Goal: Task Accomplishment & Management: Manage account settings

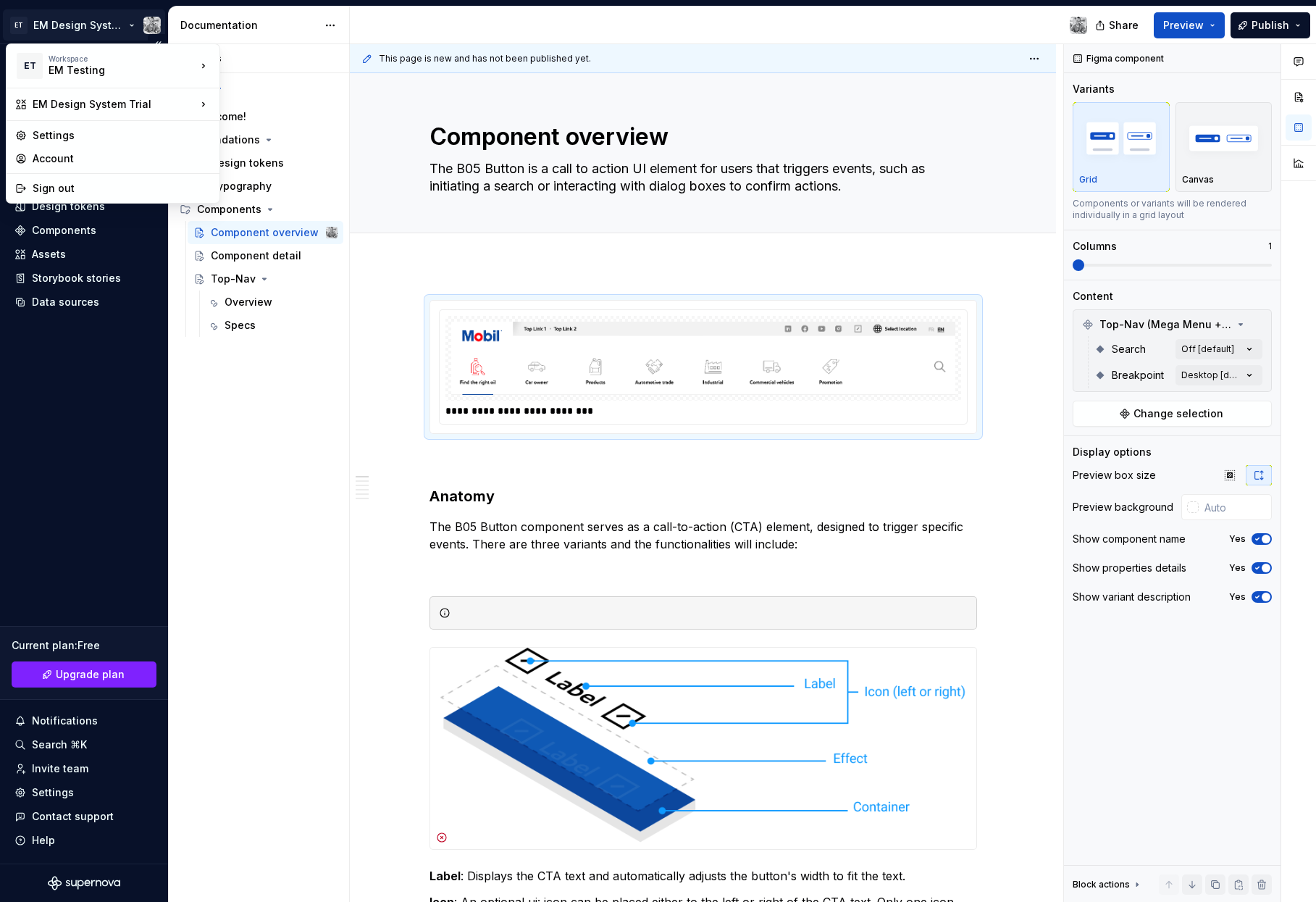
click at [71, 22] on html "ET EM Design System Trial Home Documentation Analytics Code automation Design s…" at bounding box center [658, 451] width 1316 height 902
click at [44, 152] on div "Account" at bounding box center [121, 159] width 178 height 15
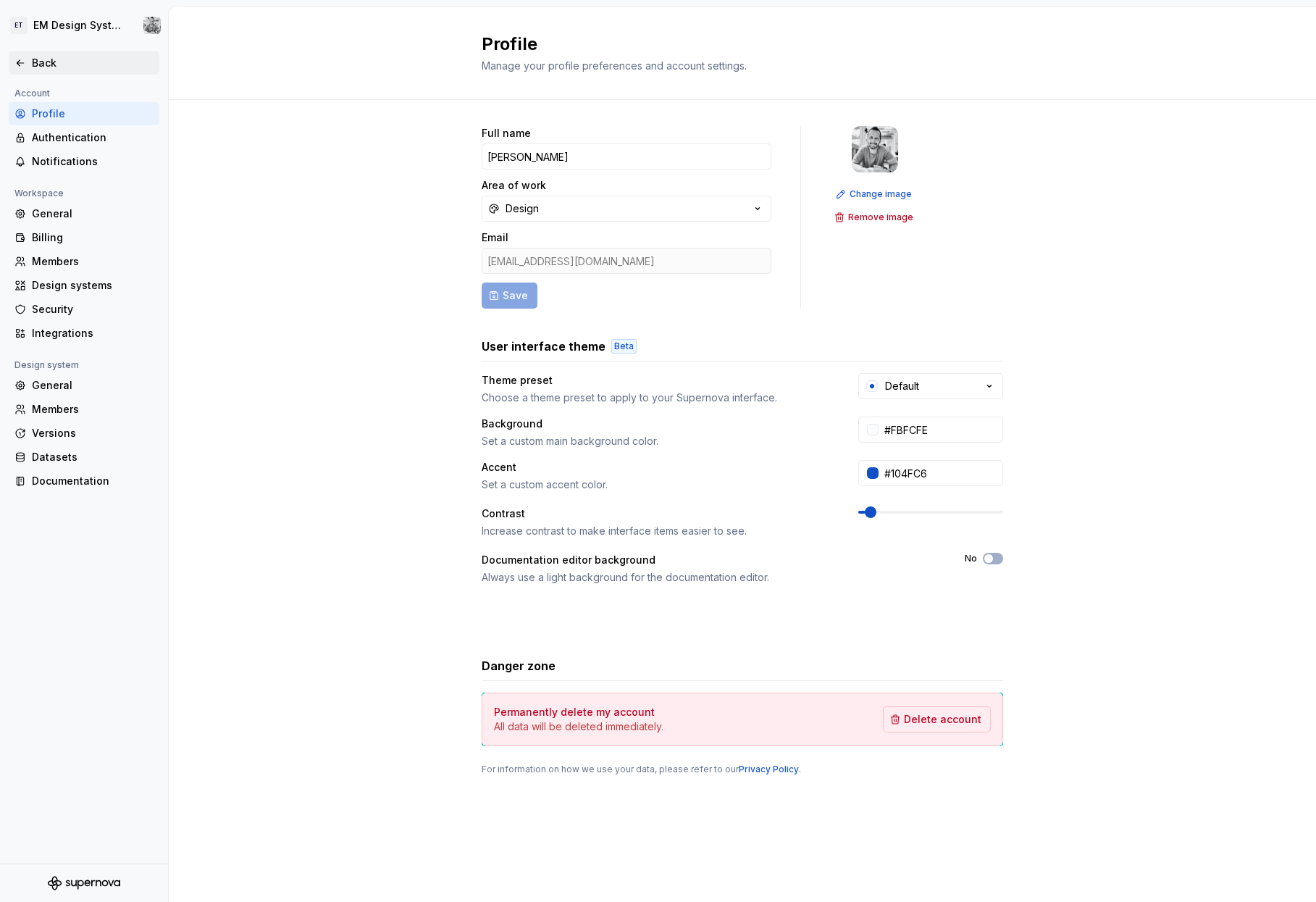
click at [48, 67] on div "Back" at bounding box center [92, 63] width 121 height 15
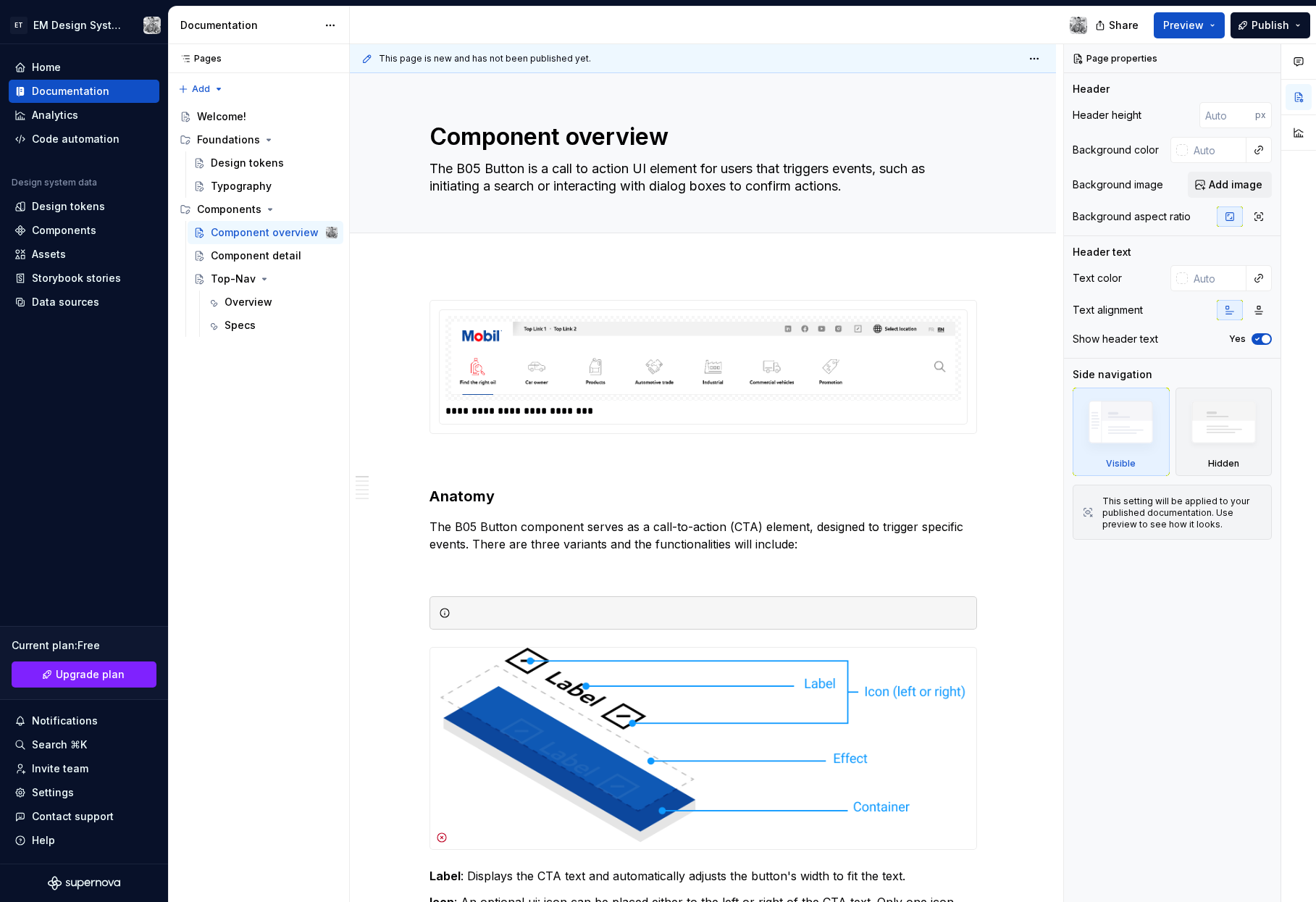
type textarea "*"
click at [60, 67] on div "Home" at bounding box center [47, 67] width 29 height 15
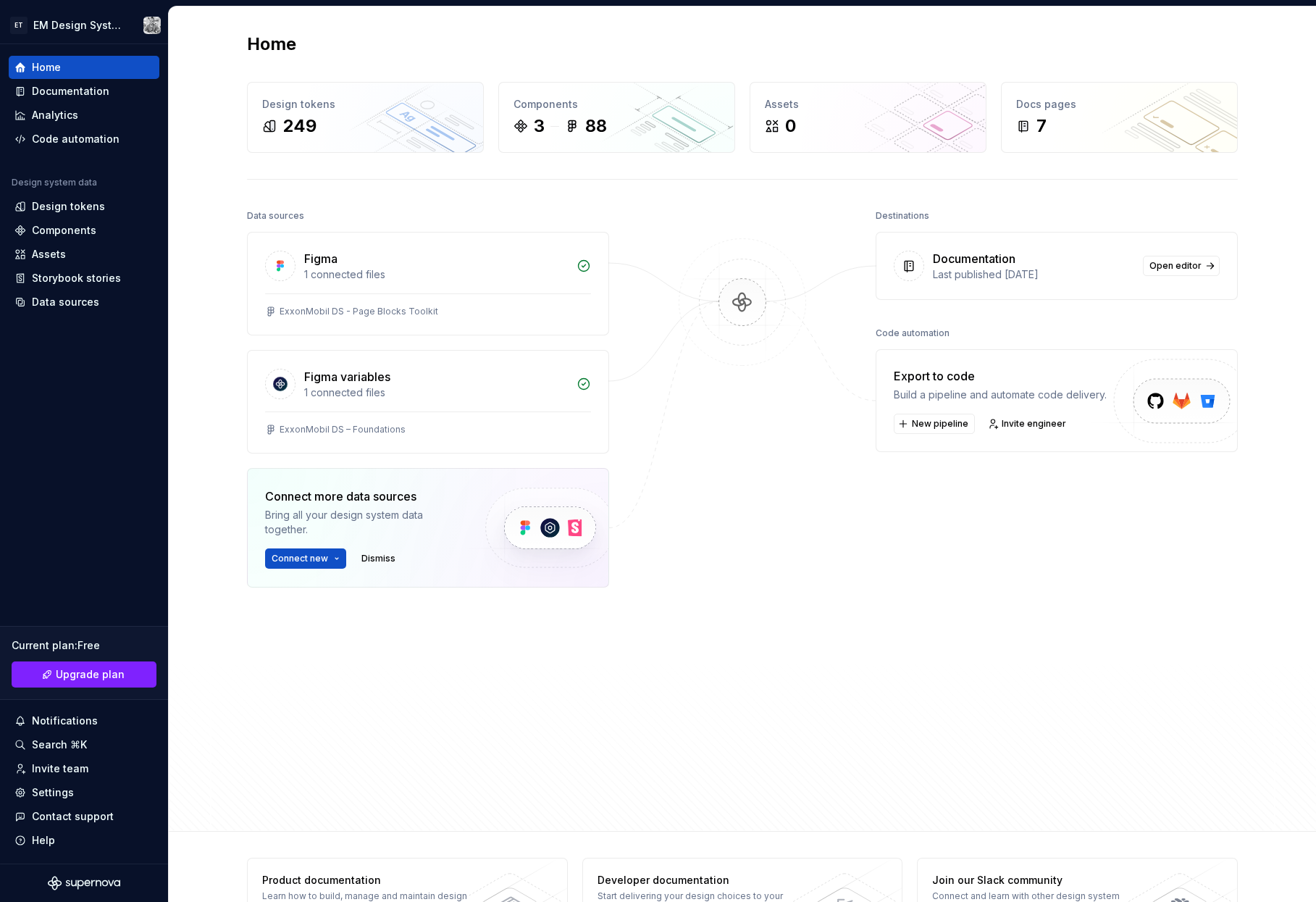
click at [689, 646] on div at bounding box center [742, 476] width 145 height 541
drag, startPoint x: 390, startPoint y: 711, endPoint x: 303, endPoint y: 722, distance: 87.7
click at [389, 712] on div "Data sources Figma 1 connected files ExxonMobil DS - Page Blocks Toolkit Figma …" at bounding box center [428, 476] width 362 height 541
click at [346, 714] on div "Data sources Figma 1 connected files ExxonMobil DS - Page Blocks Toolkit Figma …" at bounding box center [428, 476] width 362 height 541
click at [679, 509] on div at bounding box center [742, 476] width 145 height 541
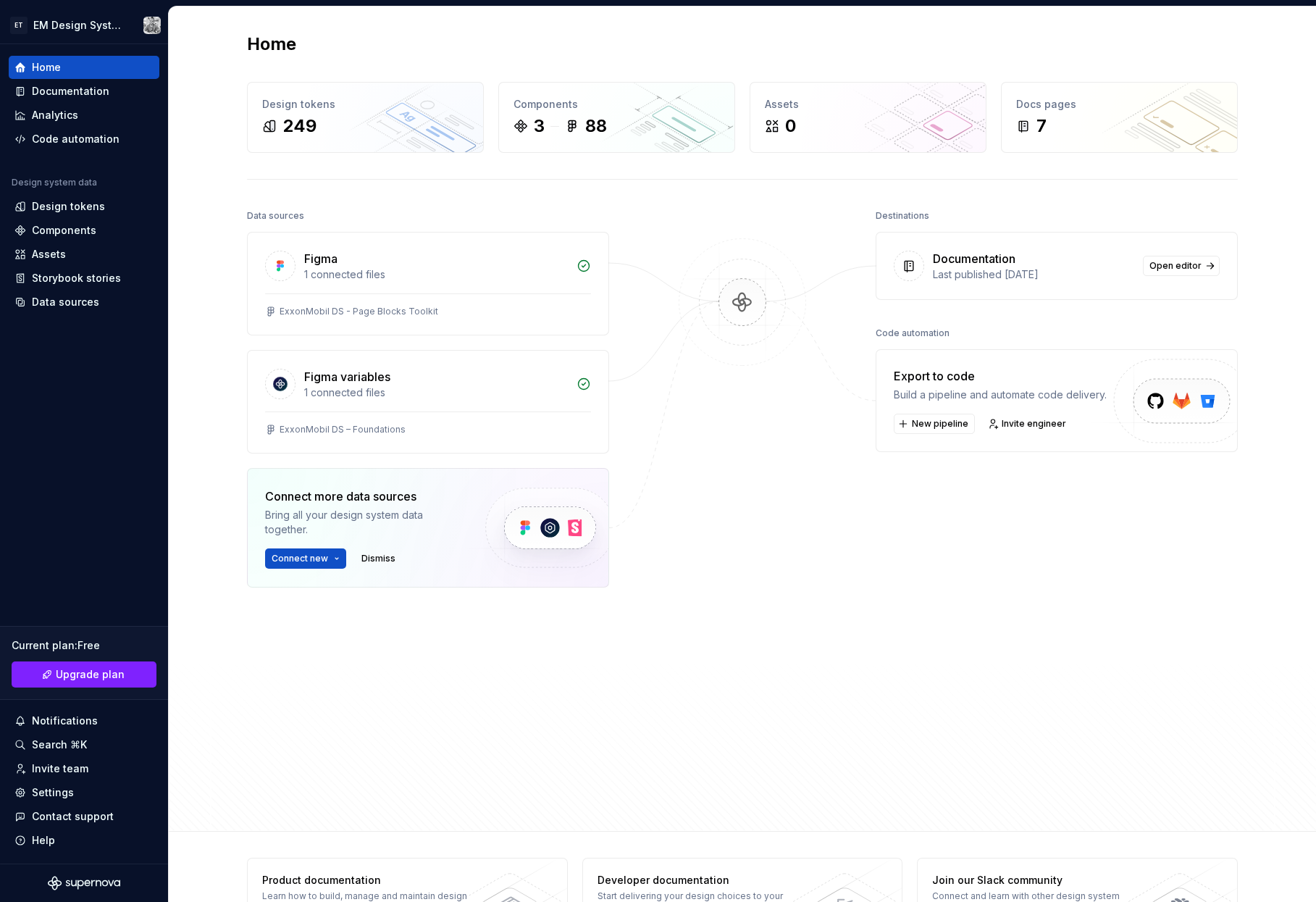
click at [69, 651] on div "Invite team" at bounding box center [60, 768] width 57 height 15
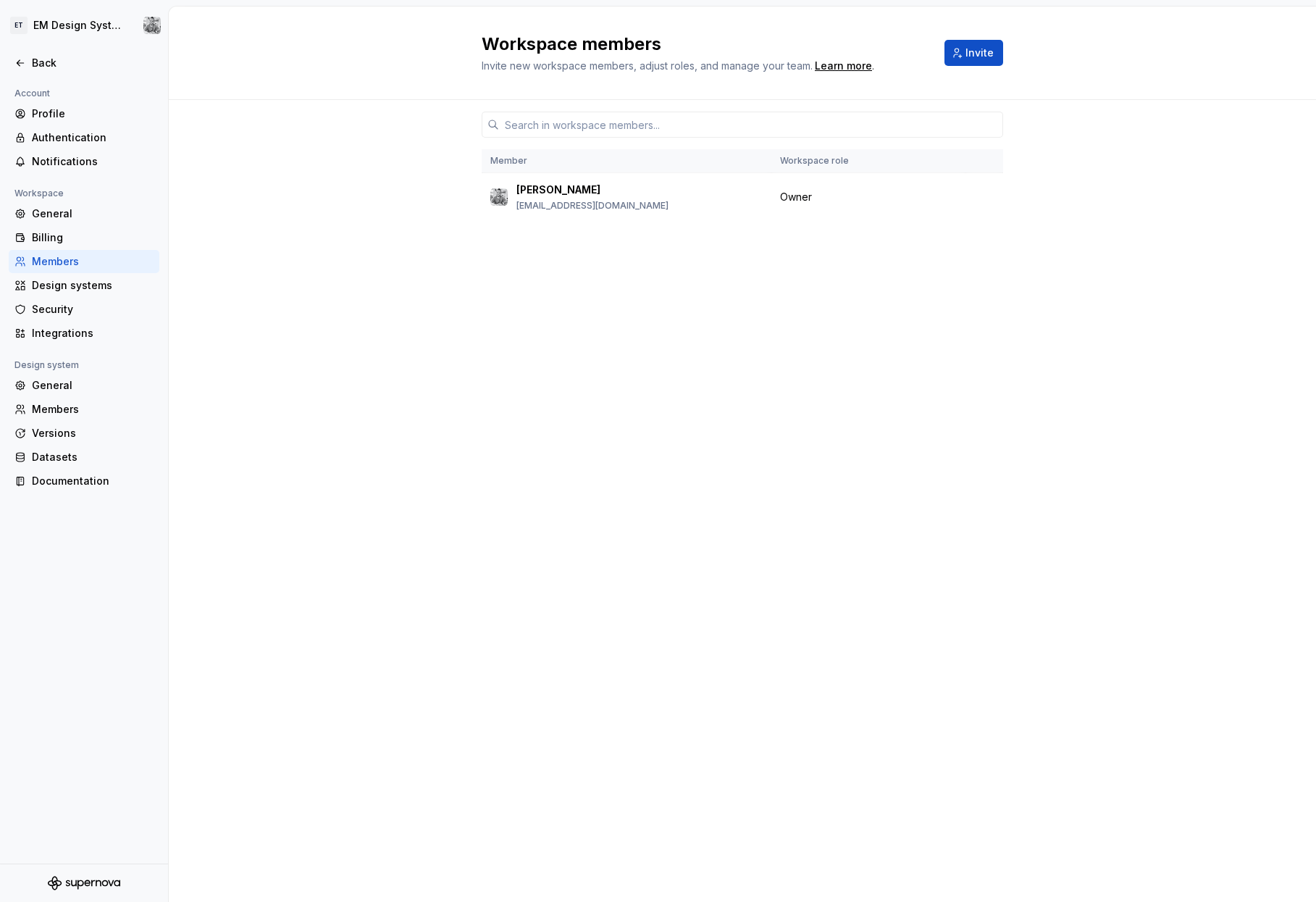
click at [593, 60] on div "Learn more" at bounding box center [843, 65] width 57 height 15
click at [48, 58] on div "Back" at bounding box center [92, 63] width 121 height 15
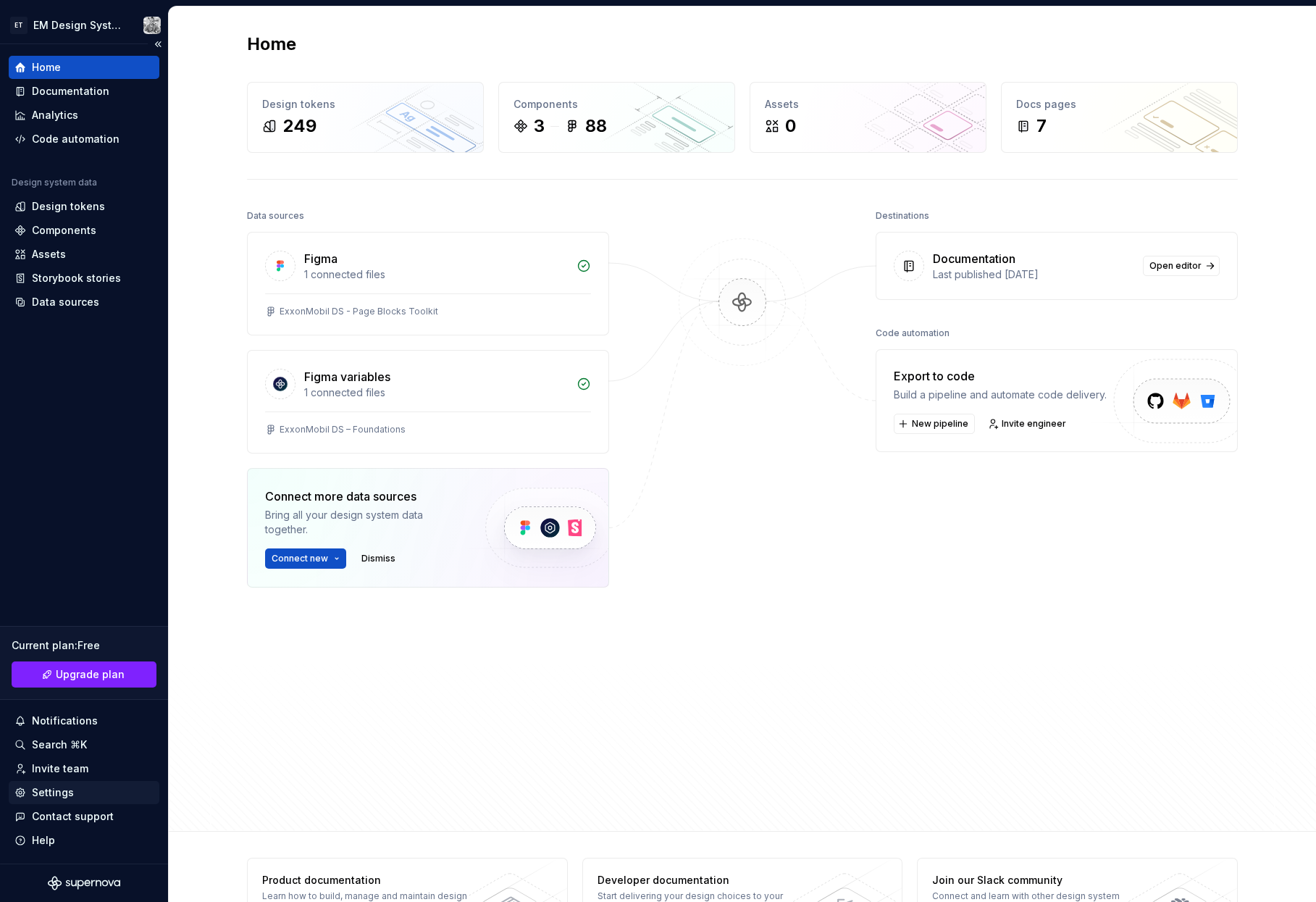
click at [48, 651] on div "Settings" at bounding box center [53, 793] width 42 height 15
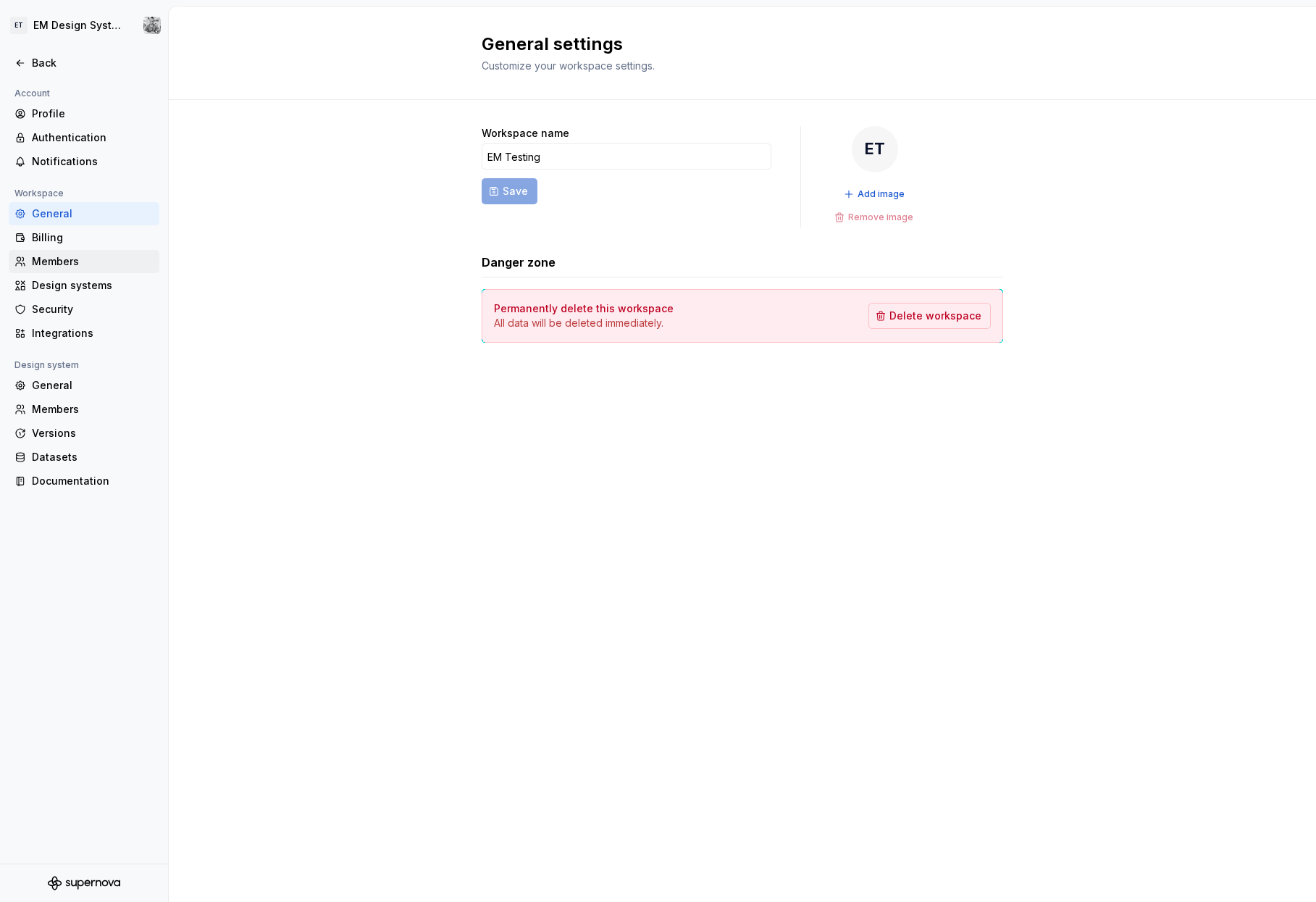
click at [76, 266] on div "Members" at bounding box center [92, 261] width 121 height 15
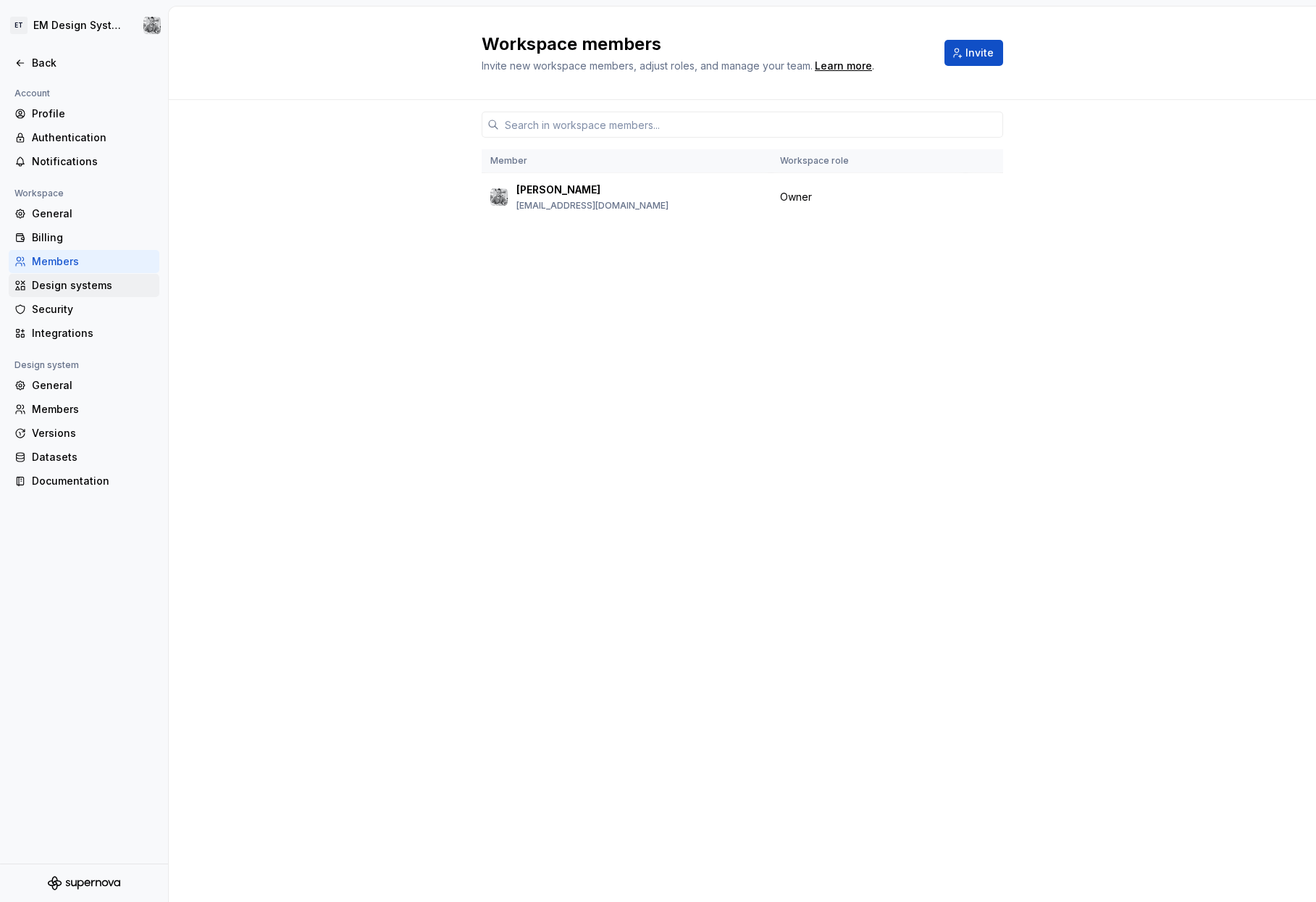
click at [71, 281] on div "Design systems" at bounding box center [92, 285] width 121 height 15
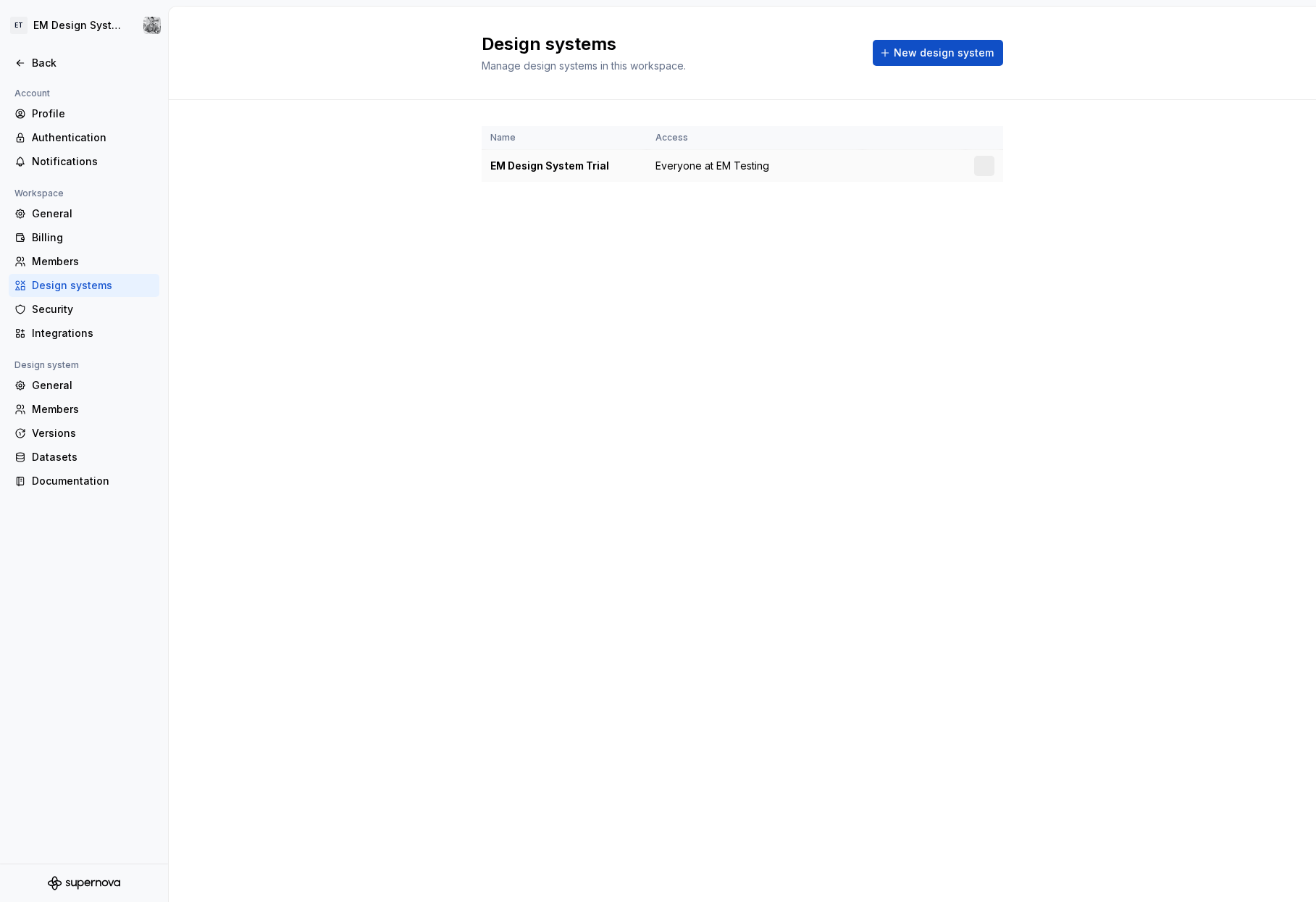
click at [549, 162] on div "EM Design System Trial" at bounding box center [564, 165] width 148 height 15
click at [593, 164] on html "ET EM Design System Trial Back Account Profile Authentication Notifications Wor…" at bounding box center [658, 451] width 1316 height 902
click at [593, 194] on div "View members" at bounding box center [1070, 194] width 138 height 15
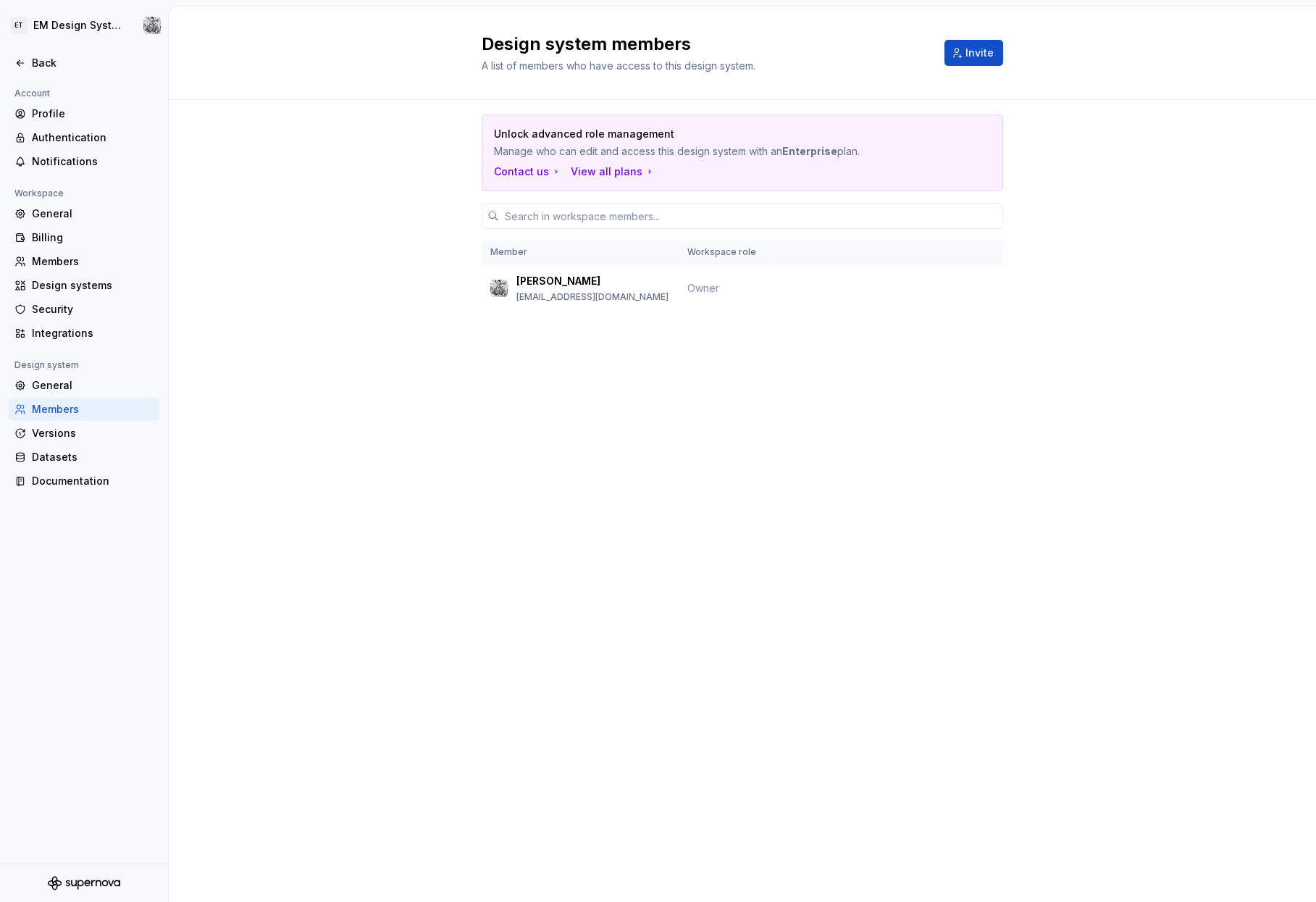
click at [593, 406] on div "Design system members A list of members who have access to this design system. …" at bounding box center [742, 454] width 1147 height 895
click at [86, 435] on div "Versions" at bounding box center [92, 432] width 121 height 15
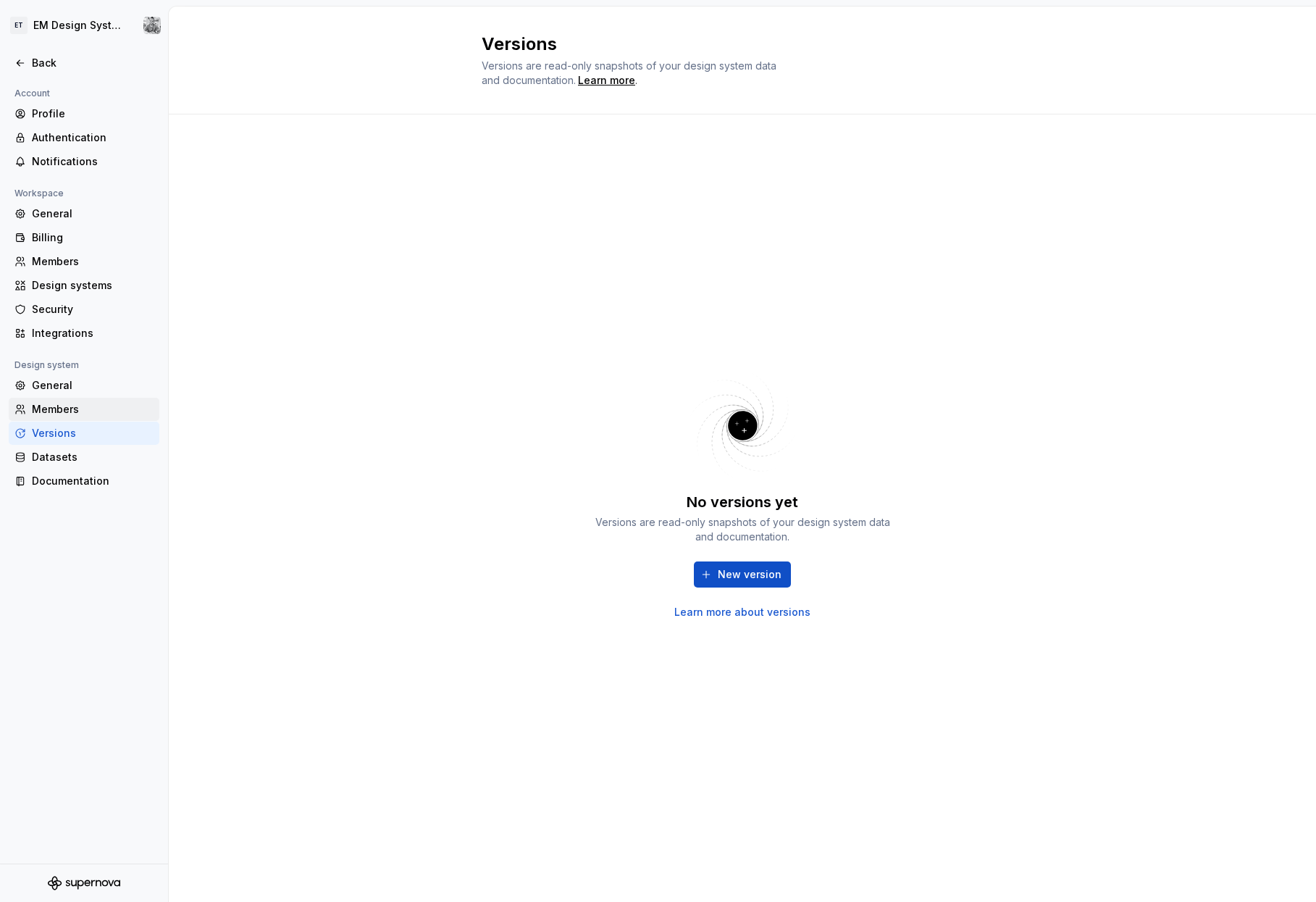
click at [84, 413] on div "Members" at bounding box center [92, 409] width 121 height 15
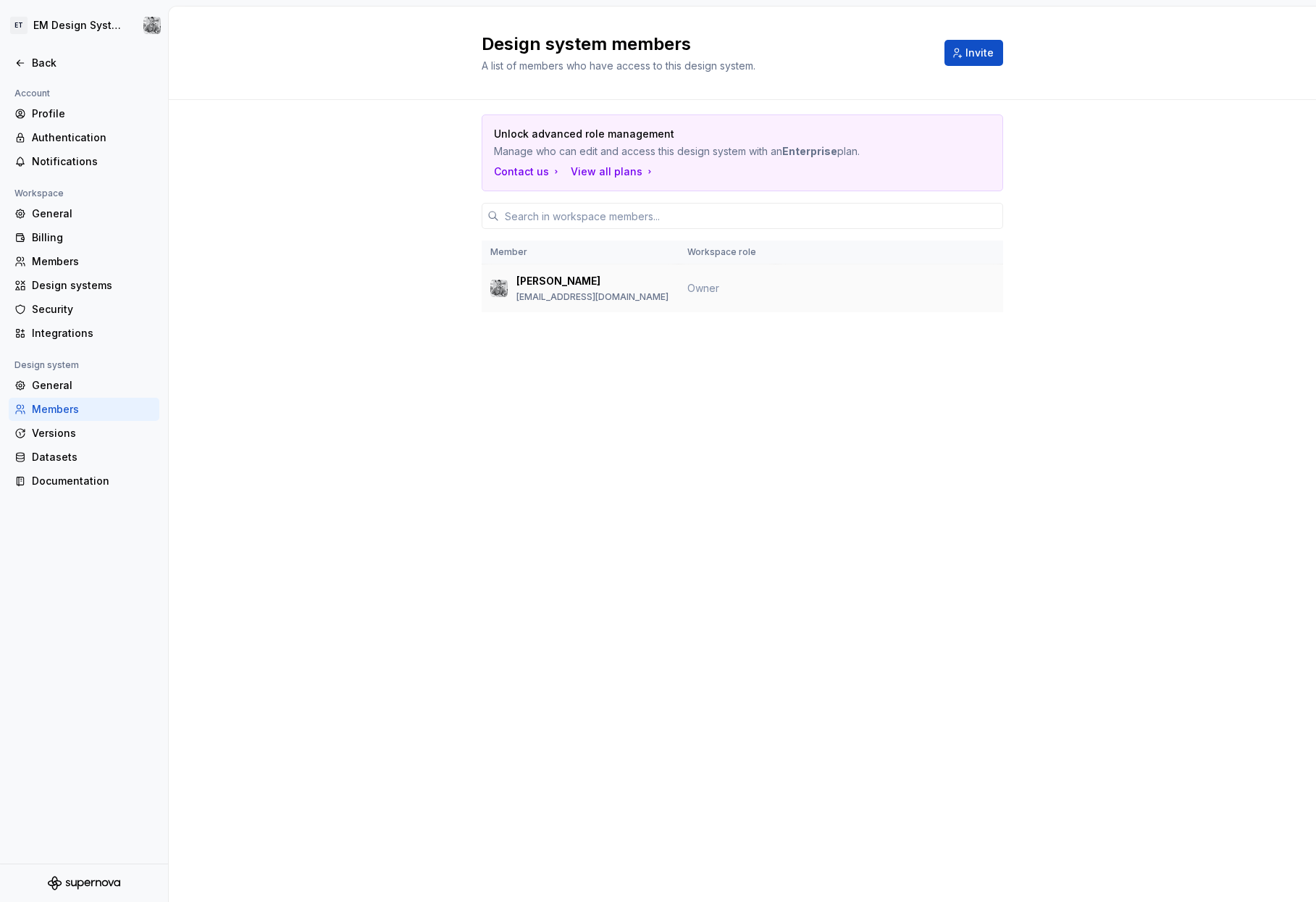
click at [593, 290] on td at bounding box center [890, 289] width 227 height 48
click at [70, 383] on div "General" at bounding box center [92, 385] width 121 height 15
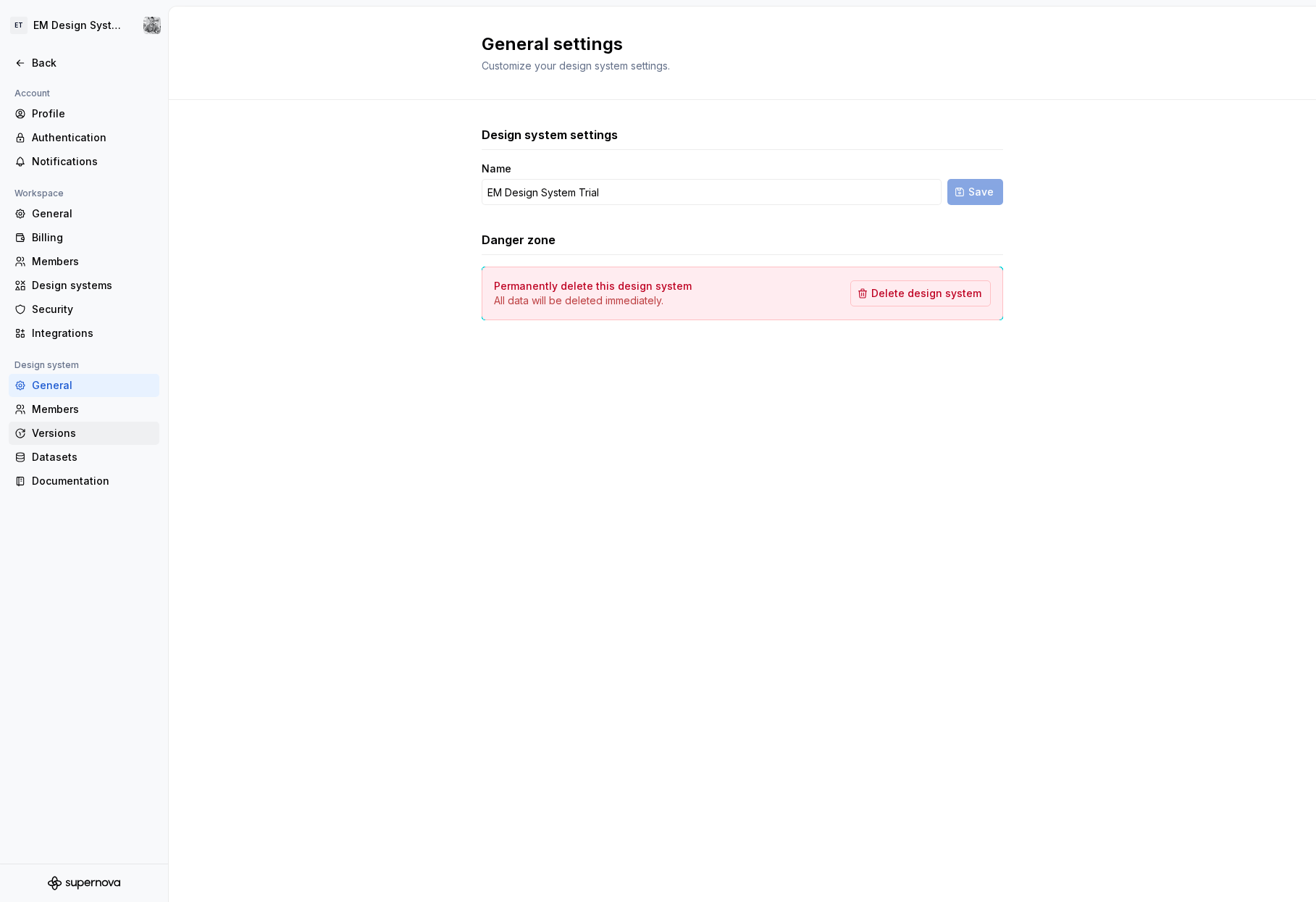
click at [64, 431] on div "Versions" at bounding box center [92, 432] width 121 height 15
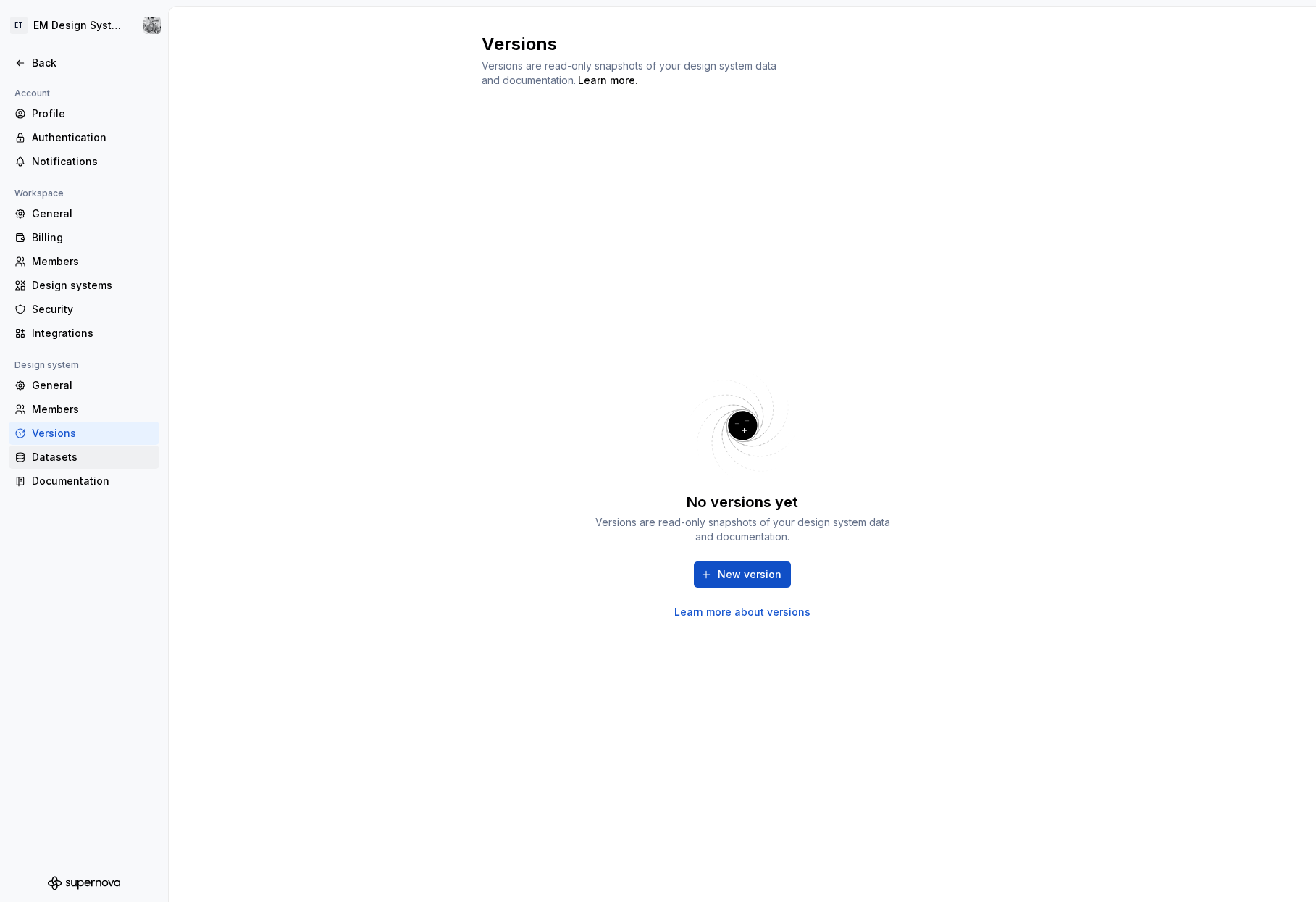
click at [59, 457] on div "Datasets" at bounding box center [92, 457] width 121 height 15
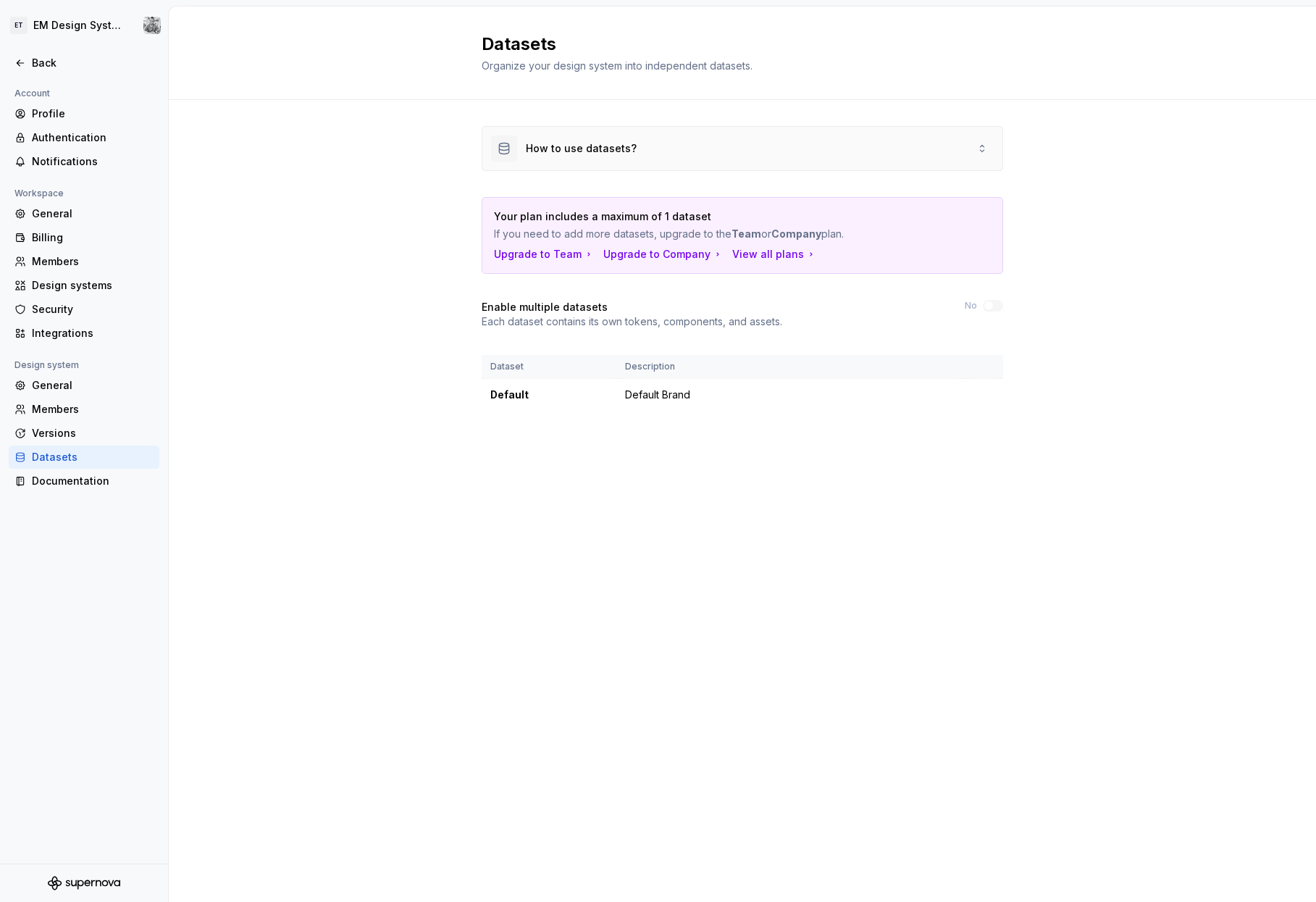
click at [593, 150] on icon at bounding box center [982, 148] width 3 height 7
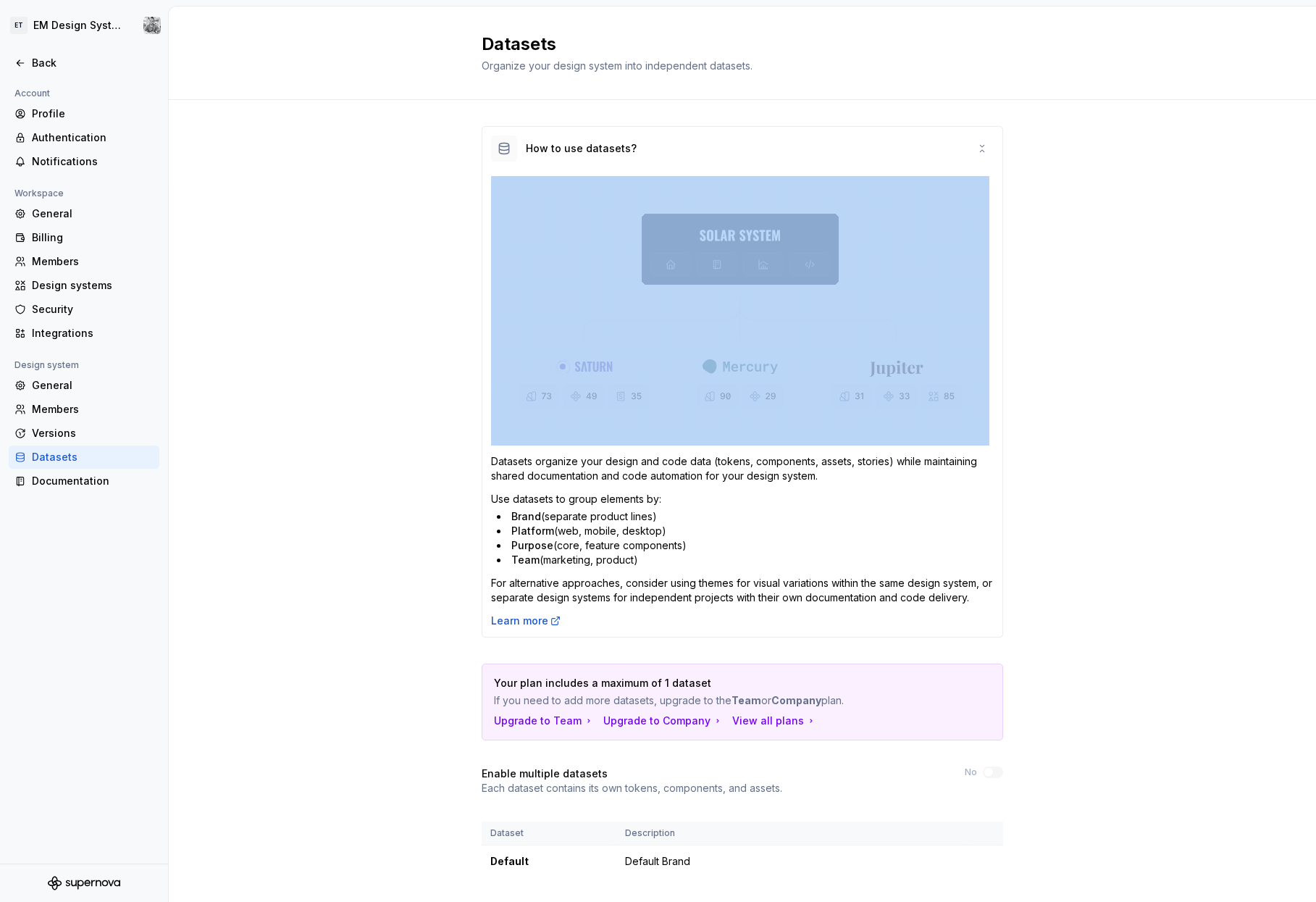
drag, startPoint x: 985, startPoint y: 145, endPoint x: 1069, endPoint y: 179, distance: 90.6
click at [593, 177] on div "How to use datasets? Datasets organize your design and code data (tokens, compo…" at bounding box center [742, 516] width 1147 height 832
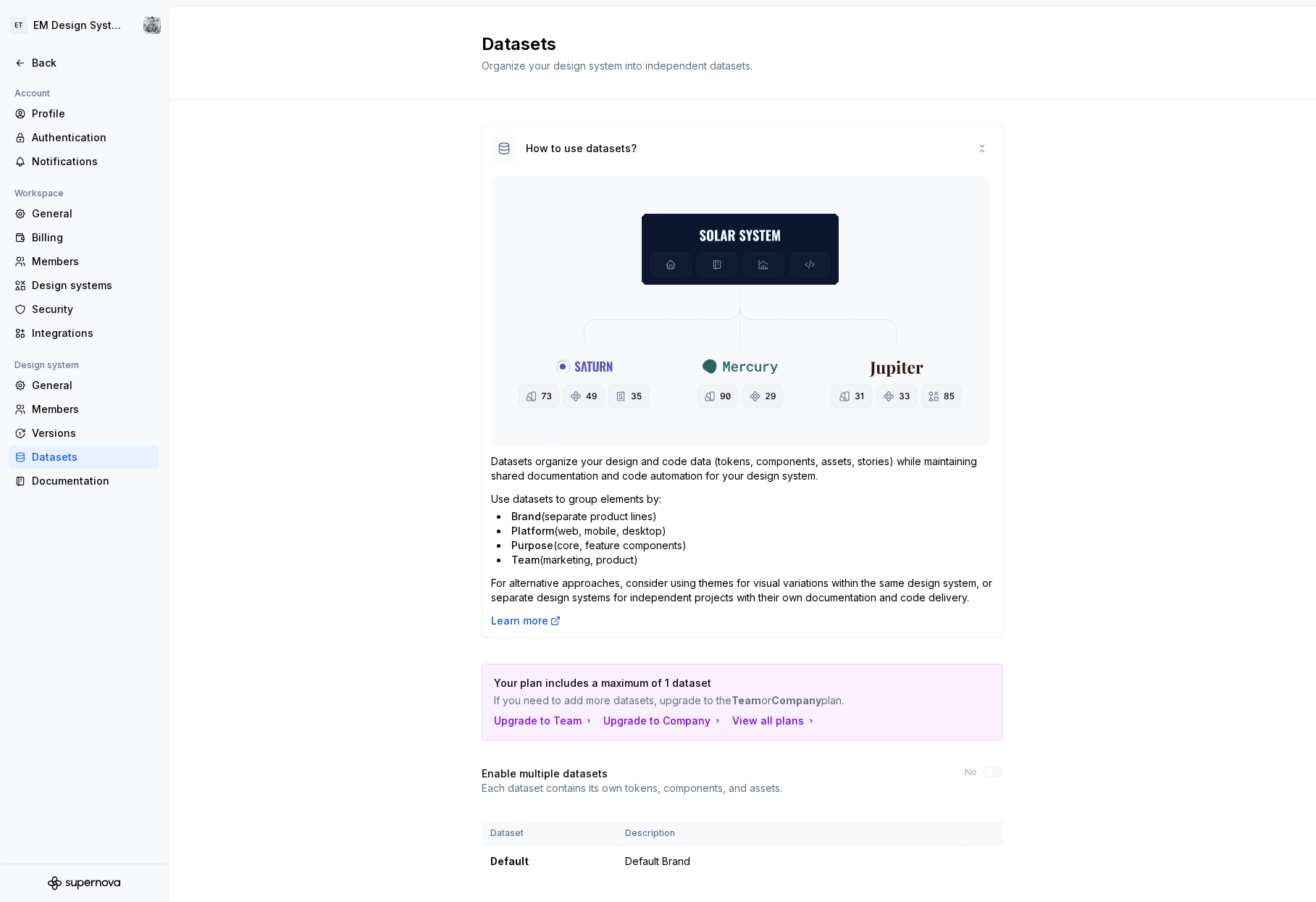
click at [593, 181] on div "How to use datasets? Datasets organize your design and code data (tokens, compo…" at bounding box center [742, 516] width 1147 height 832
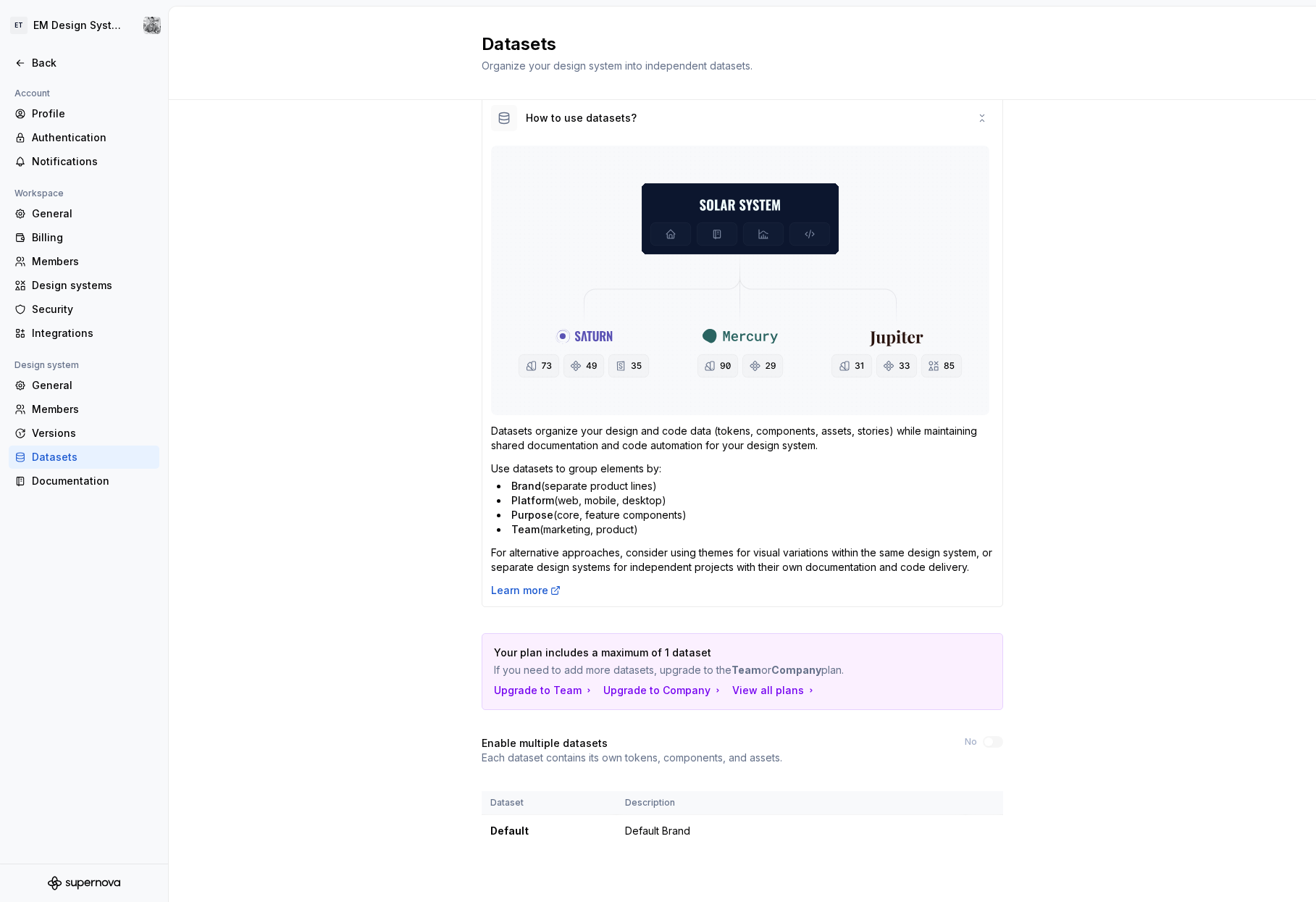
scroll to position [30, 0]
click at [593, 651] on html "ET EM Design System Trial Back Account Profile Authentication Notifications Wor…" at bounding box center [658, 451] width 1316 height 902
click at [593, 651] on div "Edit details" at bounding box center [1047, 856] width 94 height 15
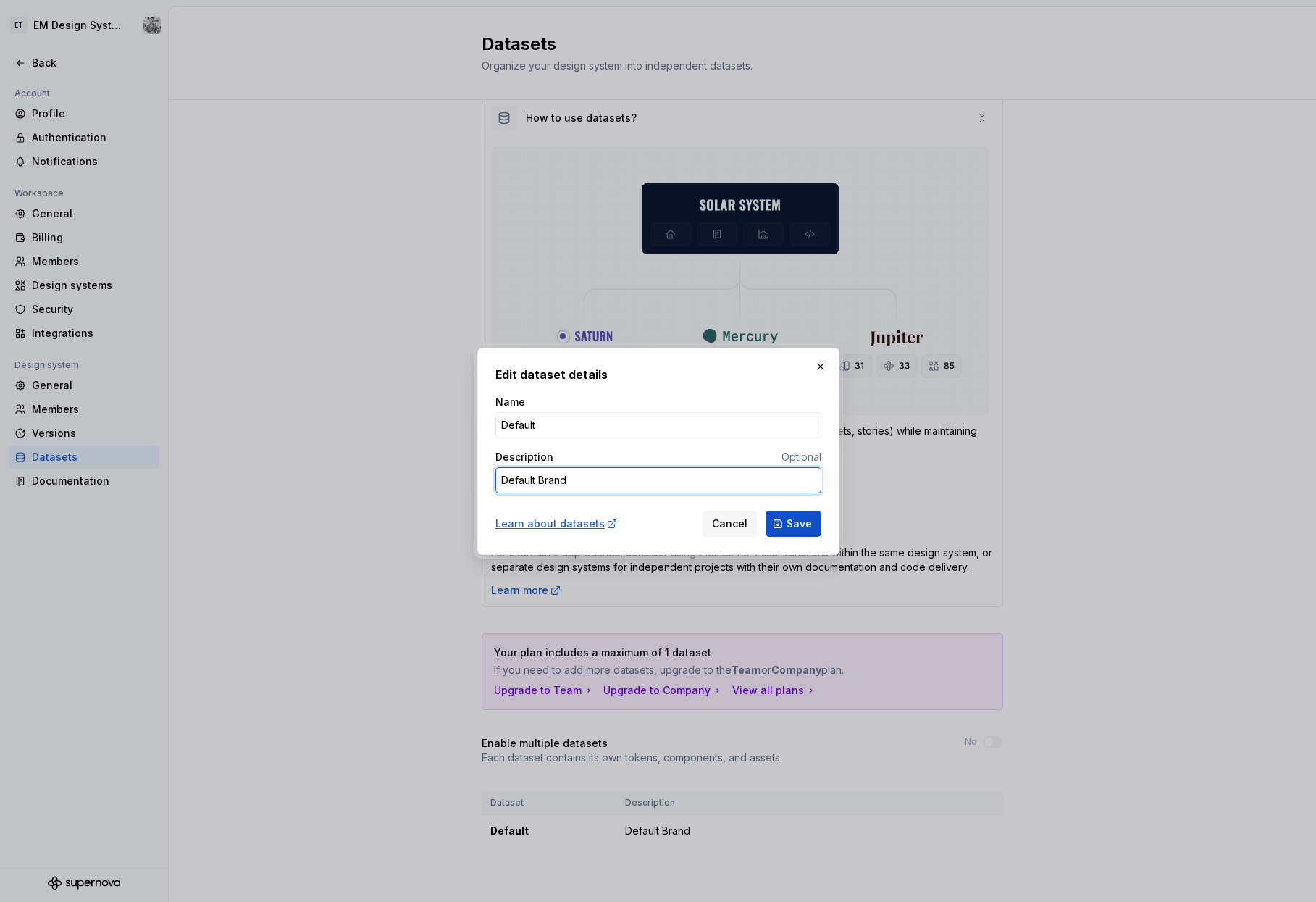
click at [593, 476] on textarea "Default Brand" at bounding box center [658, 480] width 326 height 26
type textarea "e"
type textarea "*"
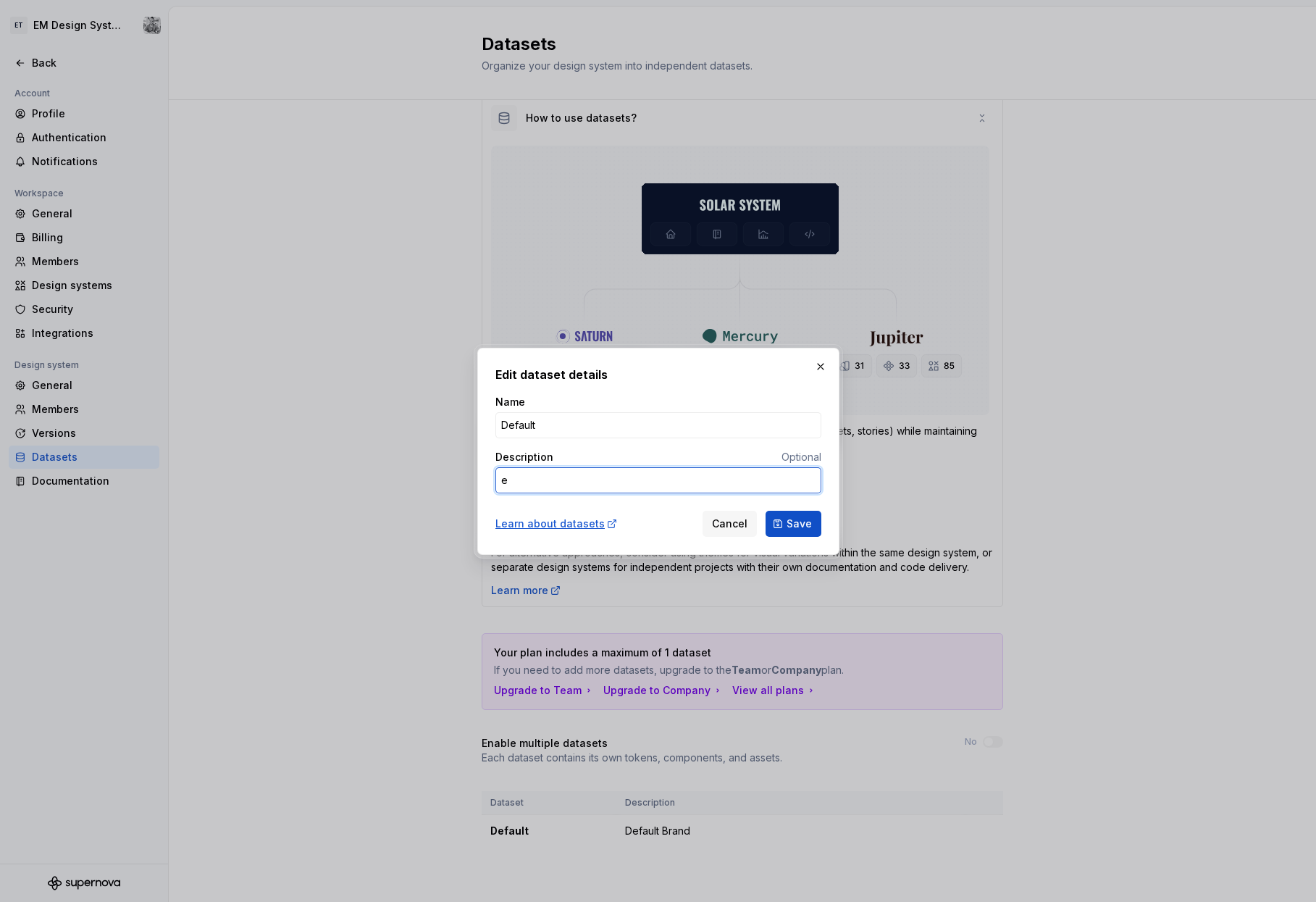
type textarea "ex"
type textarea "*"
type textarea "exx"
type textarea "*"
type textarea "exxo"
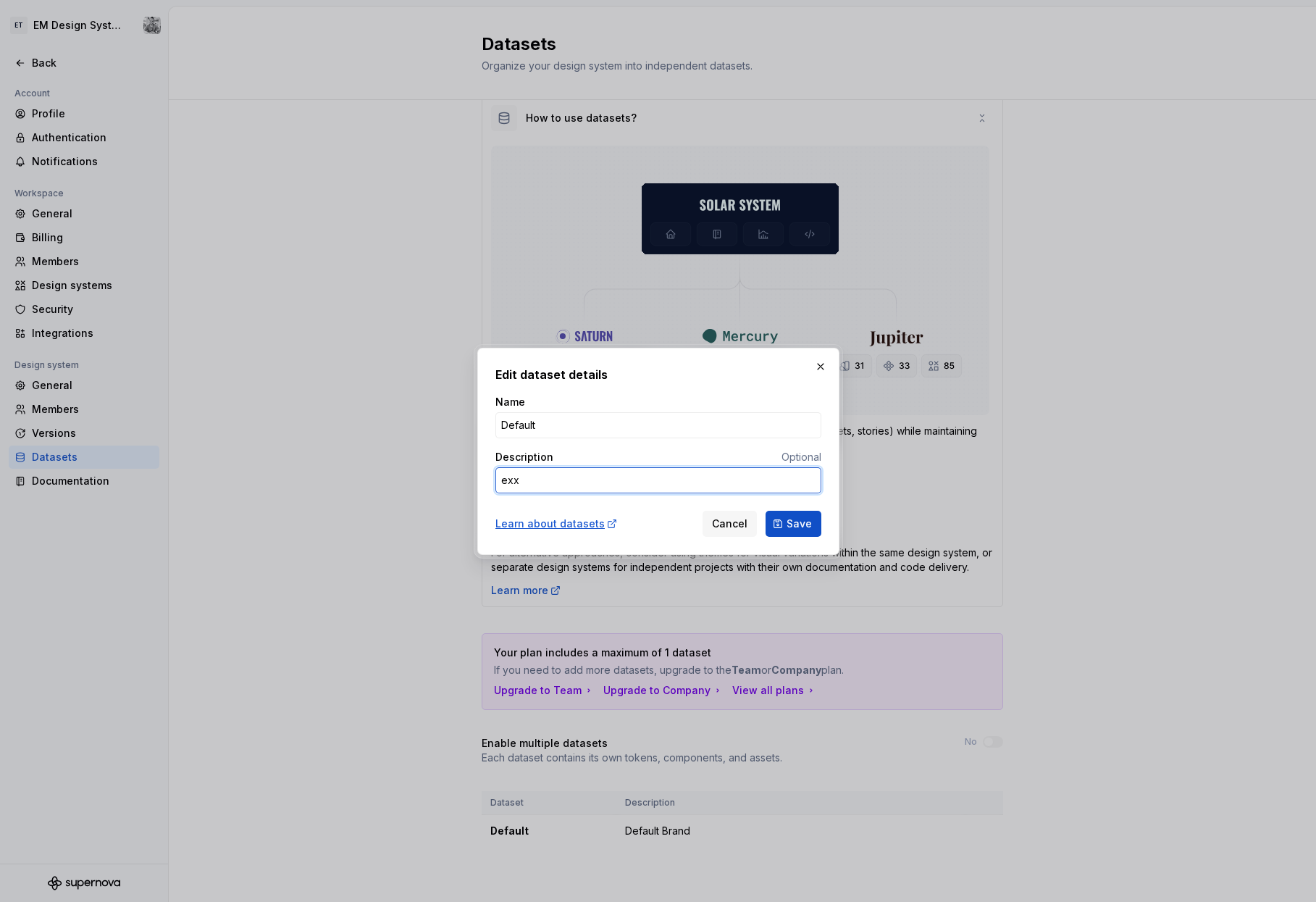
type textarea "*"
type textarea "exxon"
type textarea "*"
type textarea "E"
type textarea "*"
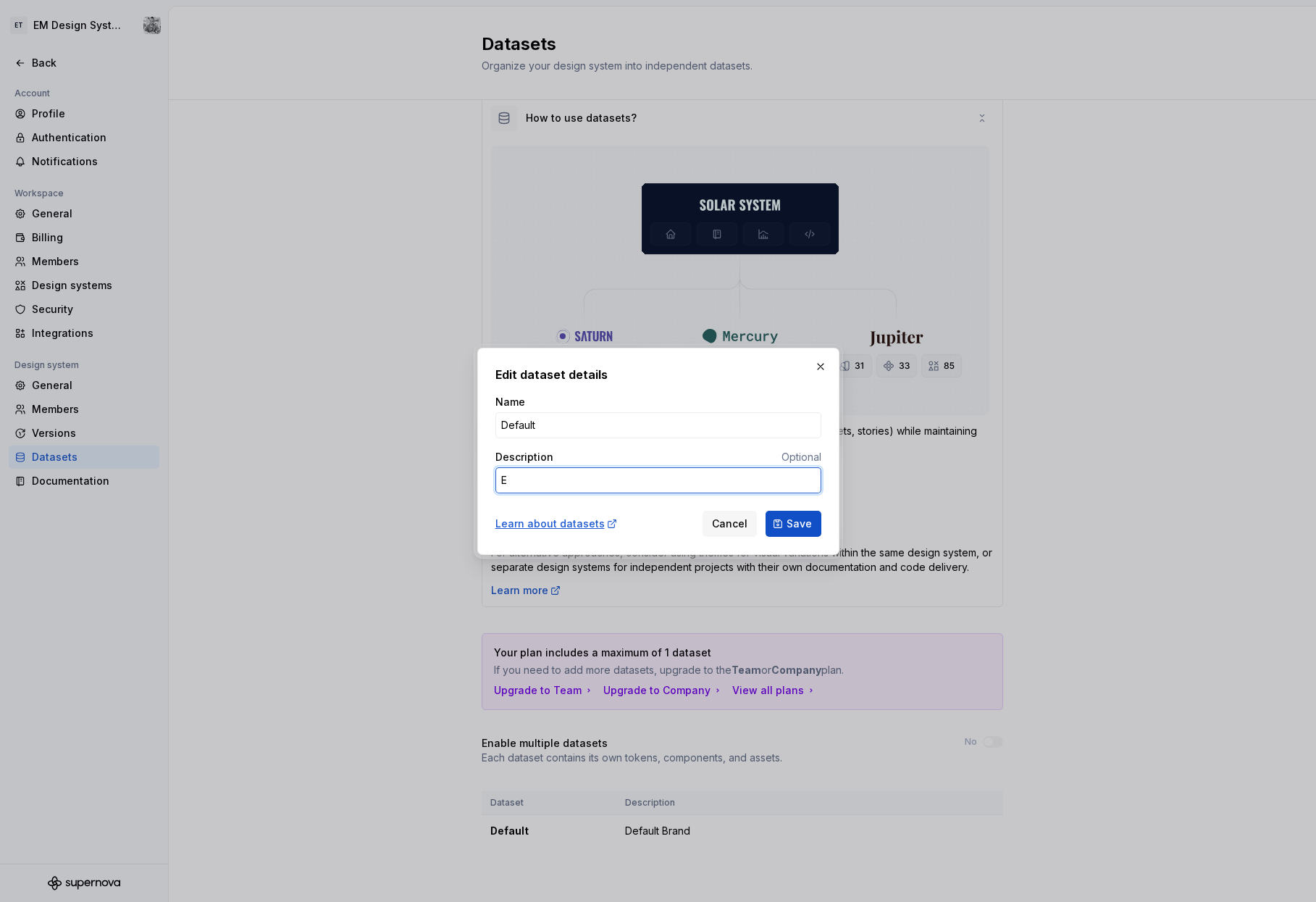
type textarea "Ex"
type textarea "*"
type textarea "Exx"
type textarea "*"
type textarea "Exxo"
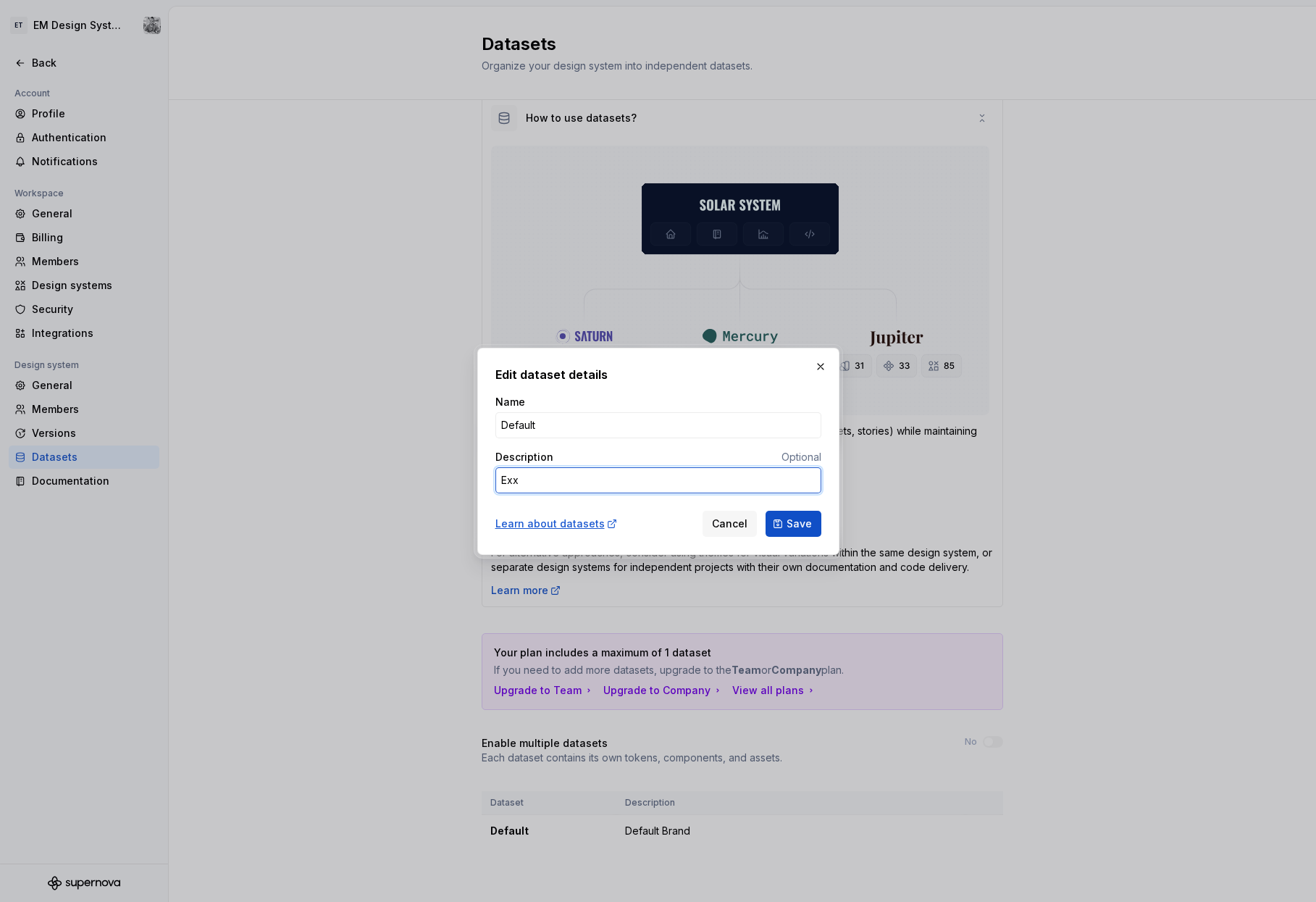
type textarea "*"
type textarea "Exxon"
type textarea "*"
type textarea "M"
type textarea "*"
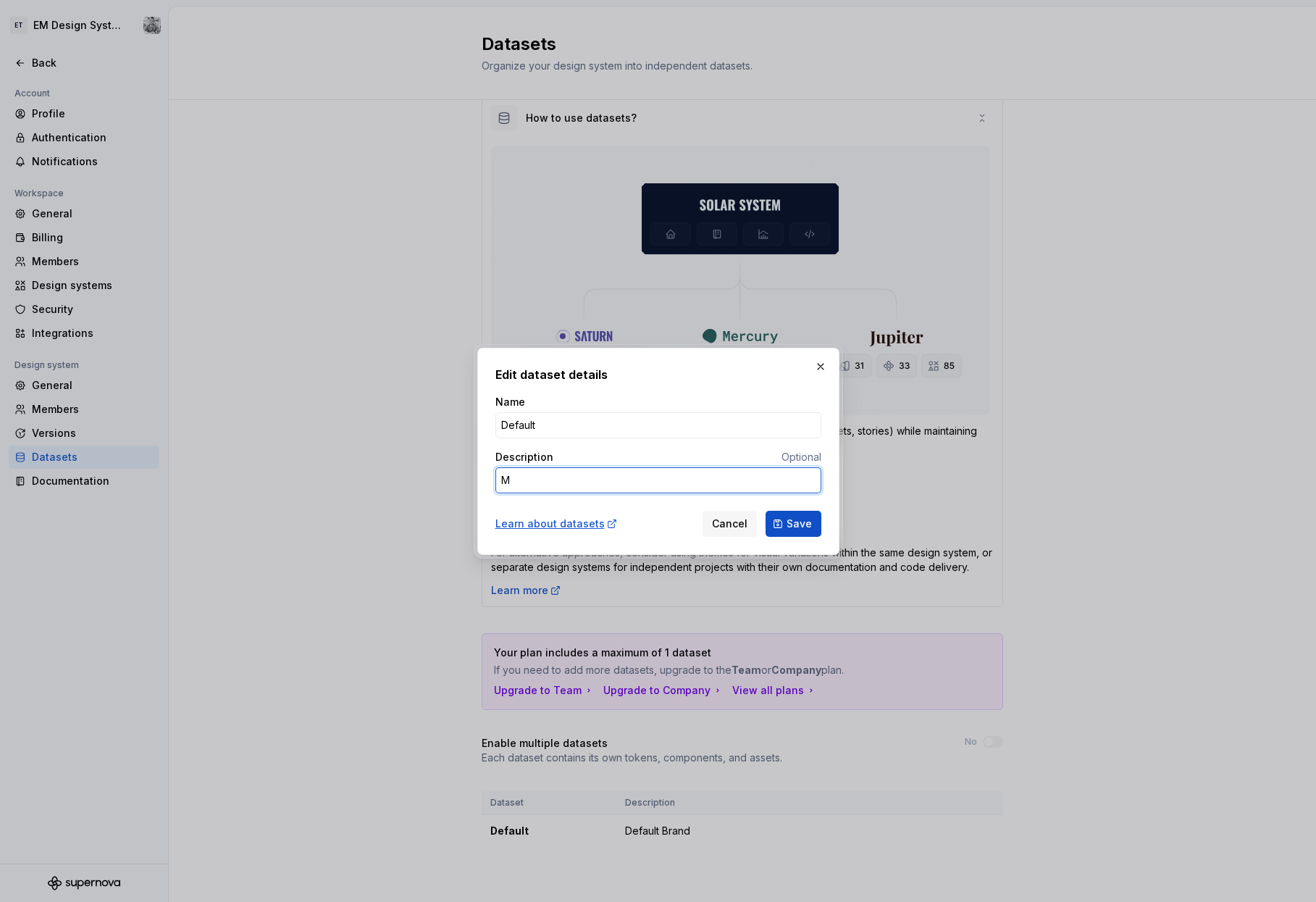
type textarea "Mo"
type textarea "*"
type textarea "Mob"
type textarea "*"
type textarea "Mobi"
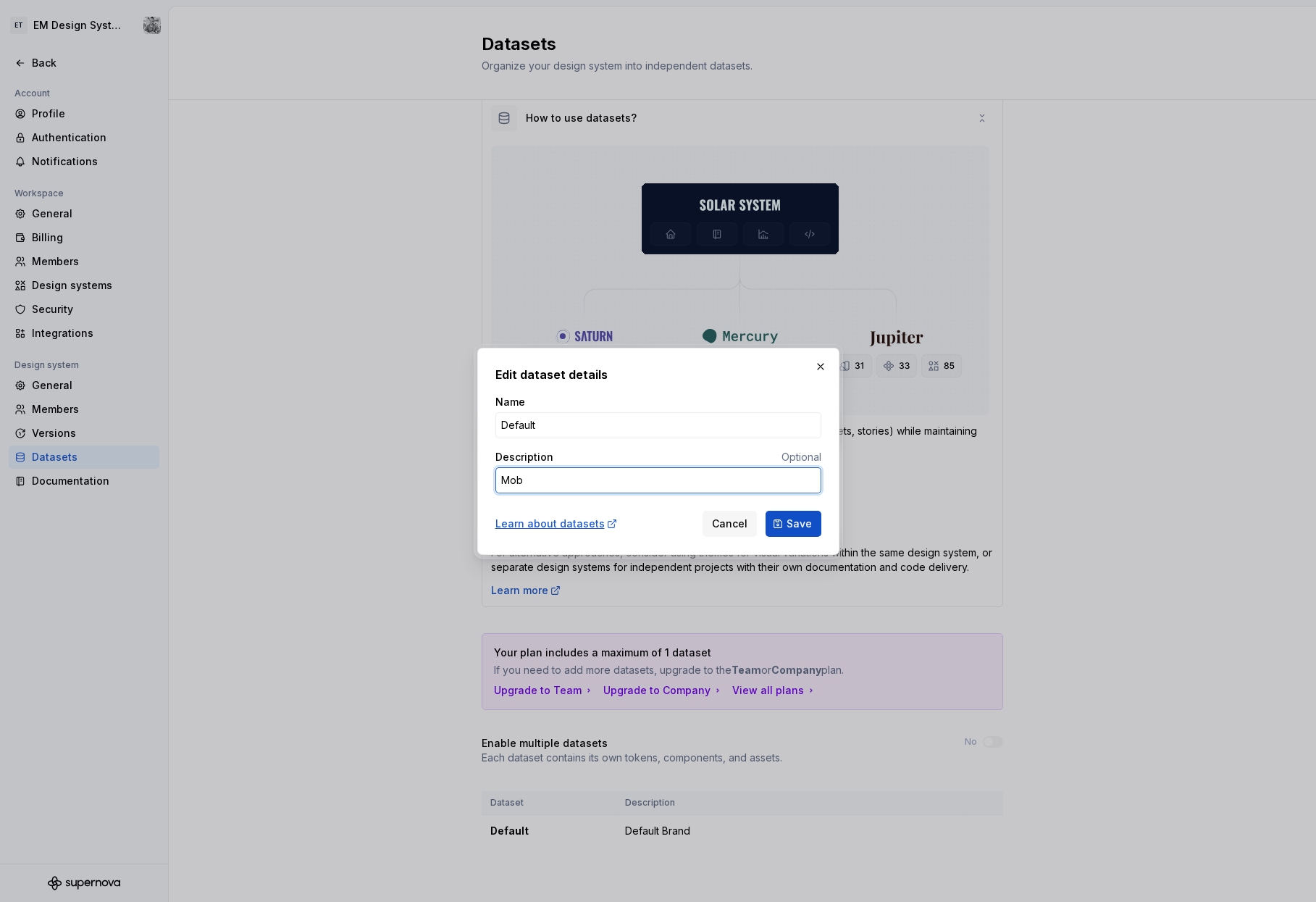
type textarea "*"
type textarea "Mobil"
type textarea "*"
type textarea "Mobile"
type textarea "*"
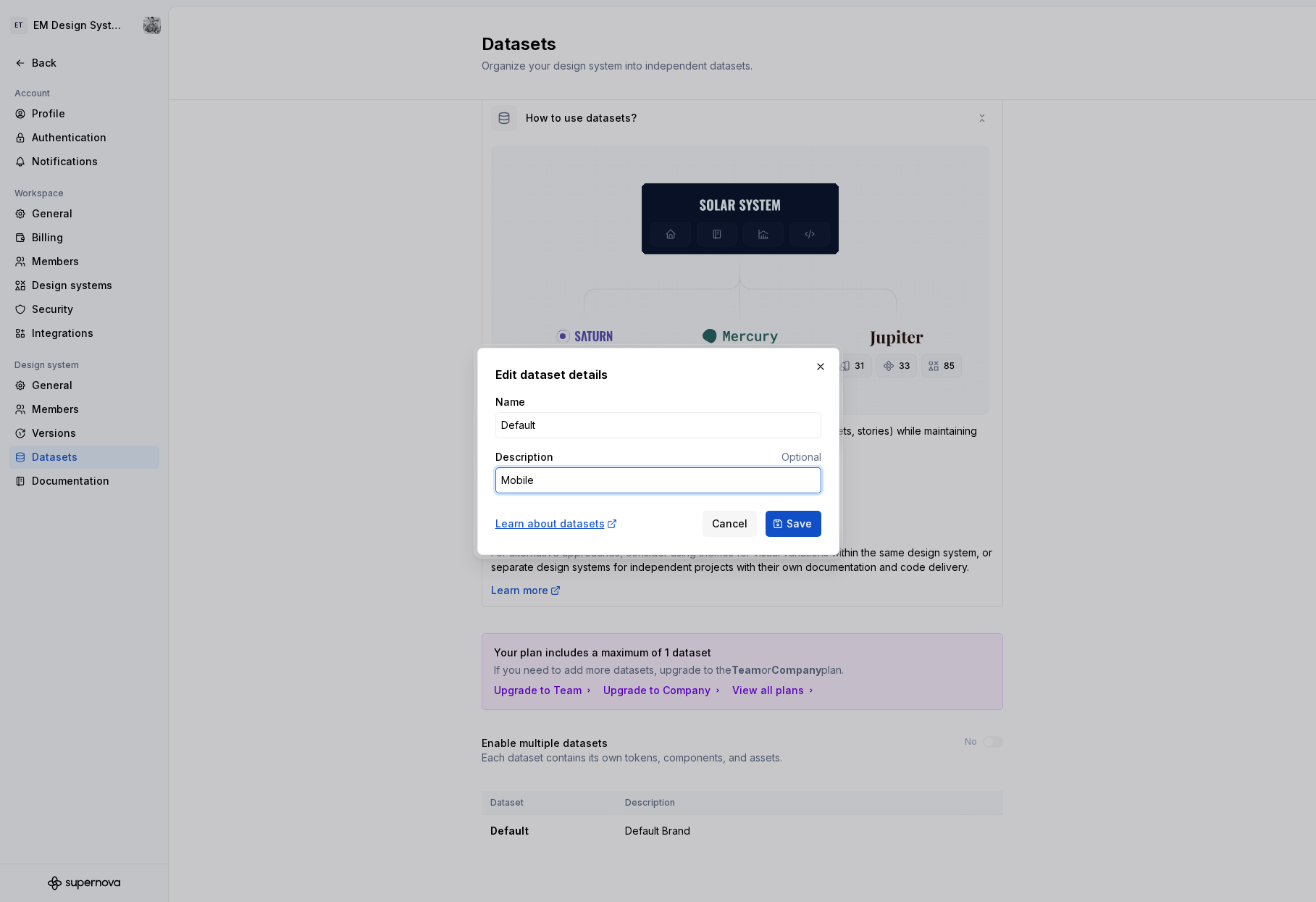
type textarea "Mobil"
type textarea "*"
type textarea "Mobil"
click at [567, 426] on input "Default" at bounding box center [658, 426] width 326 height 26
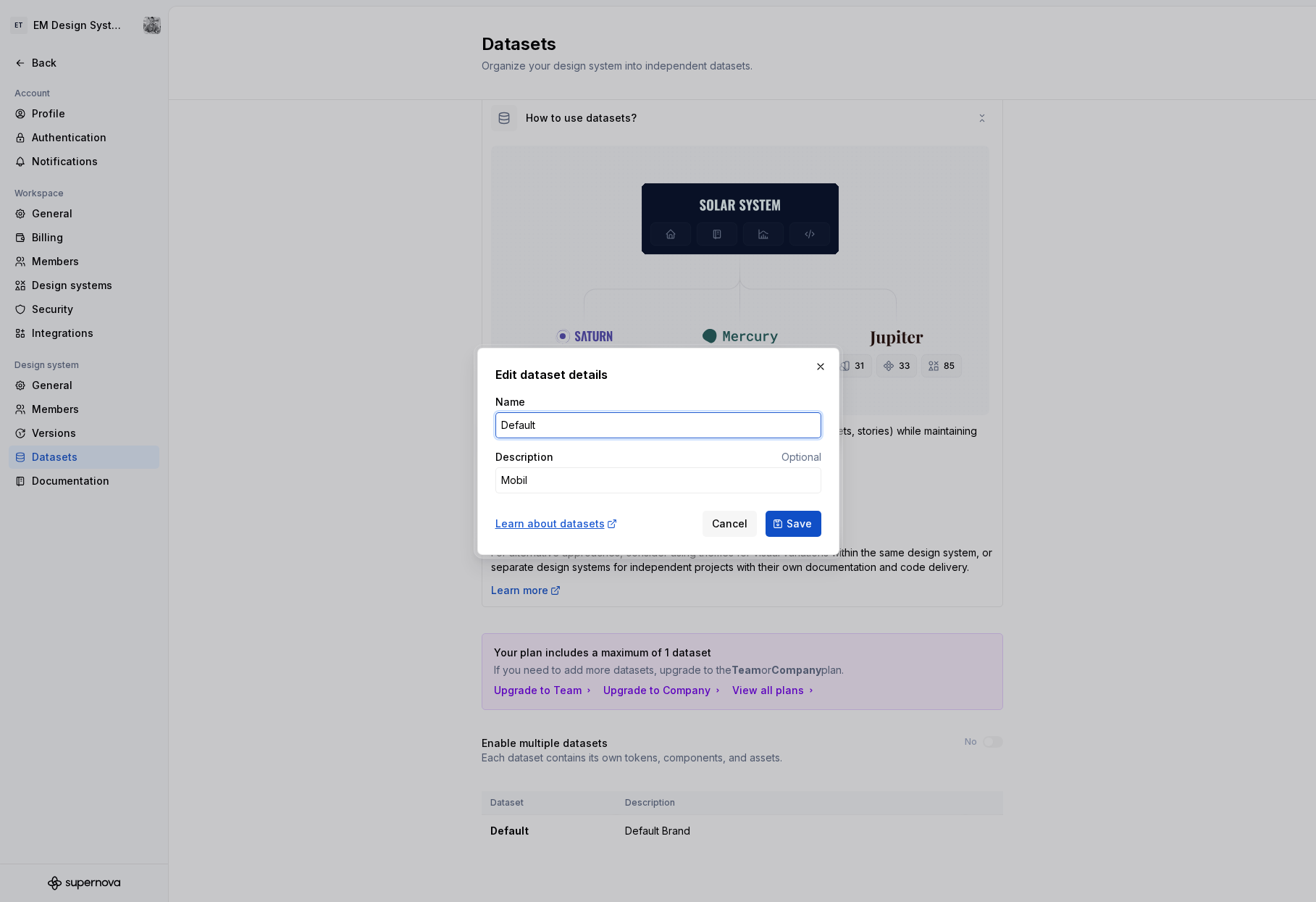
click at [567, 426] on input "Default" at bounding box center [658, 426] width 326 height 26
type input "M"
type textarea "*"
type input "Mobil"
type textarea "*"
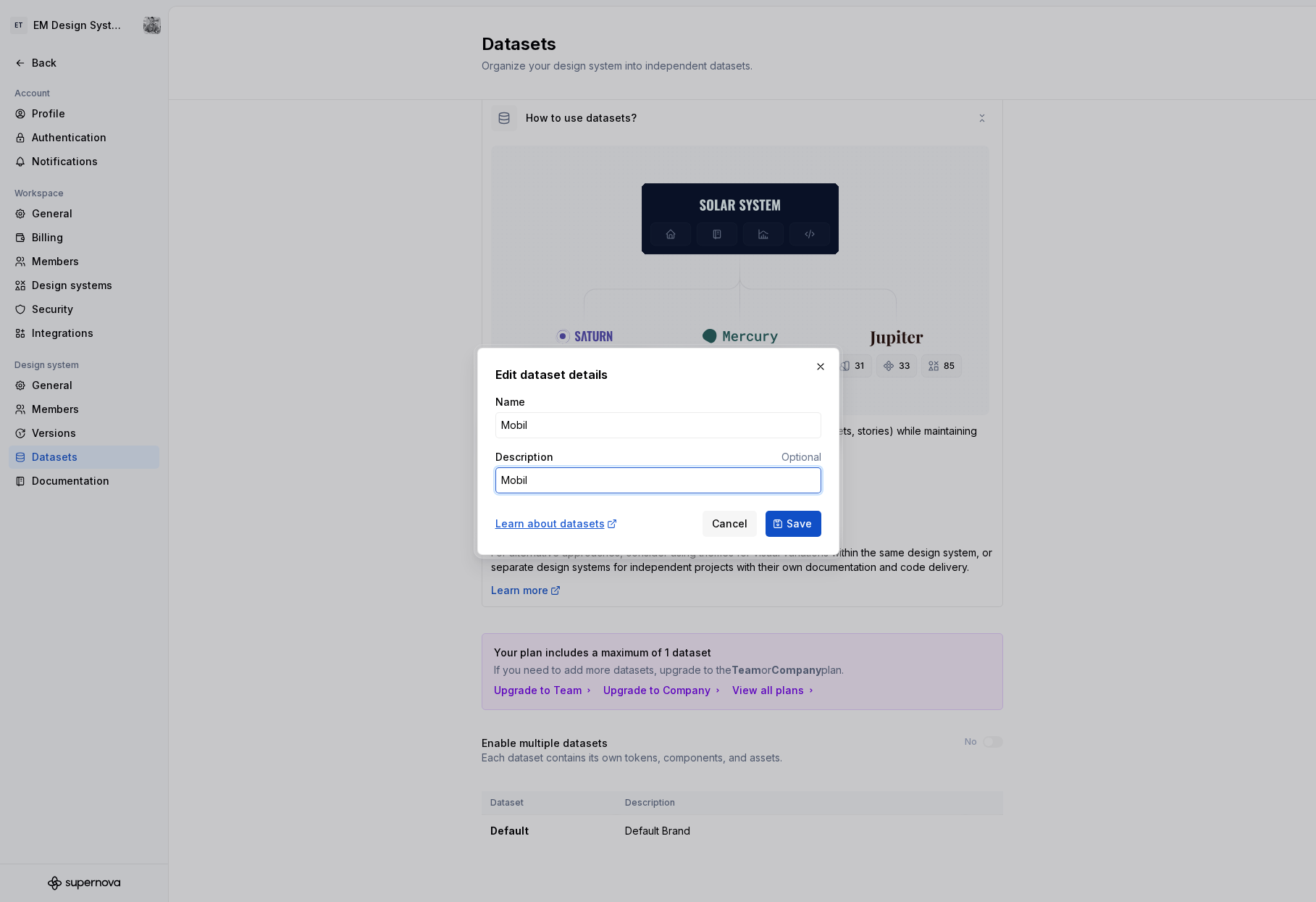
click at [537, 479] on textarea "Mobil" at bounding box center [658, 480] width 326 height 26
type textarea "Mobil"
type textarea "*"
type textarea "Mobil D"
type textarea "*"
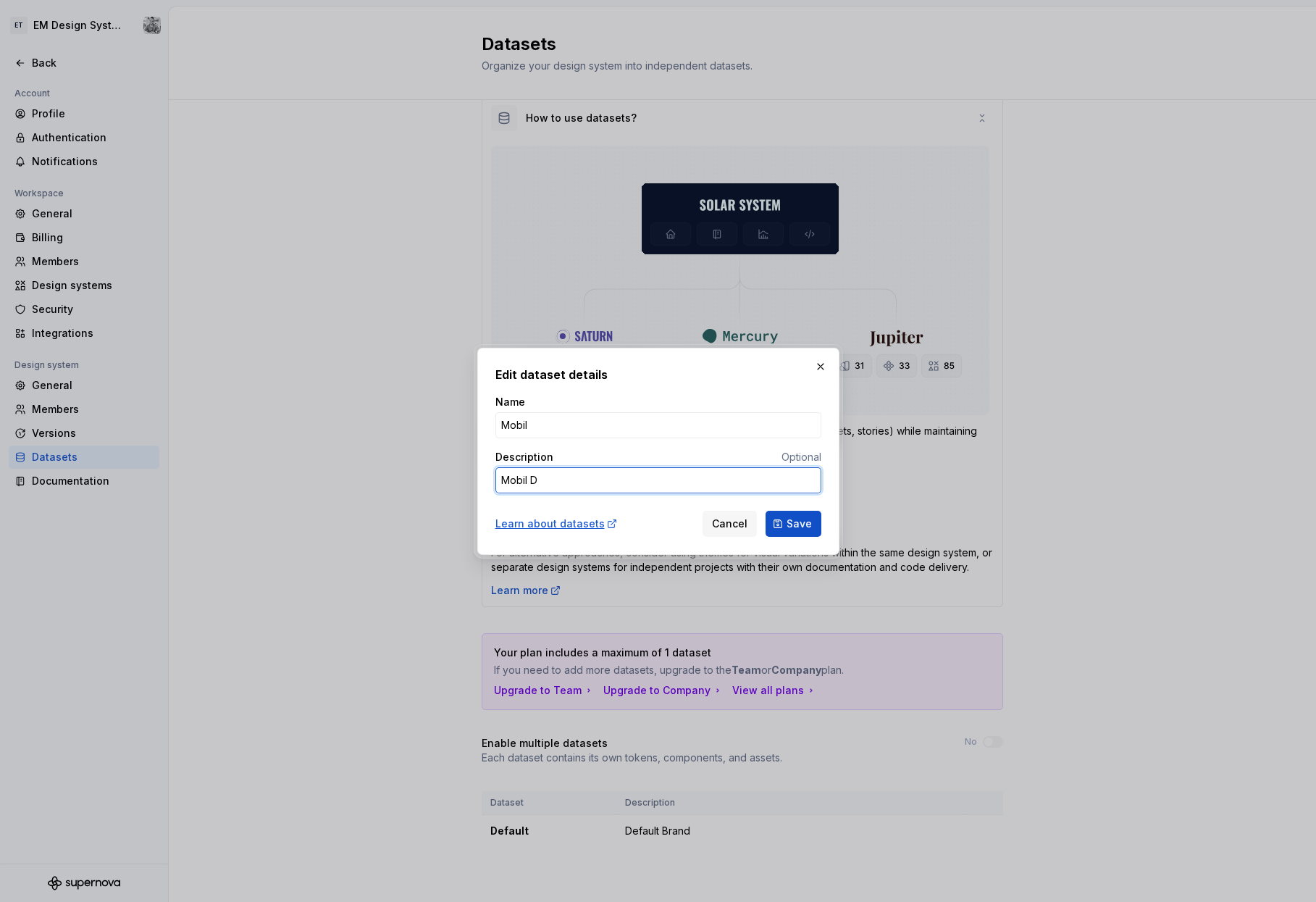
type textarea "Mobil DS"
type textarea "*"
type textarea "Mobil DS1"
type textarea "*"
type textarea "Mobil DS1"
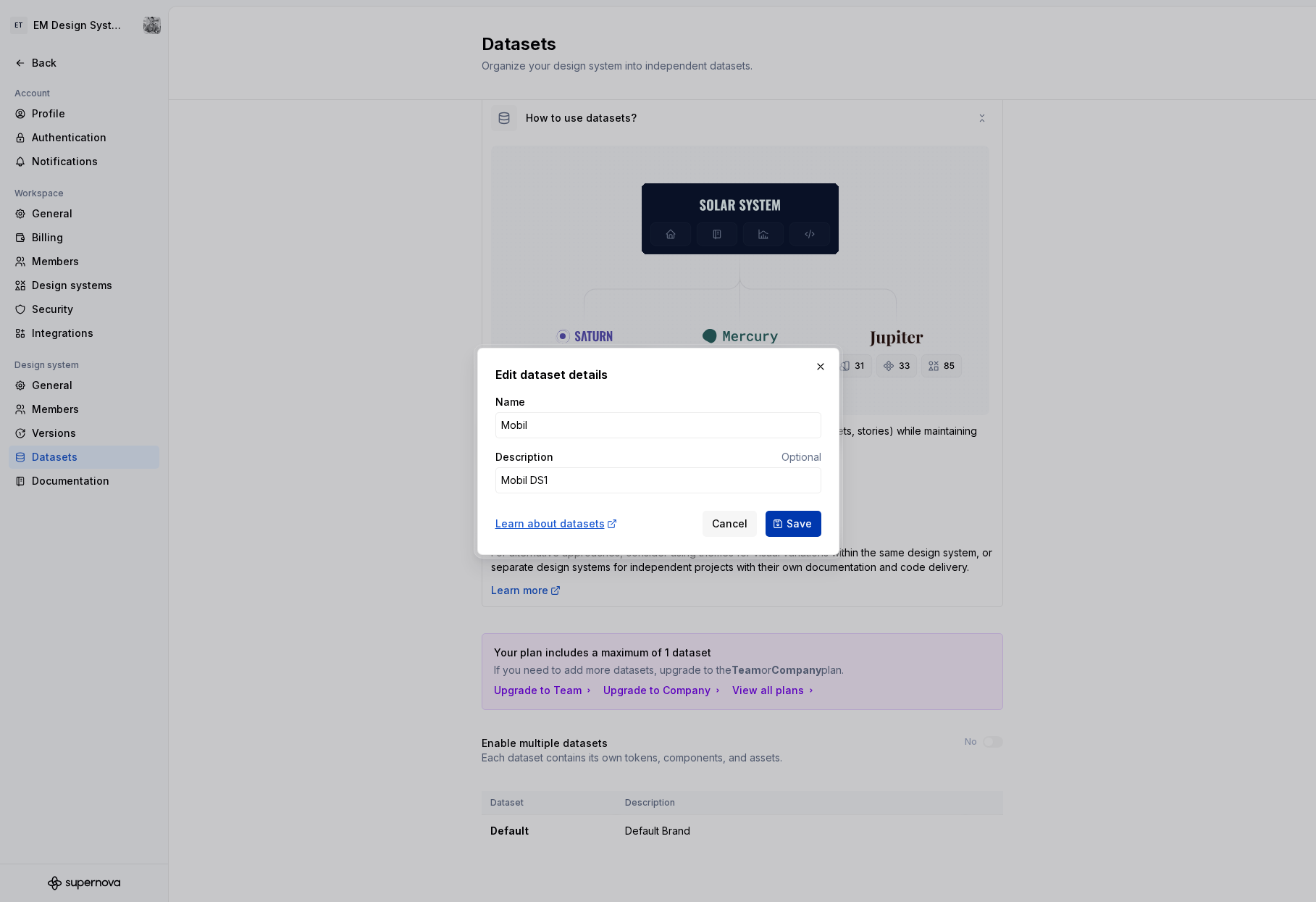
click at [593, 526] on span "Save" at bounding box center [798, 524] width 25 height 15
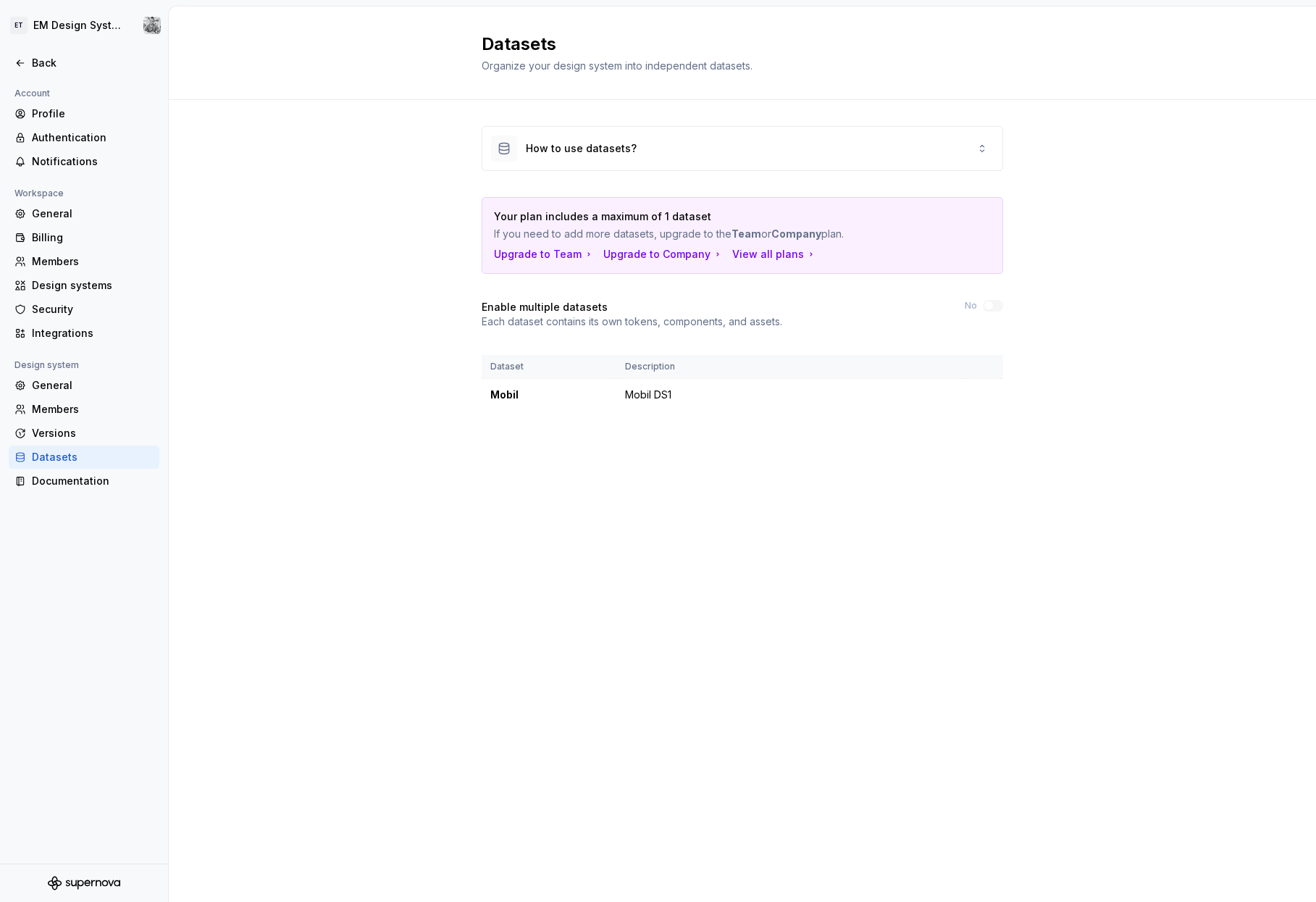
click at [593, 531] on div "Datasets Organize your design system into independent datasets. How to use data…" at bounding box center [742, 454] width 1147 height 895
drag, startPoint x: 609, startPoint y: 535, endPoint x: 593, endPoint y: 495, distance: 43.1
click at [593, 536] on div "Datasets Organize your design system into independent datasets. How to use data…" at bounding box center [742, 454] width 1147 height 895
drag, startPoint x: 590, startPoint y: 470, endPoint x: 737, endPoint y: 378, distance: 173.4
click at [593, 457] on div "Datasets Organize your design system into independent datasets. How to use data…" at bounding box center [742, 454] width 1147 height 895
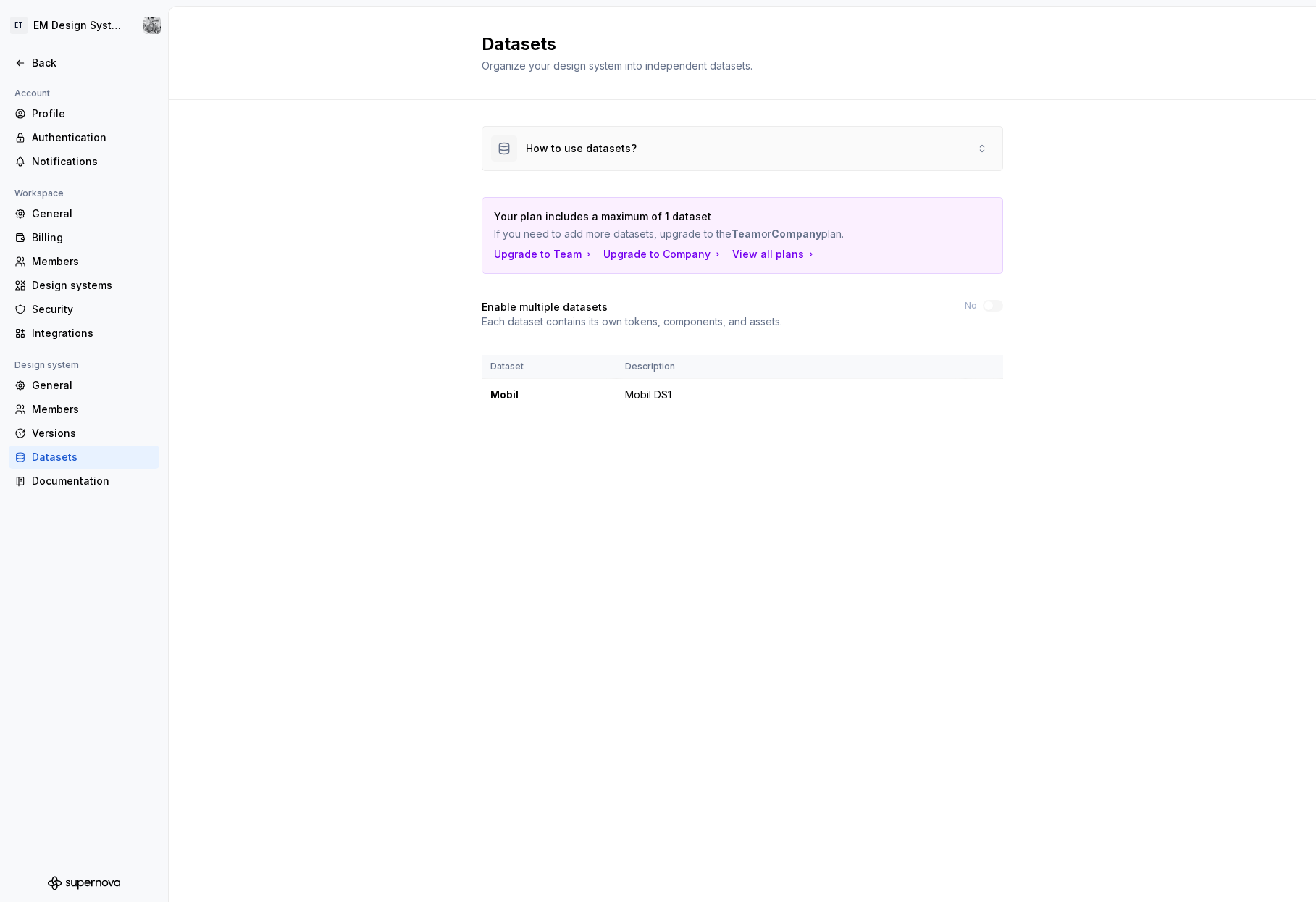
click at [593, 152] on div "How to use datasets?" at bounding box center [581, 148] width 111 height 15
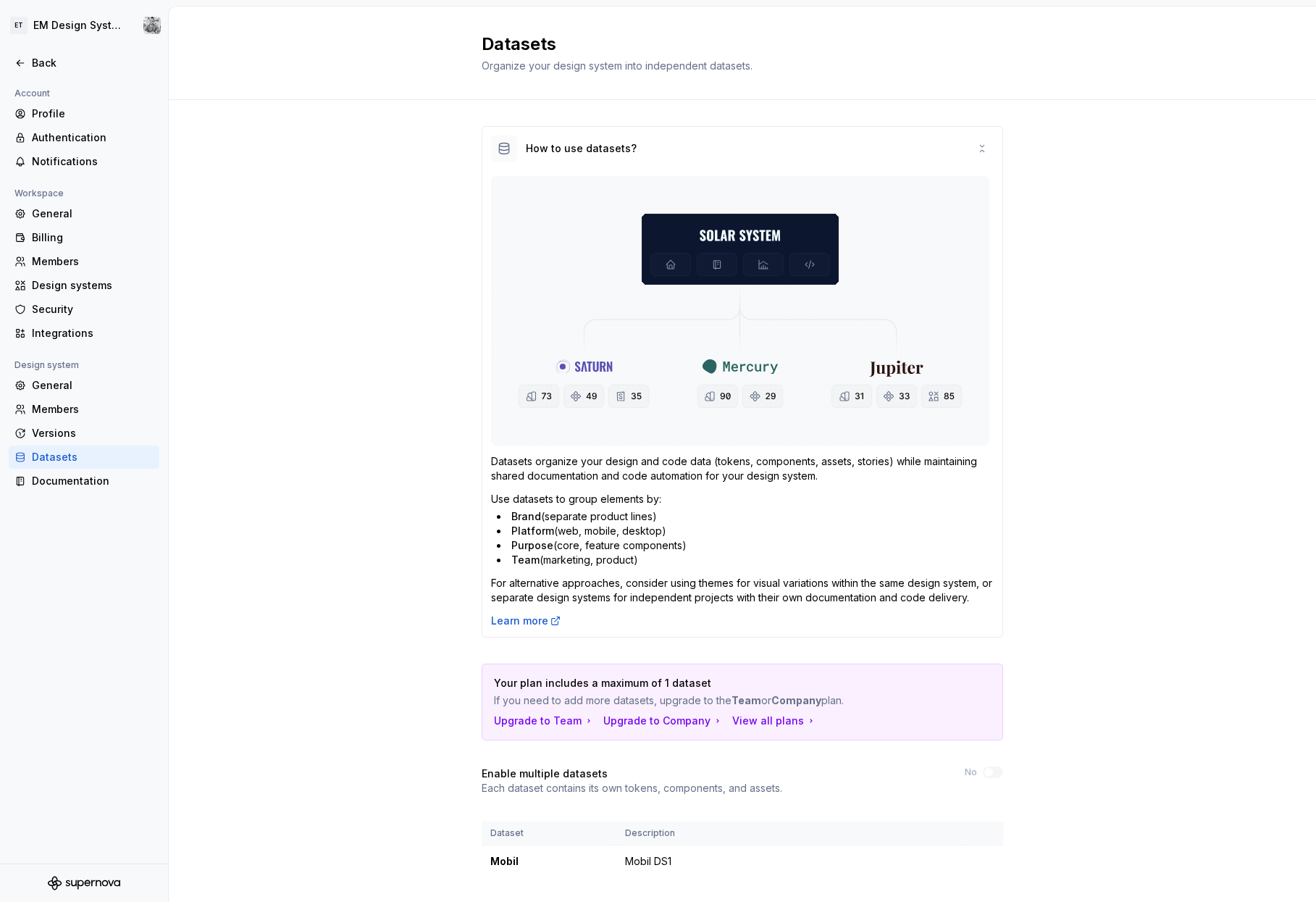
click at [382, 222] on div "How to use datasets? Datasets organize your design and code data (tokens, compo…" at bounding box center [742, 516] width 1147 height 832
click at [593, 647] on div "How to use datasets? Datasets organize your design and code data (tokens, compo…" at bounding box center [742, 516] width 1147 height 832
click at [312, 234] on div "How to use datasets? Datasets organize your design and code data (tokens, compo…" at bounding box center [742, 516] width 1147 height 832
click at [48, 406] on div "Members" at bounding box center [92, 409] width 121 height 15
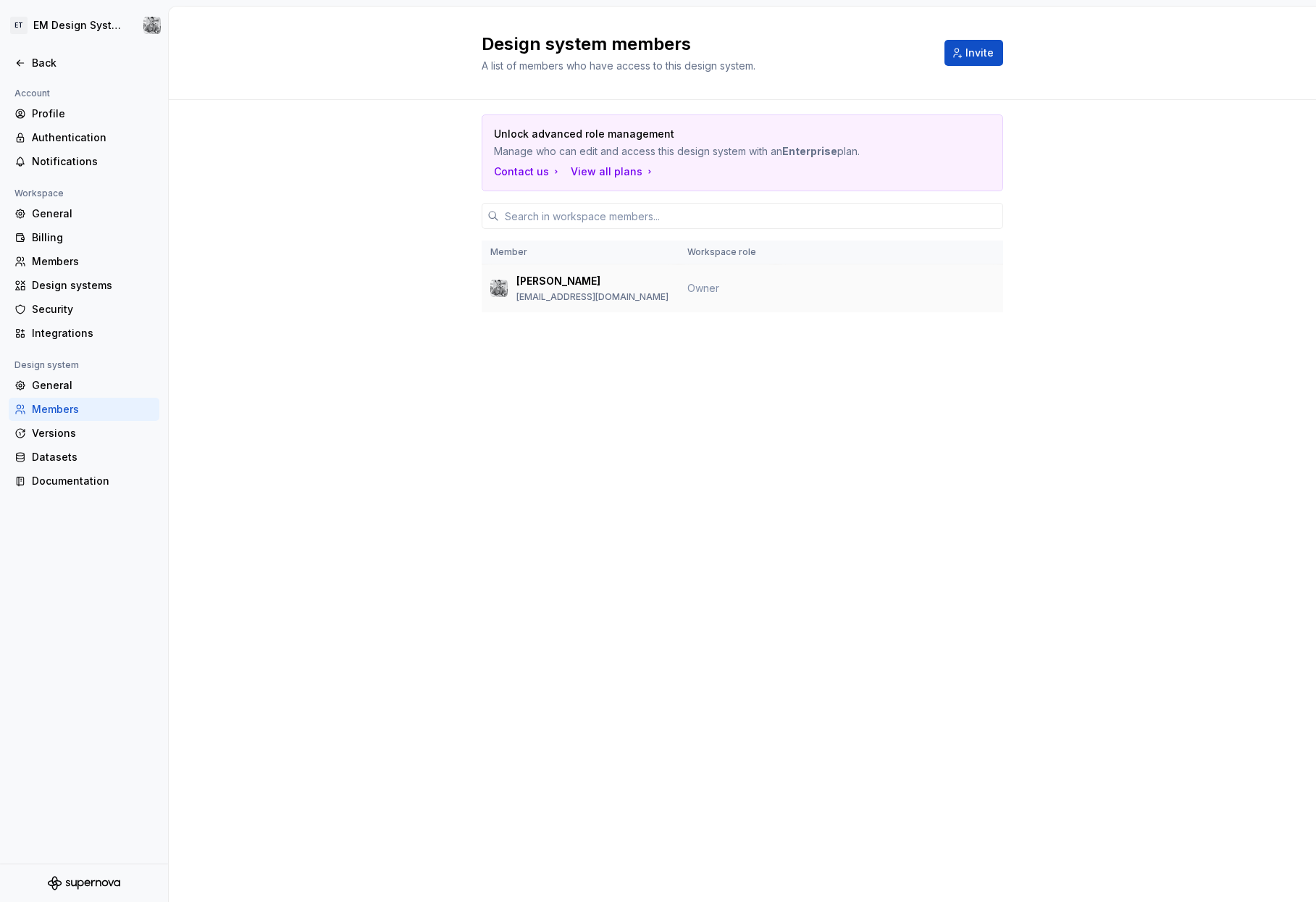
click at [593, 296] on td at bounding box center [890, 289] width 227 height 48
click at [84, 290] on div "Design systems" at bounding box center [92, 285] width 121 height 15
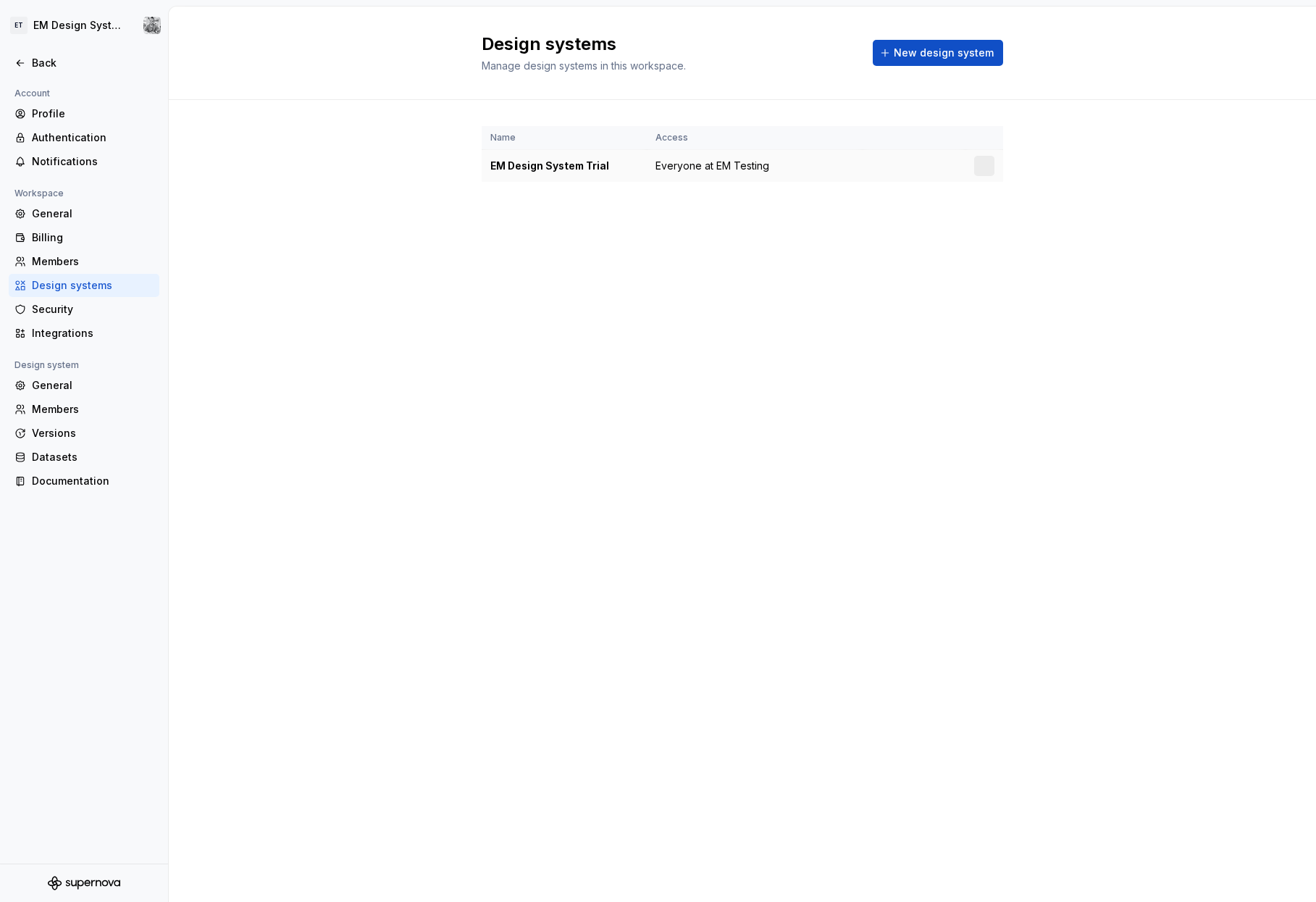
click at [593, 164] on div at bounding box center [984, 166] width 21 height 21
click at [593, 164] on html "ET EM Design System Trial Back Account Profile Authentication Notifications Wor…" at bounding box center [658, 451] width 1316 height 902
click at [593, 193] on div "View members" at bounding box center [1070, 194] width 138 height 15
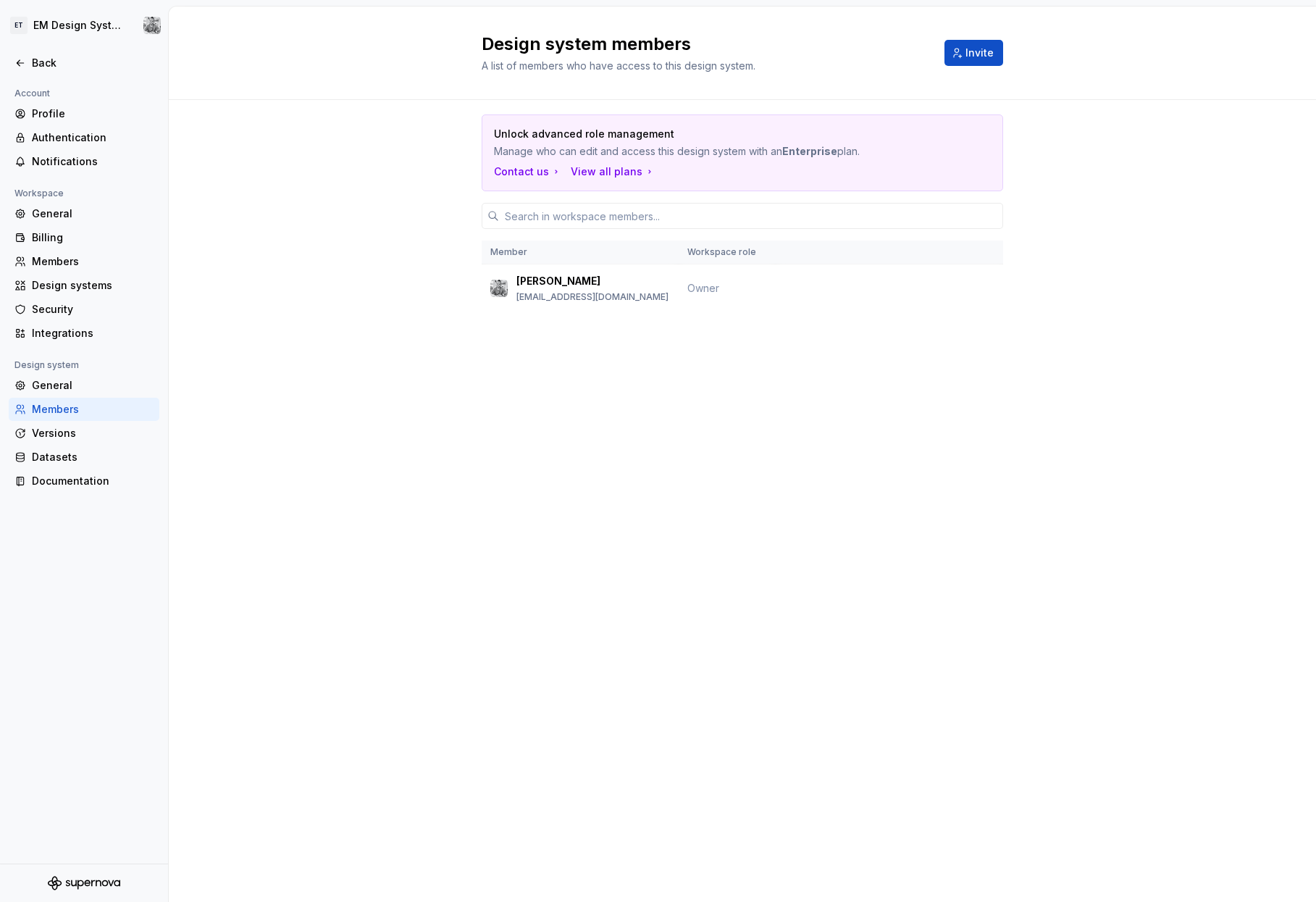
click at [593, 342] on div "Unlock advanced role management Manage who can edit and access this design syst…" at bounding box center [742, 233] width 522 height 267
click at [593, 313] on div "Unlock advanced role management Manage who can edit and access this design syst…" at bounding box center [742, 233] width 522 height 267
click at [593, 341] on div "Unlock advanced role management Manage who can edit and access this design syst…" at bounding box center [742, 233] width 522 height 267
drag, startPoint x: 385, startPoint y: 238, endPoint x: 353, endPoint y: 233, distance: 32.4
click at [384, 238] on div "Unlock advanced role management Manage who can edit and access this design syst…" at bounding box center [742, 233] width 1147 height 267
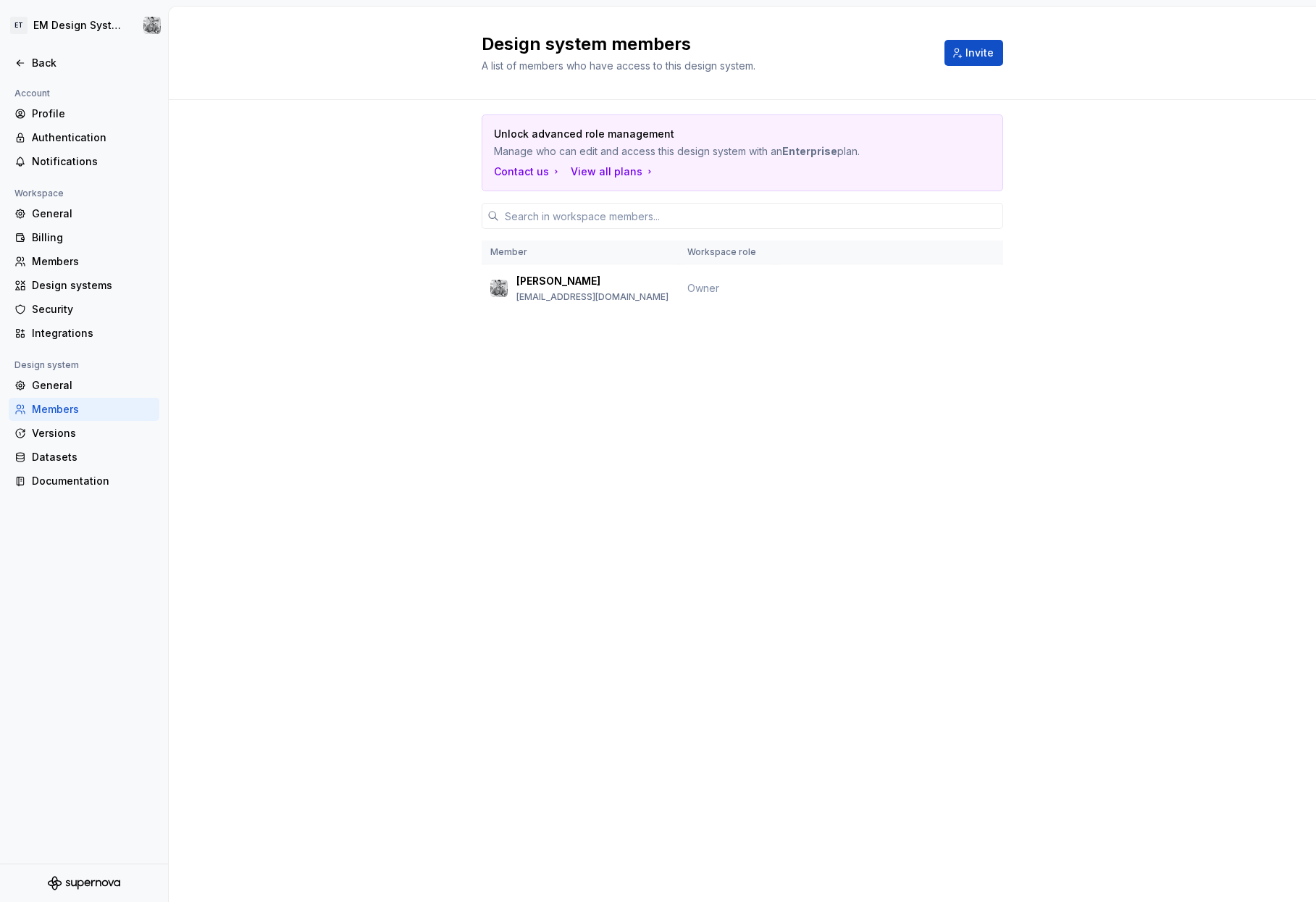
click at [78, 401] on div "Members" at bounding box center [84, 409] width 151 height 23
click at [56, 381] on div "General" at bounding box center [92, 385] width 121 height 15
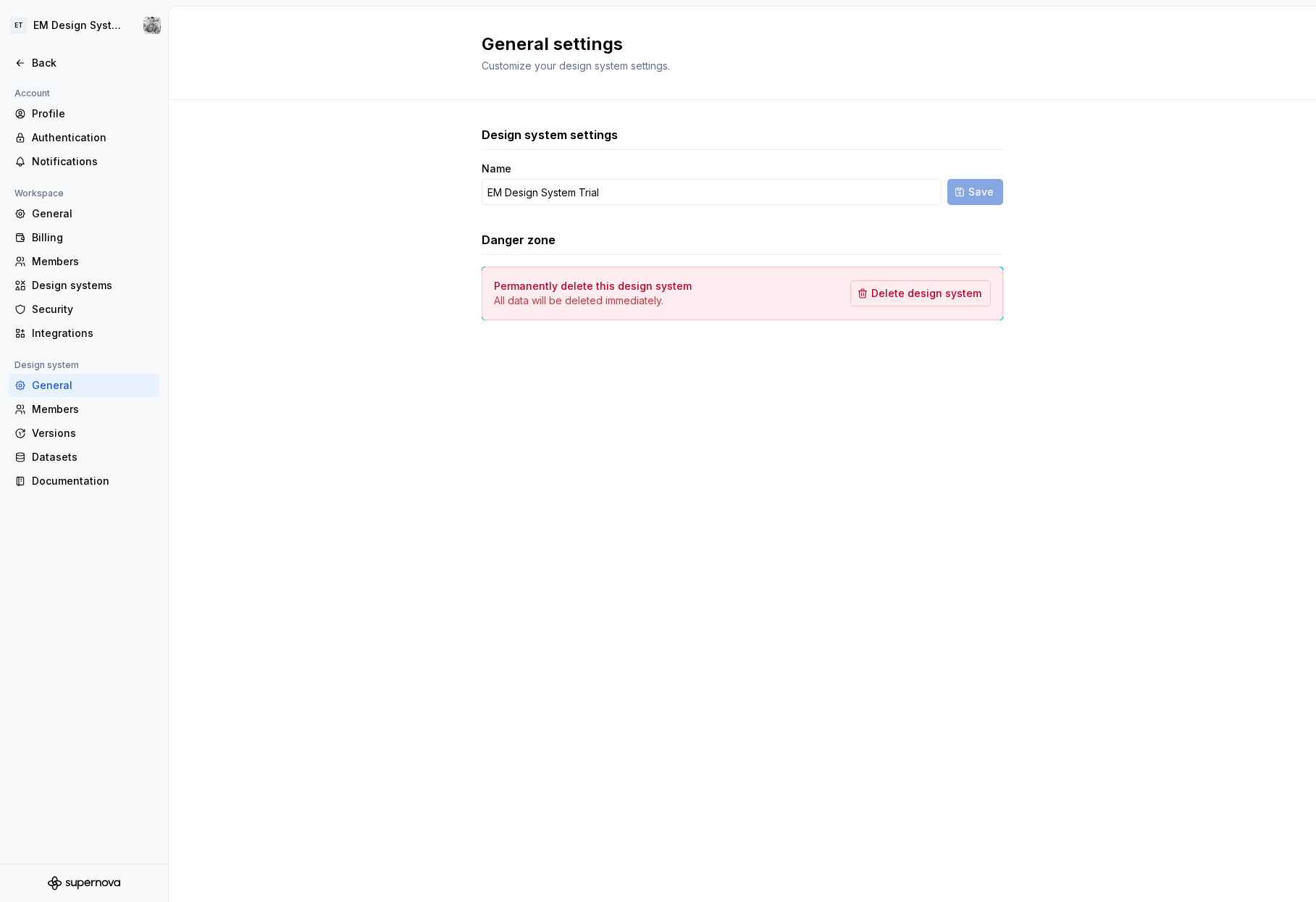
click at [51, 396] on div "General" at bounding box center [84, 385] width 151 height 23
click at [63, 408] on div "Members" at bounding box center [92, 409] width 121 height 15
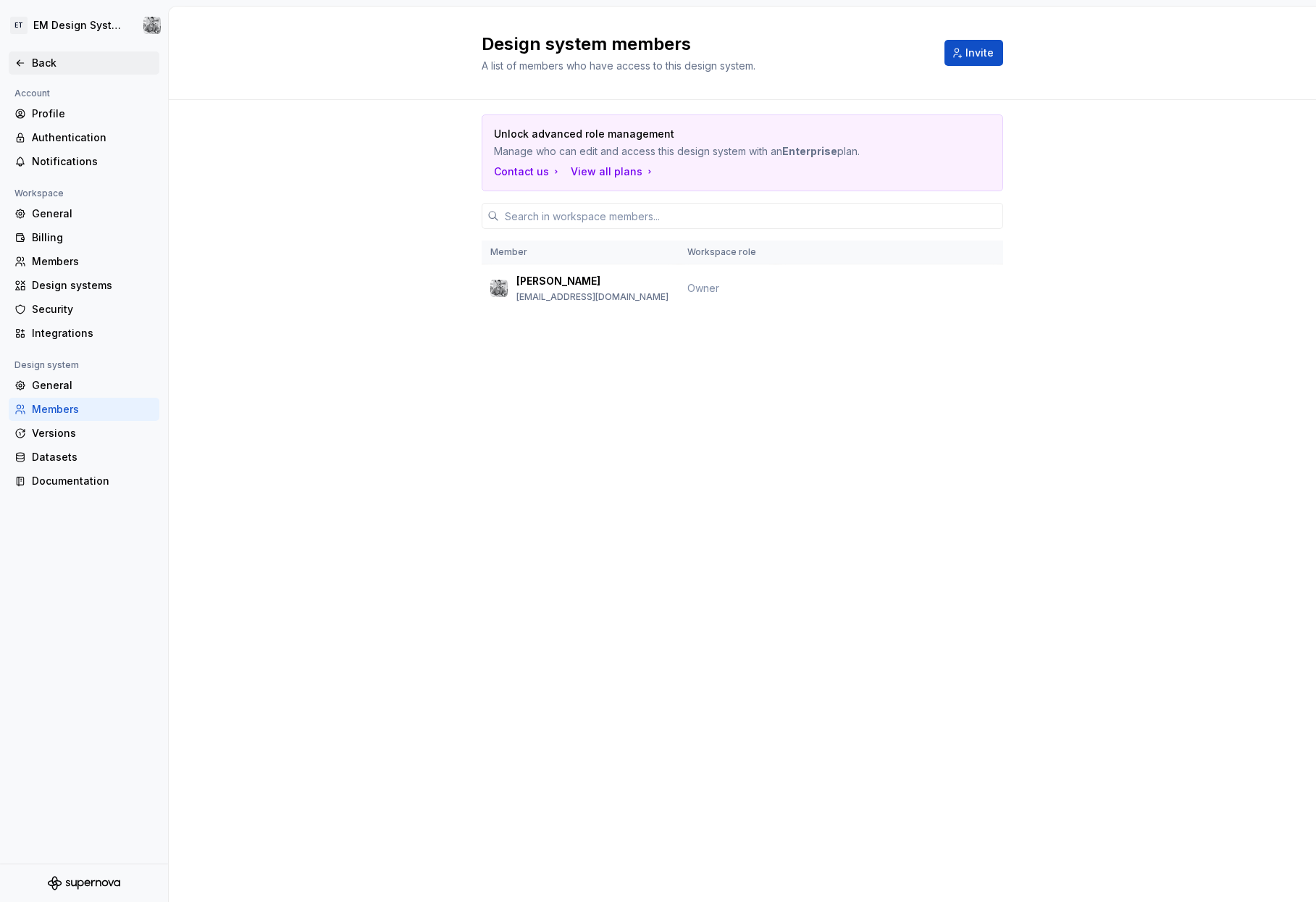
click at [31, 62] on div "Back" at bounding box center [84, 63] width 139 height 15
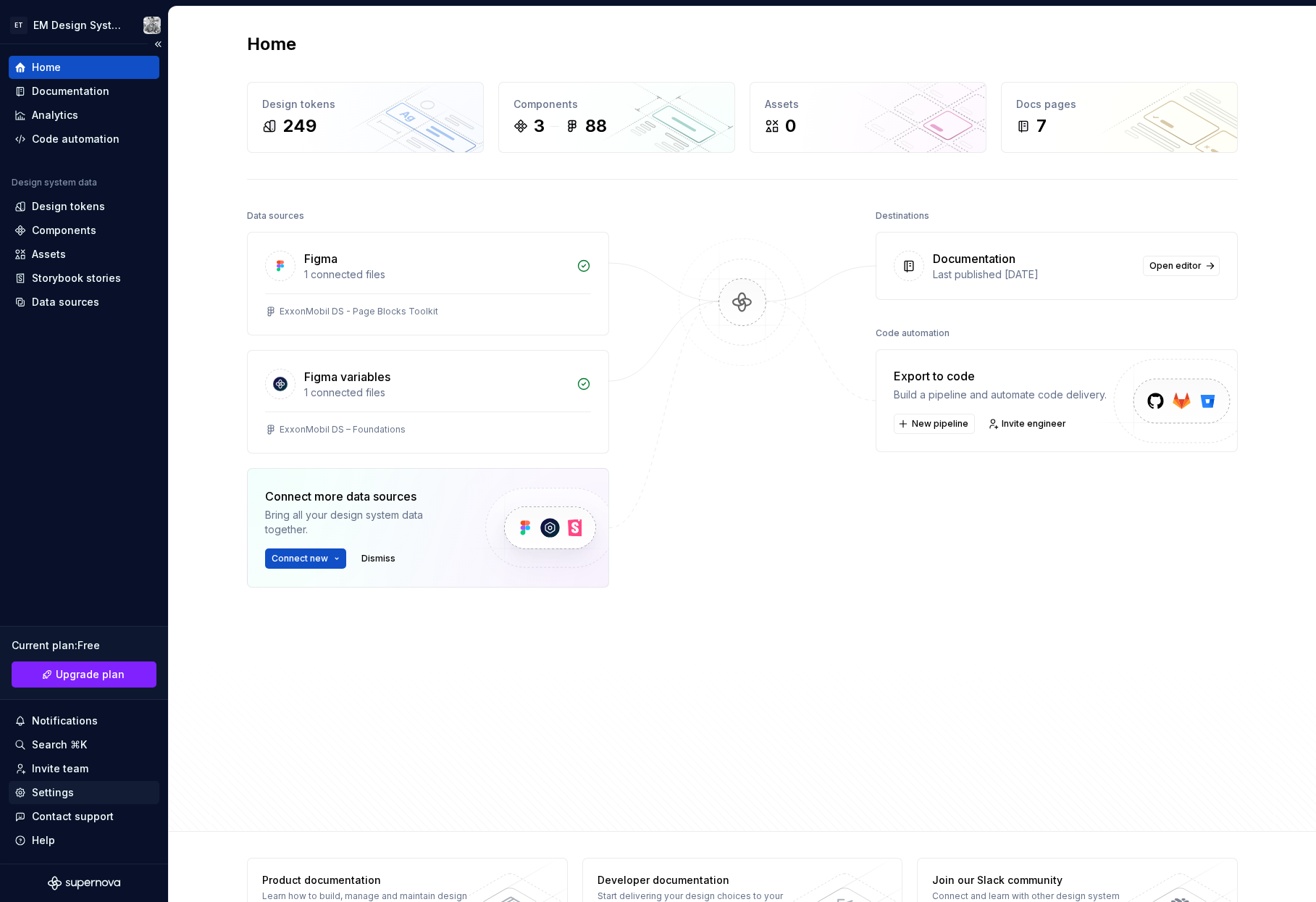
click at [66, 651] on div "Settings" at bounding box center [53, 793] width 42 height 15
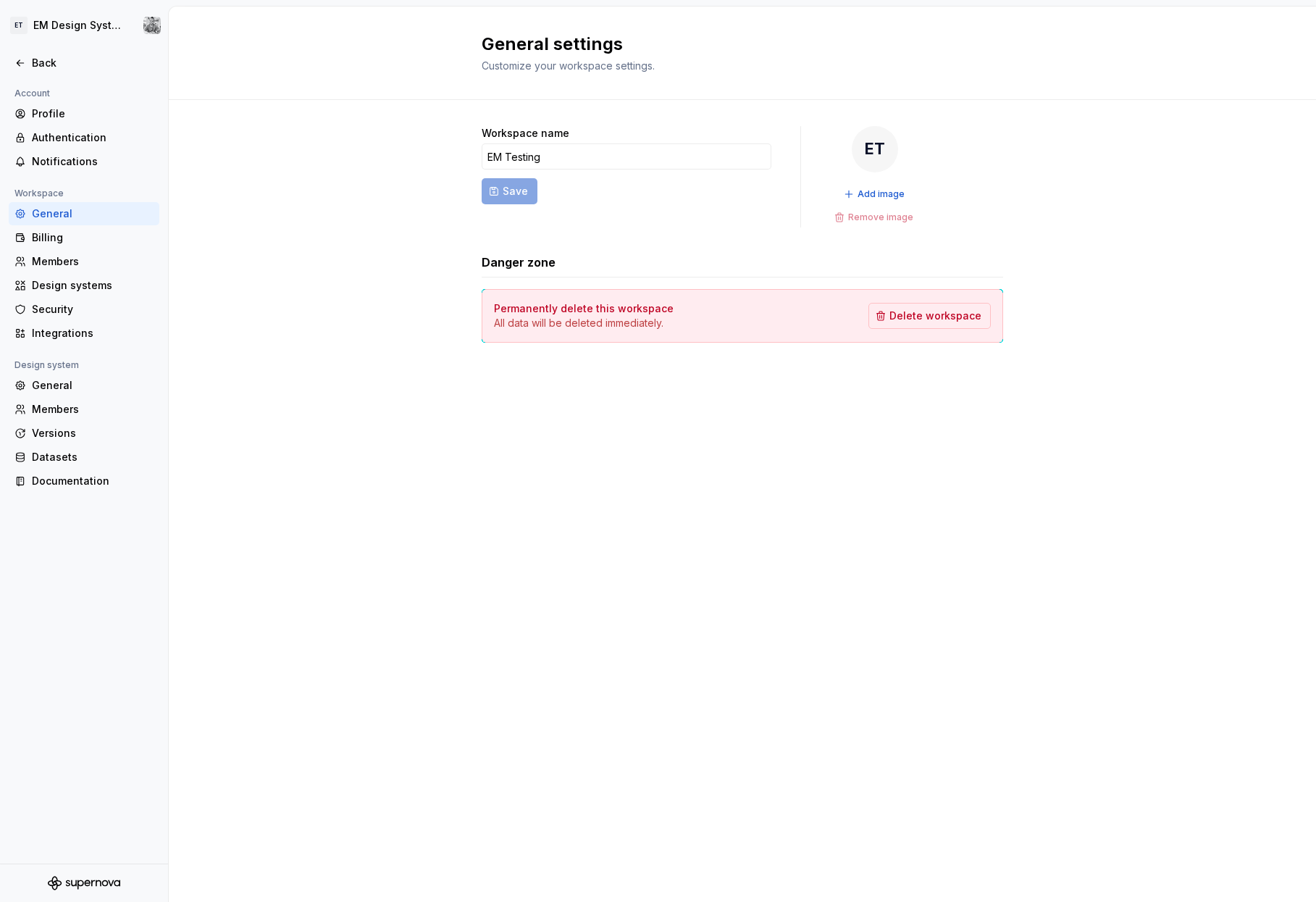
drag, startPoint x: 711, startPoint y: 449, endPoint x: 658, endPoint y: 416, distance: 62.4
click at [593, 448] on div "General settings Customize your workspace settings. Workspace name EM Testing S…" at bounding box center [742, 454] width 1147 height 895
click at [587, 154] on input "EM Testing" at bounding box center [626, 157] width 289 height 26
click at [593, 423] on div "General settings Customize your workspace settings. Workspace name EM Testing S…" at bounding box center [742, 454] width 1147 height 895
click at [92, 243] on div "Billing" at bounding box center [92, 237] width 121 height 15
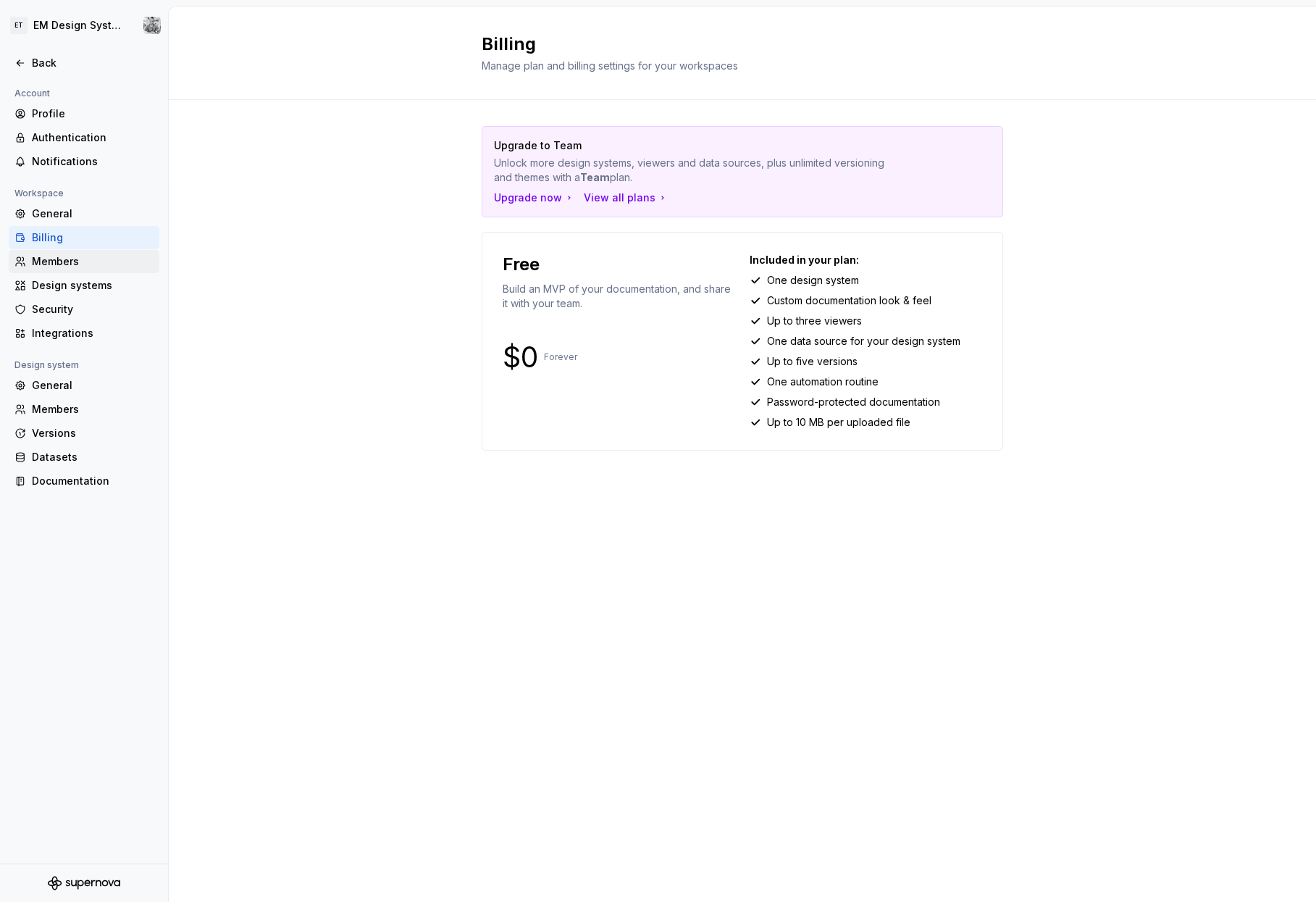
click at [78, 259] on div "Members" at bounding box center [92, 261] width 121 height 15
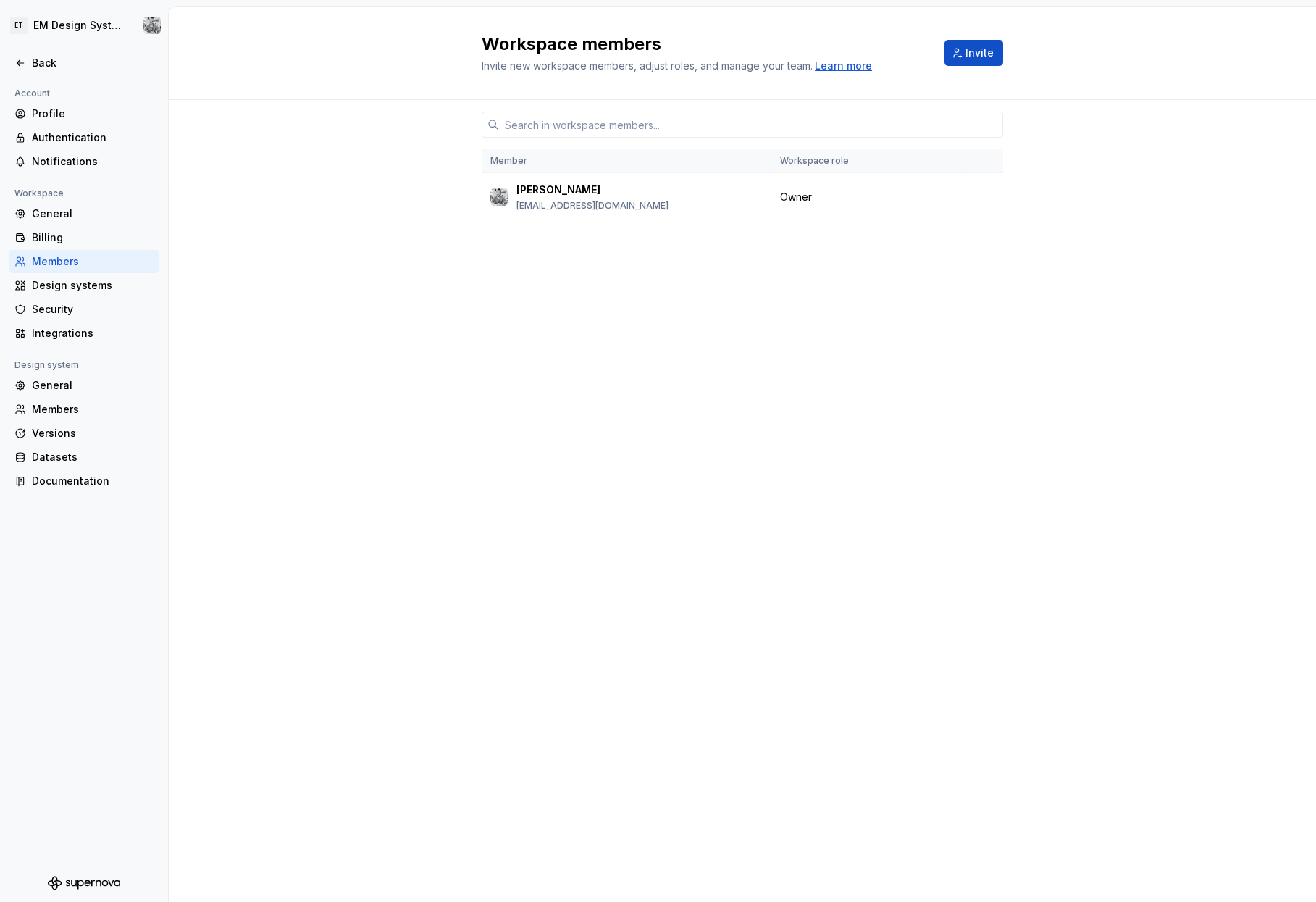
click at [593, 69] on div "Learn more" at bounding box center [843, 65] width 57 height 15
click at [78, 294] on div "Design systems" at bounding box center [84, 285] width 151 height 23
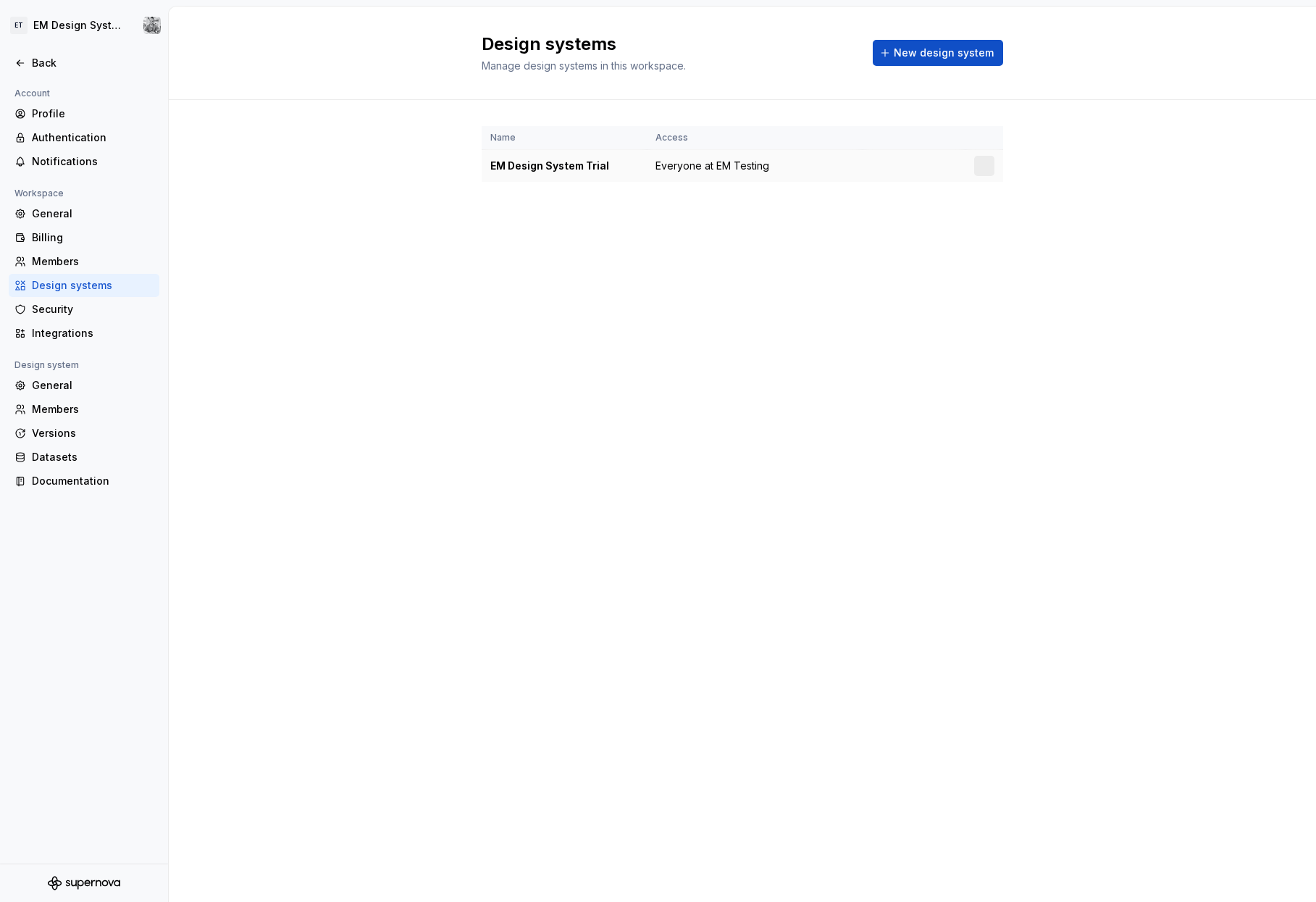
click at [593, 166] on div at bounding box center [984, 166] width 21 height 21
click at [593, 166] on html "ET EM Design System Trial Back Account Profile Authentication Notifications Wor…" at bounding box center [658, 451] width 1316 height 902
click at [593, 211] on div "Design system settings" at bounding box center [1060, 217] width 166 height 23
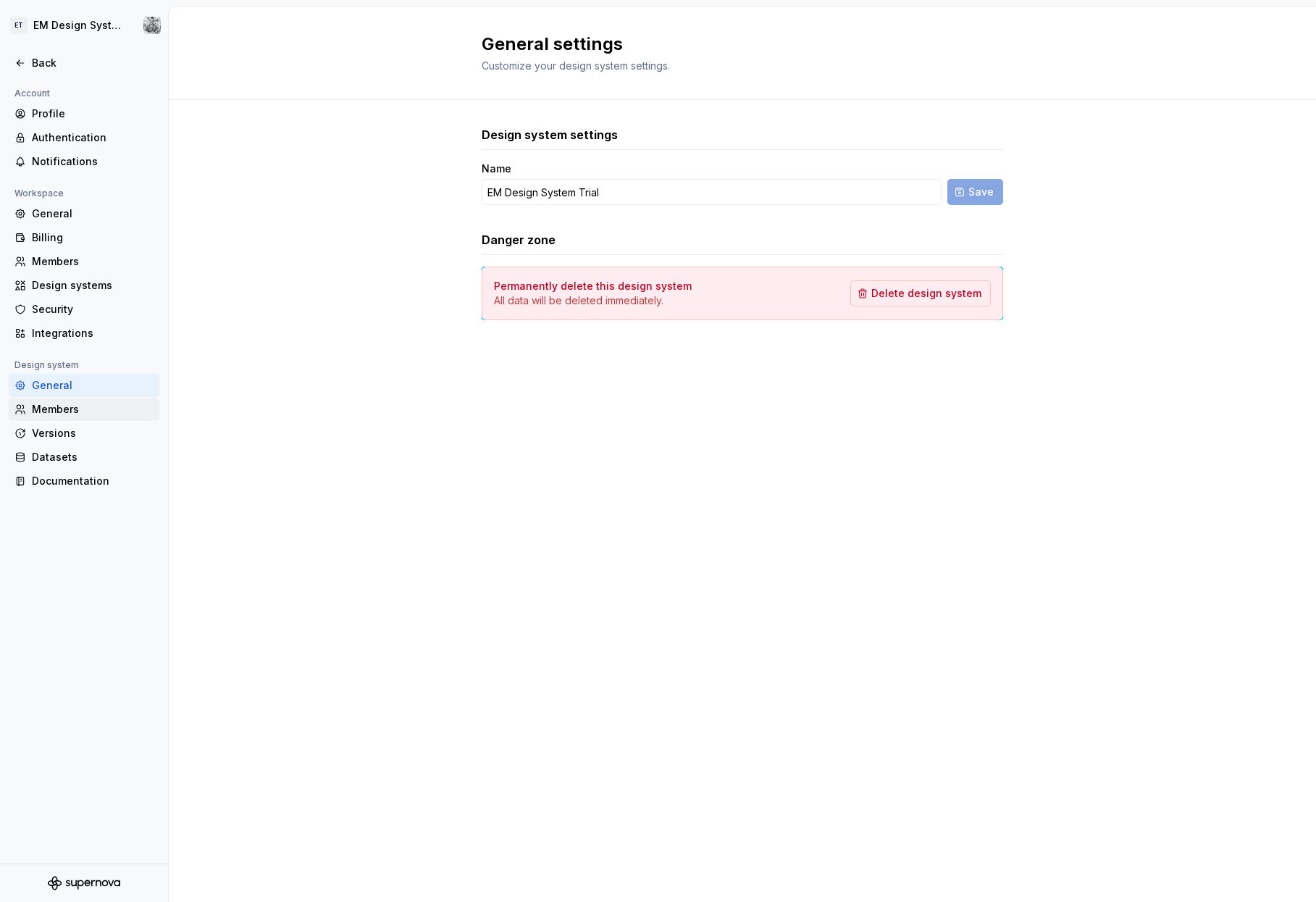
click at [50, 410] on div "Members" at bounding box center [92, 409] width 121 height 15
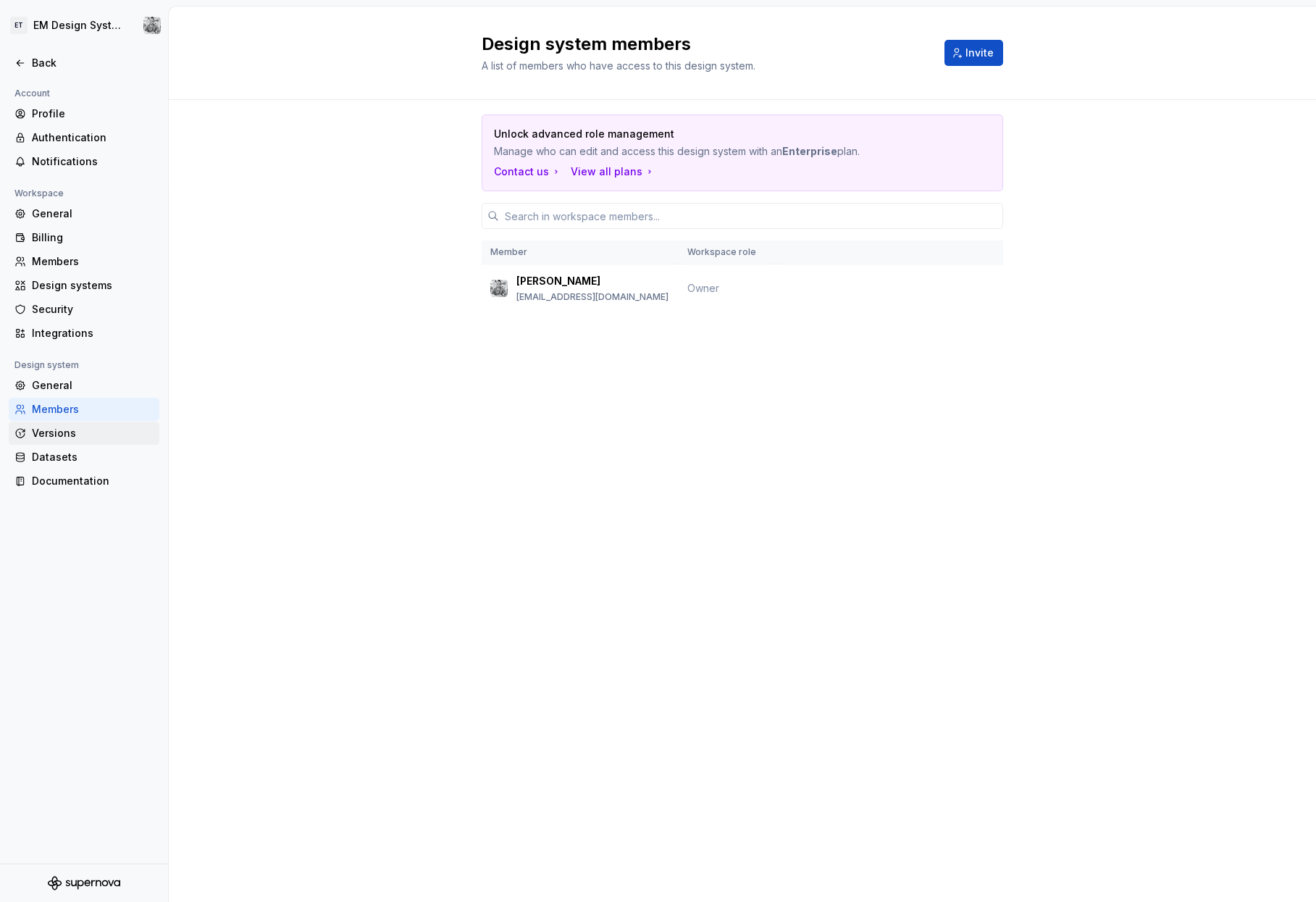
click at [49, 430] on div "Versions" at bounding box center [92, 432] width 121 height 15
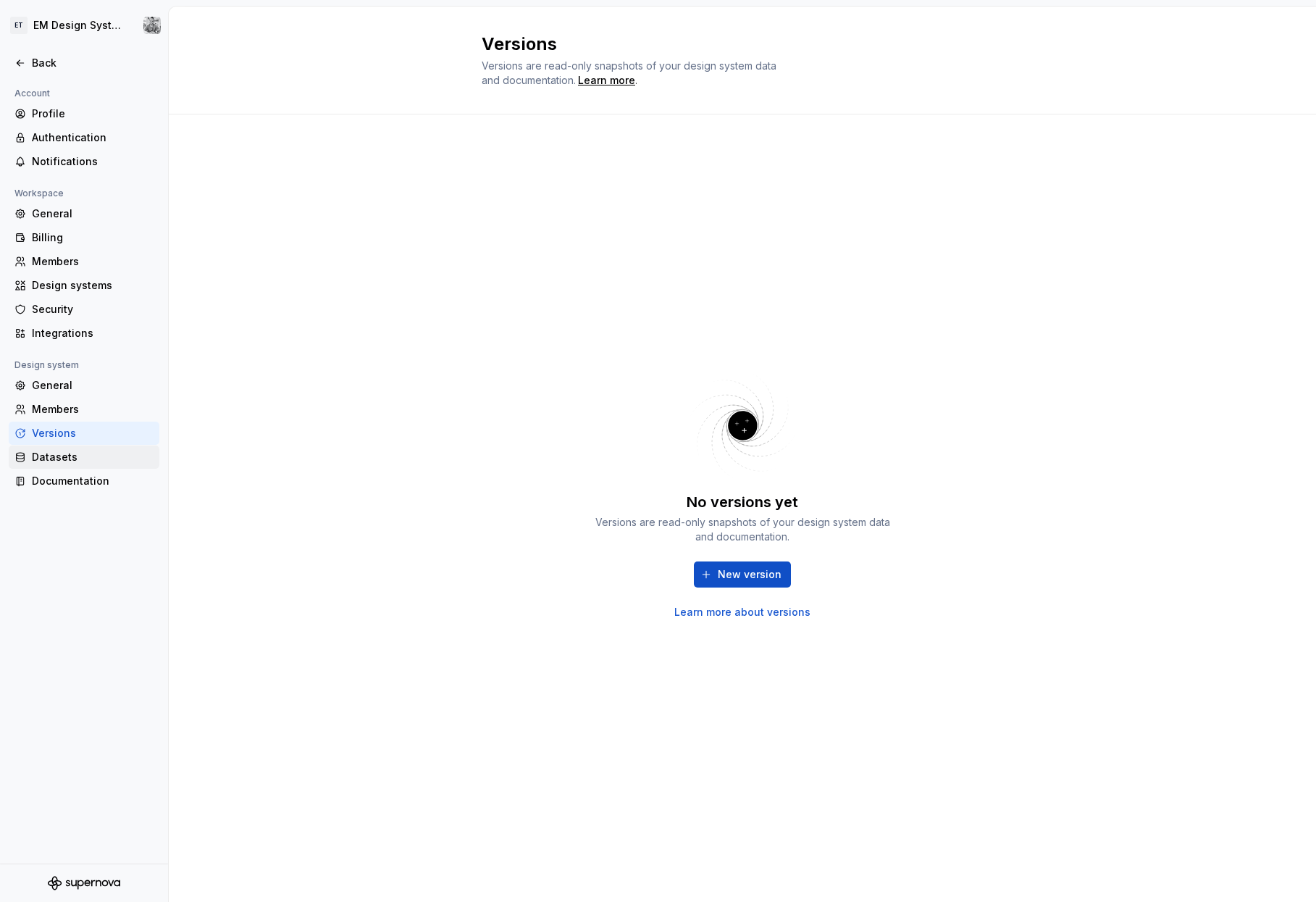
click at [66, 445] on div "General Members Versions Datasets Documentation" at bounding box center [84, 433] width 151 height 119
click at [61, 457] on div "Datasets" at bounding box center [92, 457] width 121 height 15
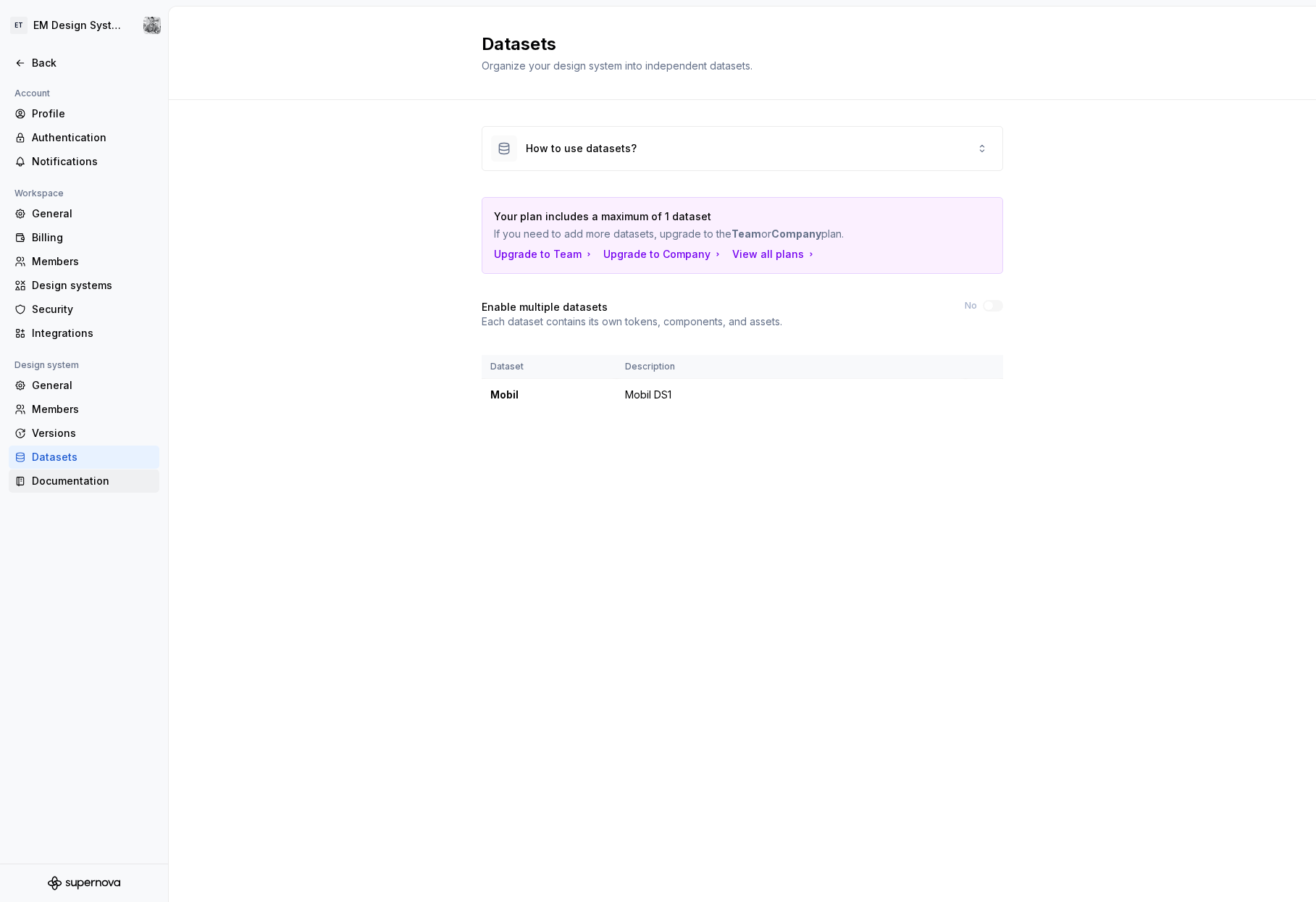
click at [72, 485] on div "Documentation" at bounding box center [92, 481] width 121 height 15
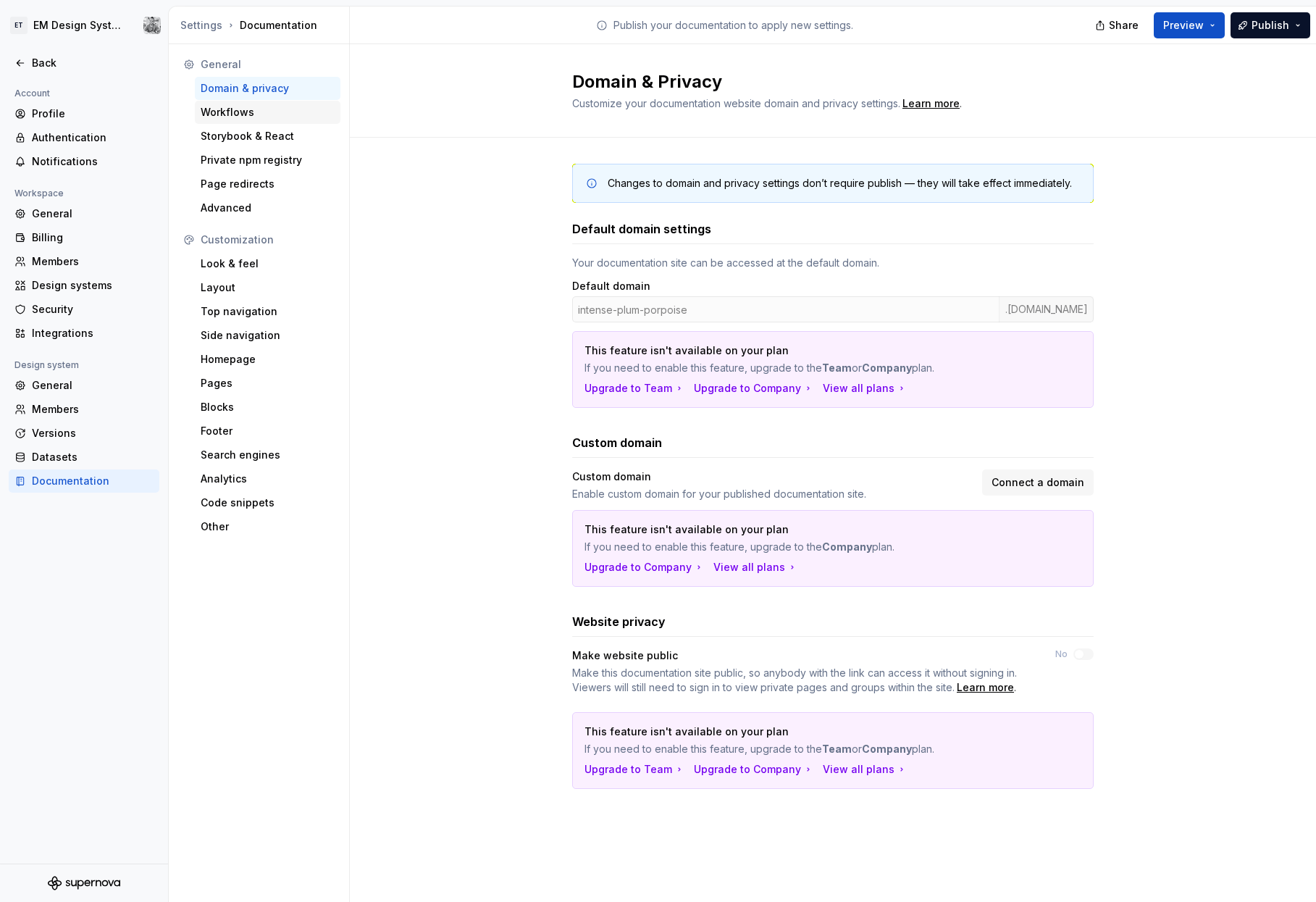
click at [239, 112] on div "Workflows" at bounding box center [268, 112] width 134 height 15
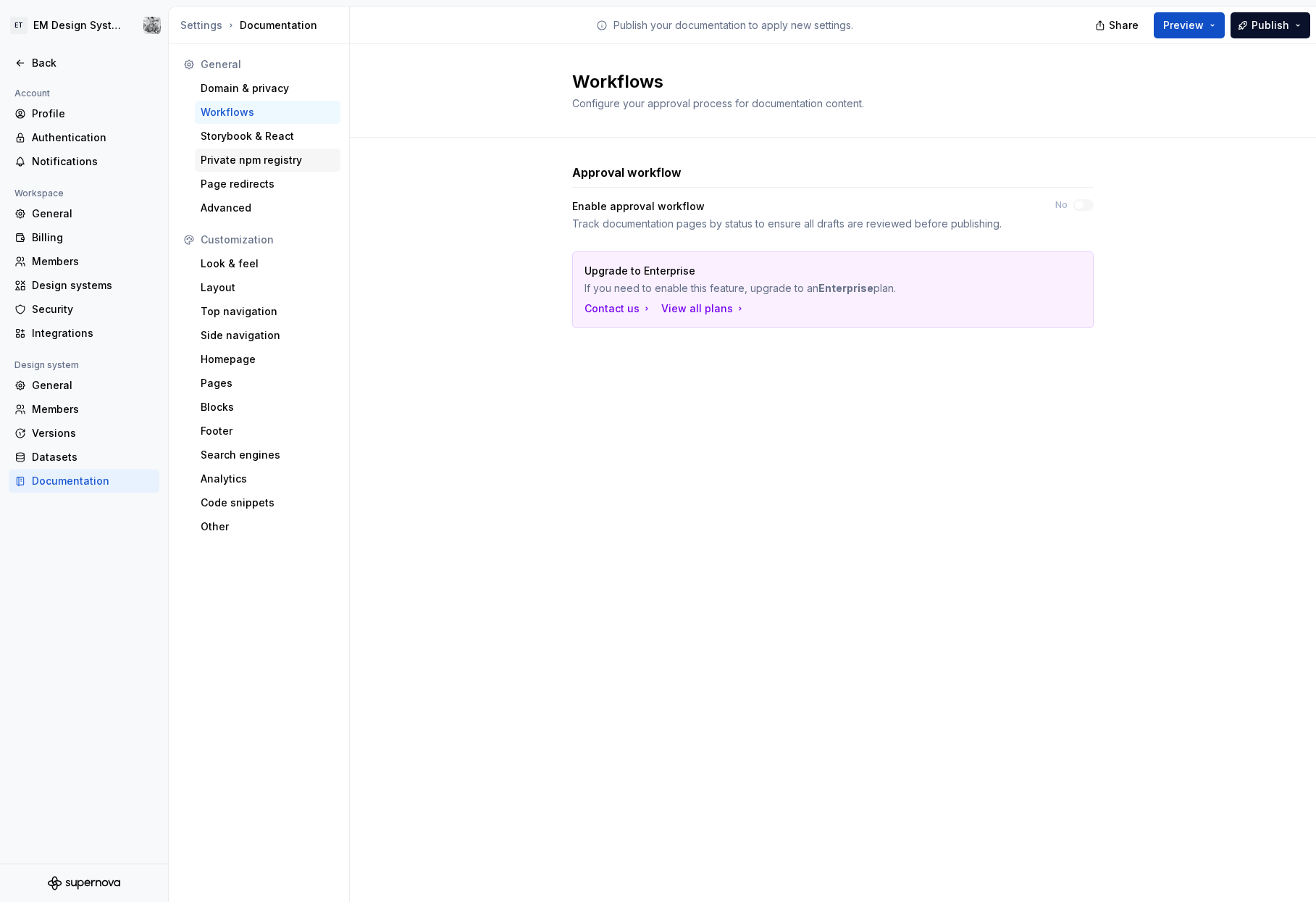
click at [233, 158] on div "Private npm registry" at bounding box center [268, 159] width 134 height 15
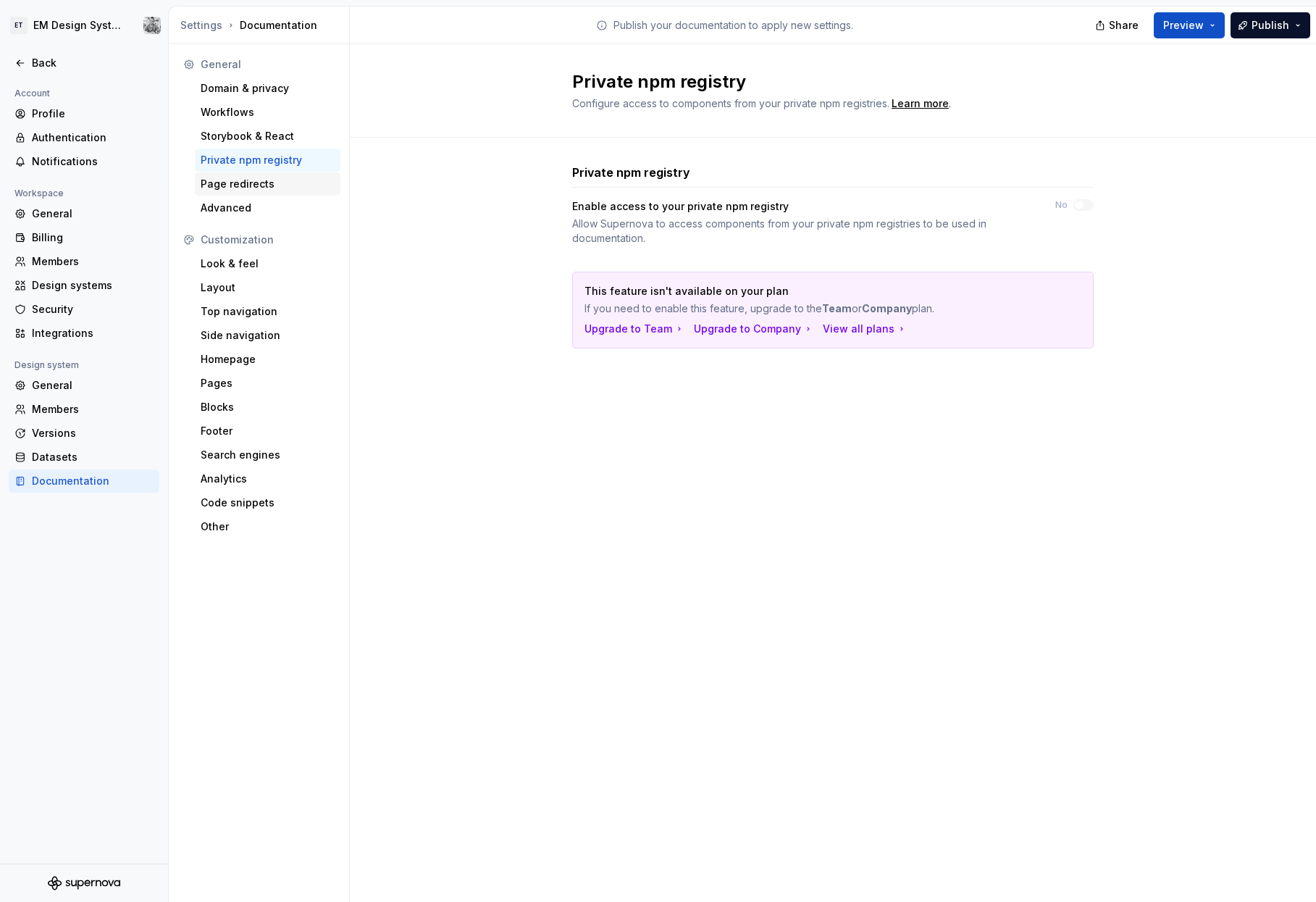
click at [240, 188] on div "Page redirects" at bounding box center [268, 184] width 134 height 15
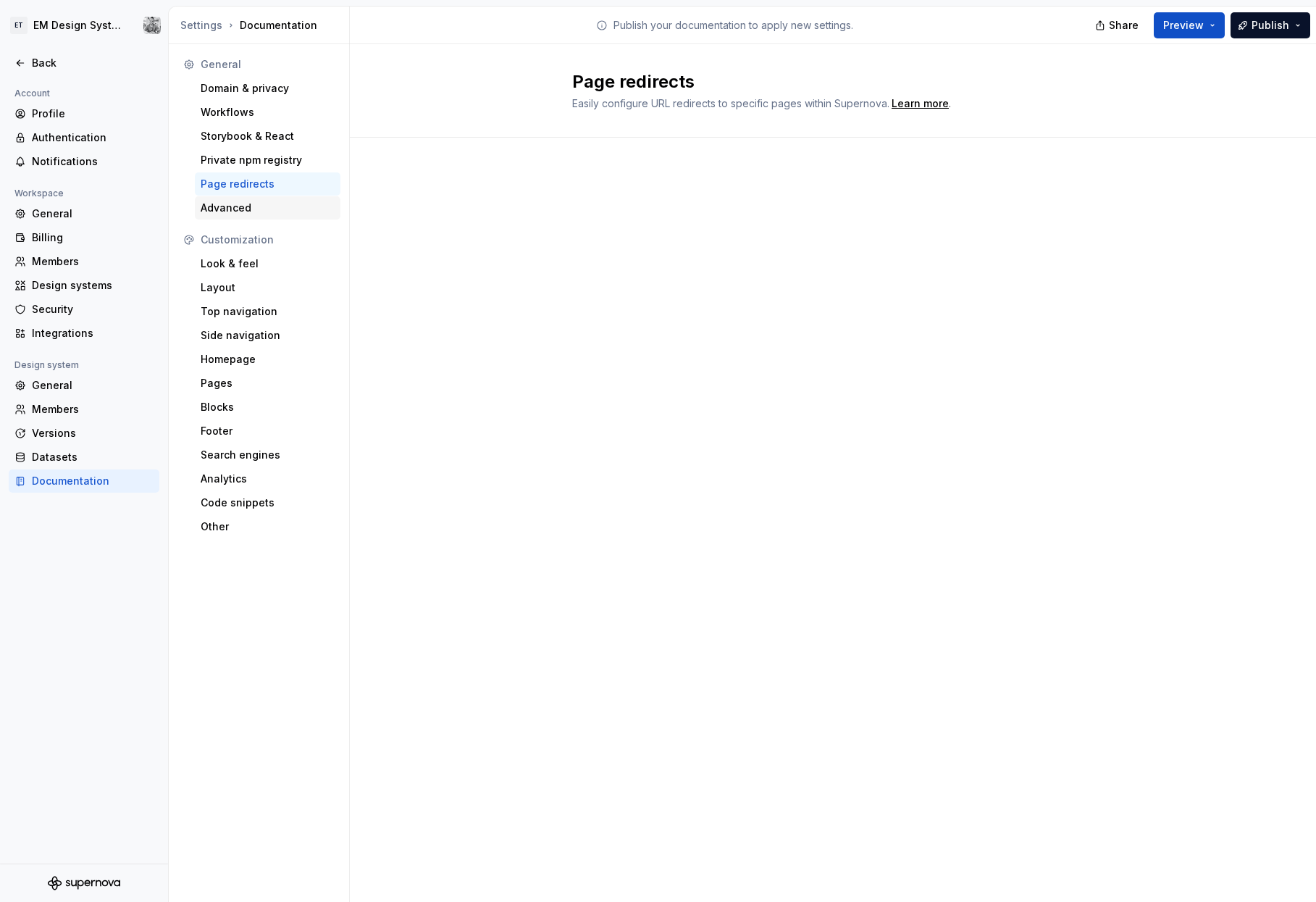
click at [234, 208] on div "Advanced" at bounding box center [268, 208] width 134 height 15
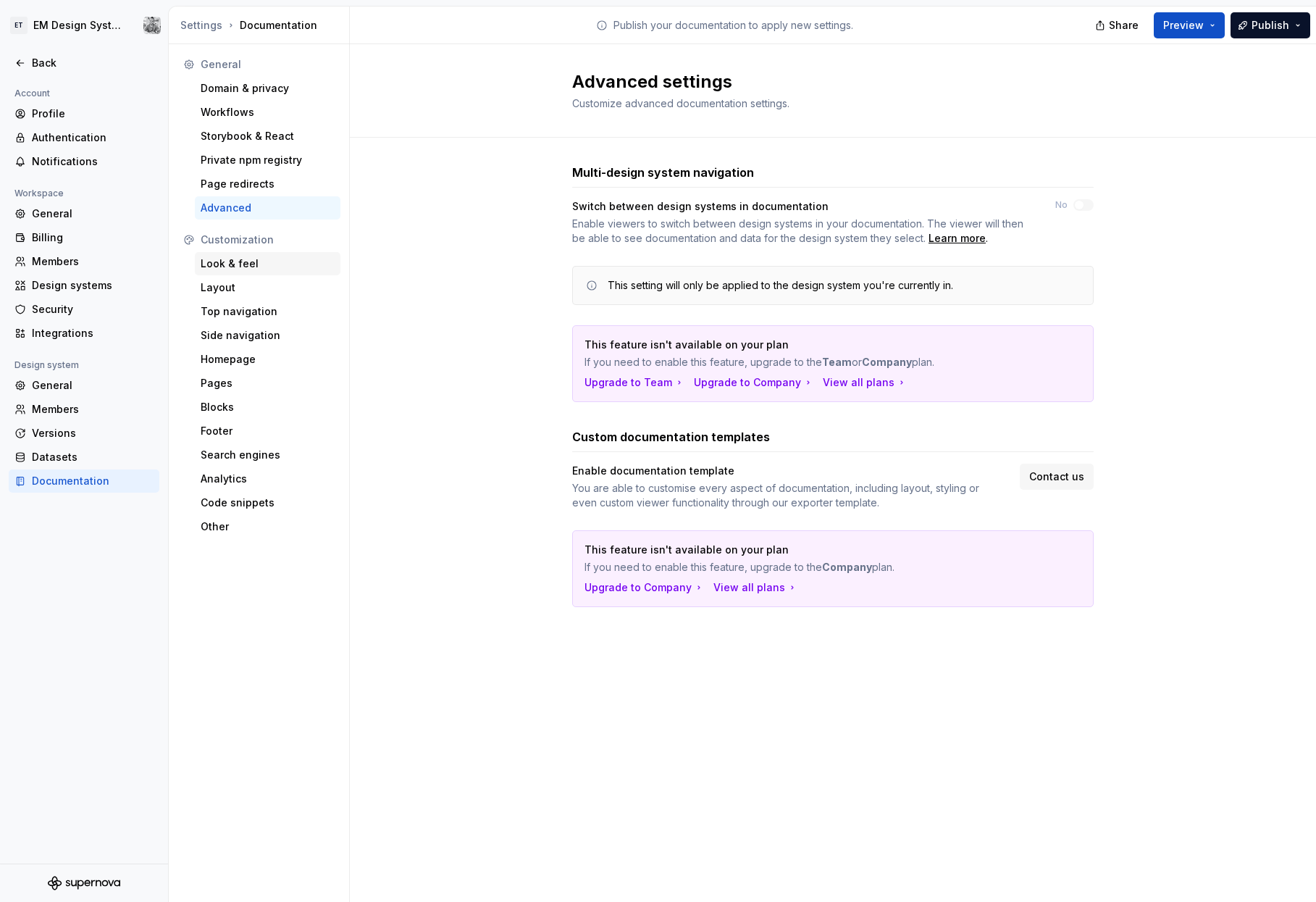
click at [248, 259] on div "Look & feel" at bounding box center [268, 264] width 134 height 15
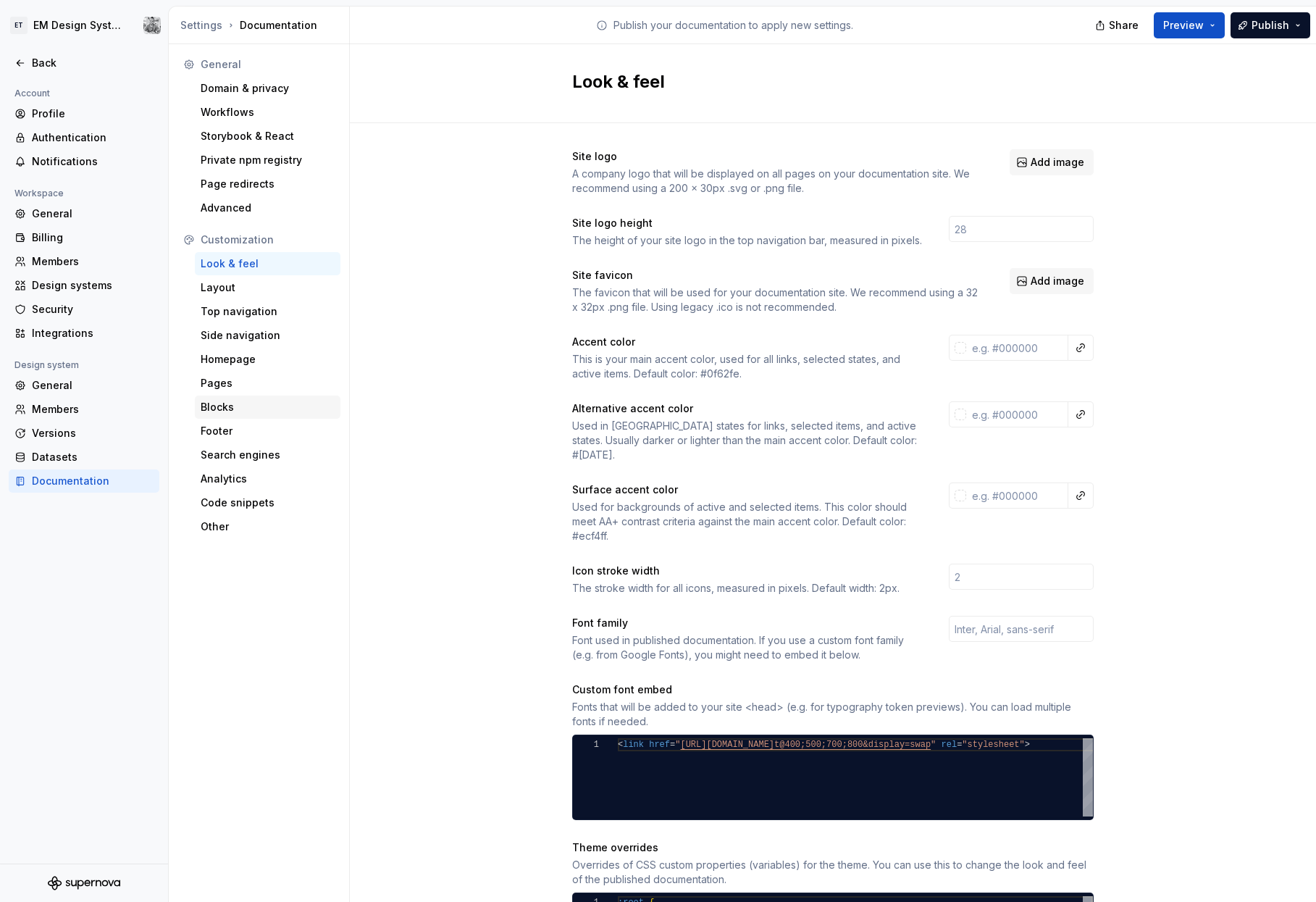
click at [251, 408] on div "Blocks" at bounding box center [268, 407] width 134 height 15
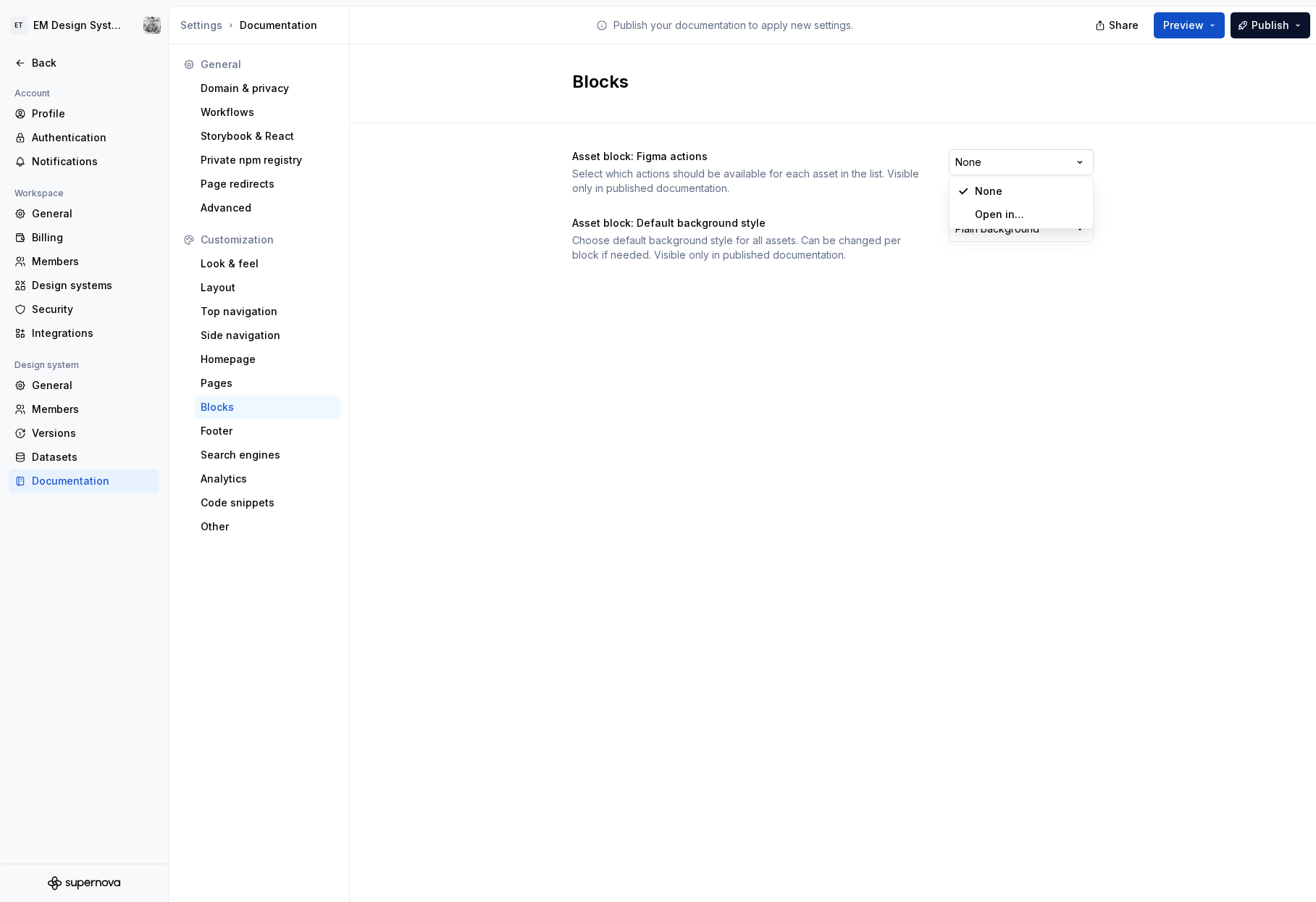
click at [593, 164] on html "ET EM Design System Trial Back Account Profile Authentication Notifications Wor…" at bounding box center [658, 451] width 1316 height 902
click at [593, 155] on html "ET EM Design System Trial Back Account Profile Authentication Notifications Wor…" at bounding box center [658, 451] width 1316 height 902
click at [252, 463] on div "Search engines" at bounding box center [267, 455] width 146 height 23
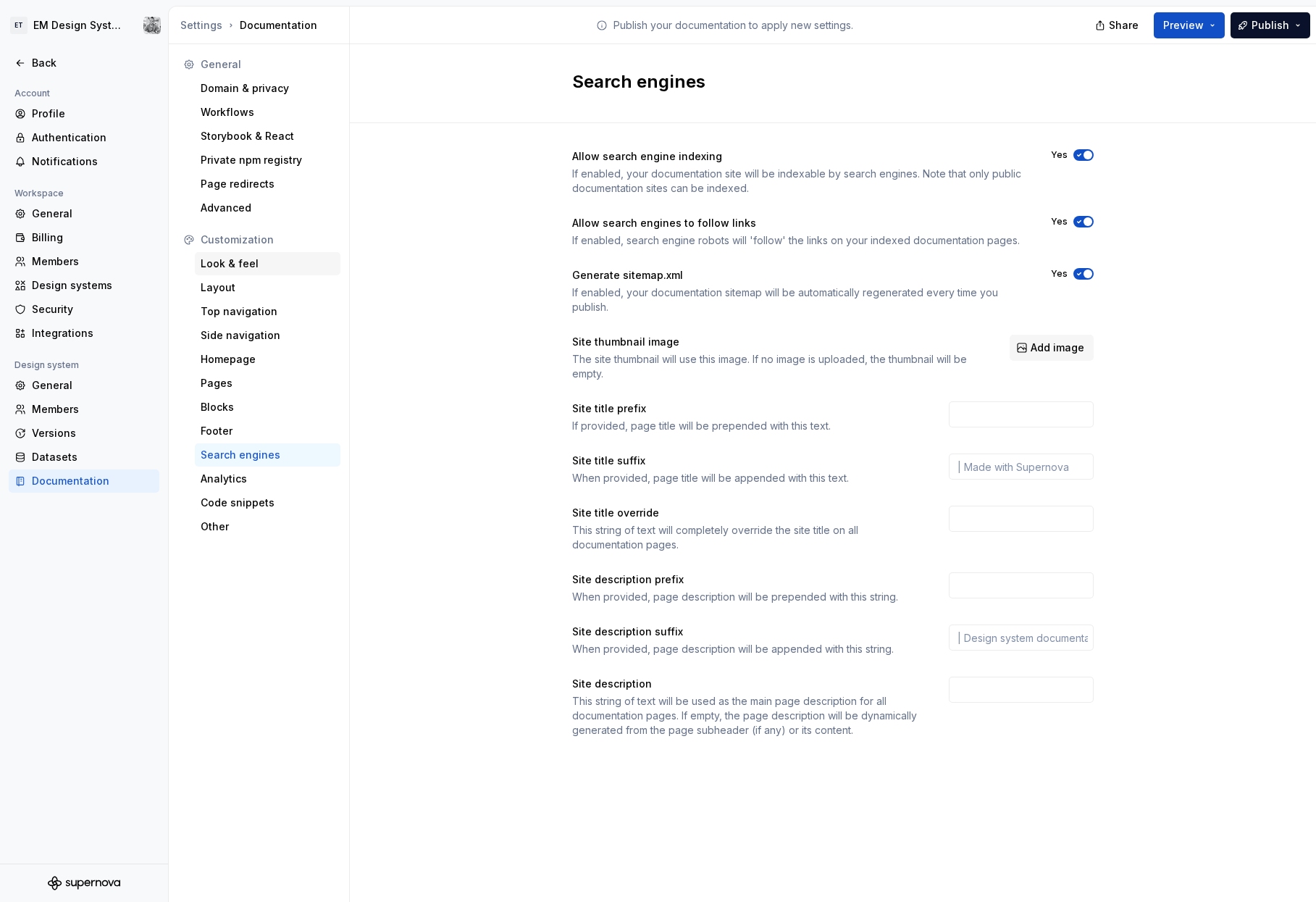
click at [267, 271] on div "Look & feel" at bounding box center [267, 264] width 146 height 23
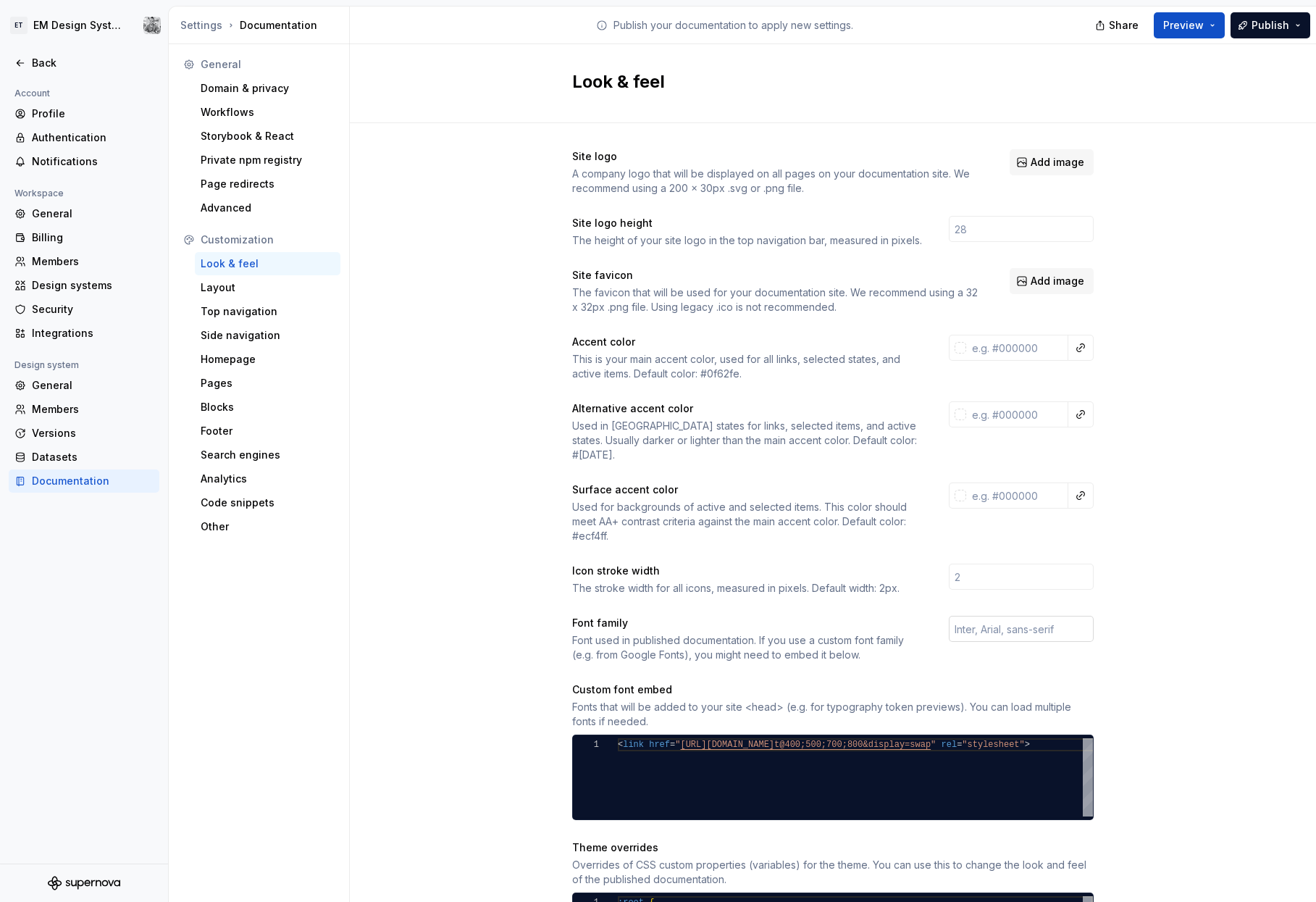
click at [593, 619] on input "text" at bounding box center [1021, 629] width 145 height 26
click at [593, 638] on div "Site logo A company logo that will be displayed on all pages on your documentat…" at bounding box center [833, 657] width 966 height 1068
click at [230, 287] on div "Layout" at bounding box center [268, 287] width 134 height 15
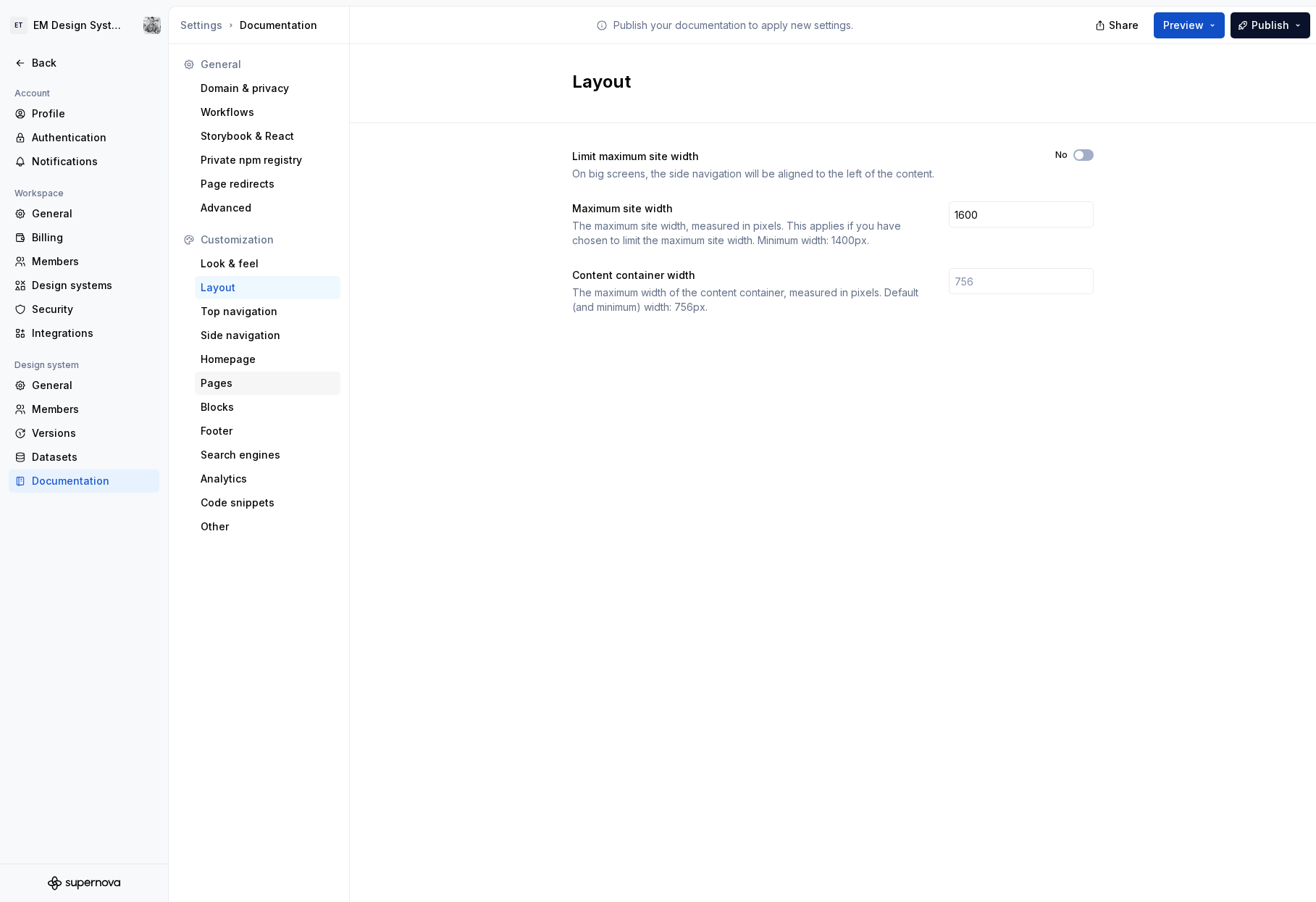
click at [213, 390] on div "Pages" at bounding box center [267, 383] width 146 height 23
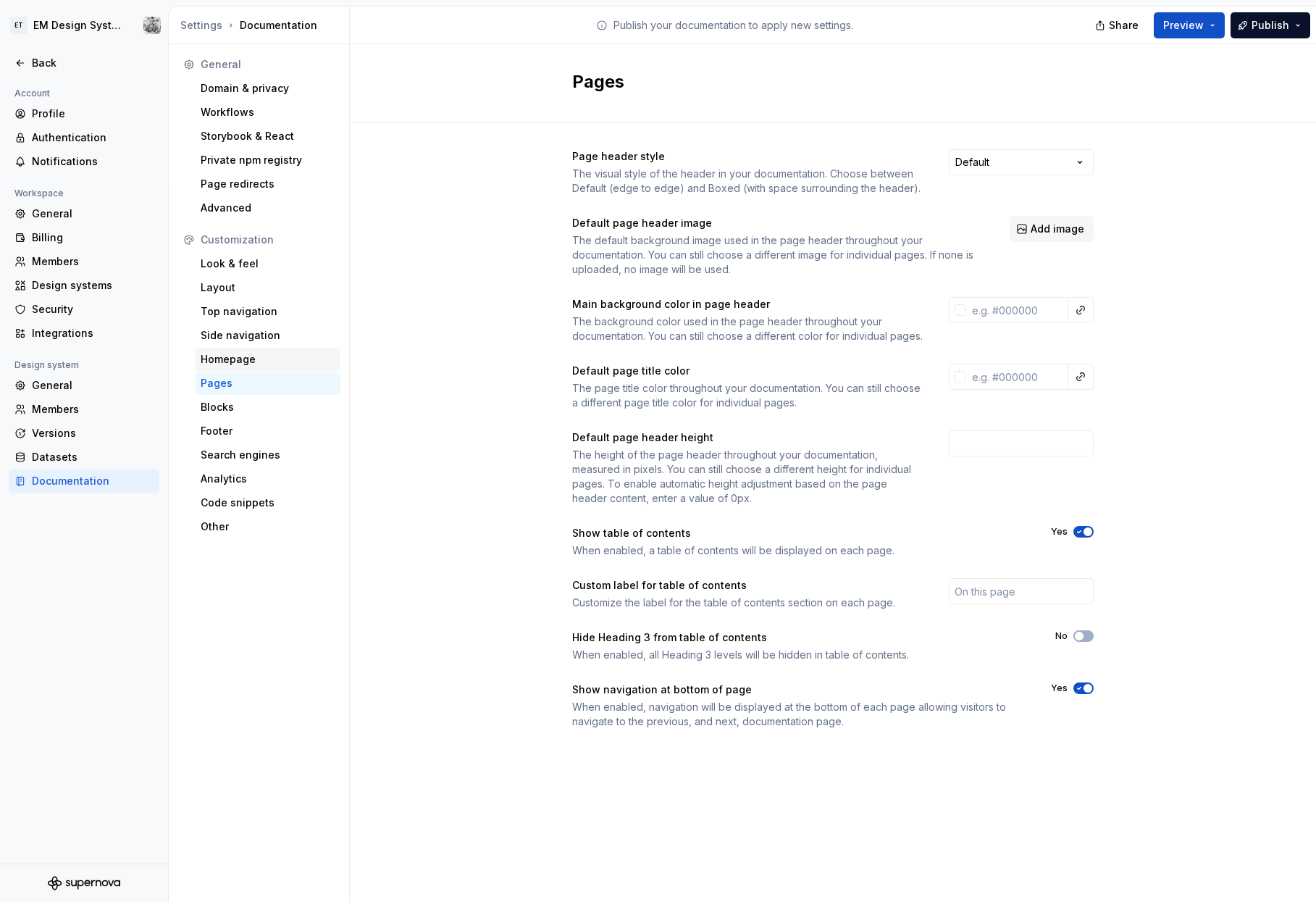
click at [226, 358] on div "Homepage" at bounding box center [268, 359] width 134 height 15
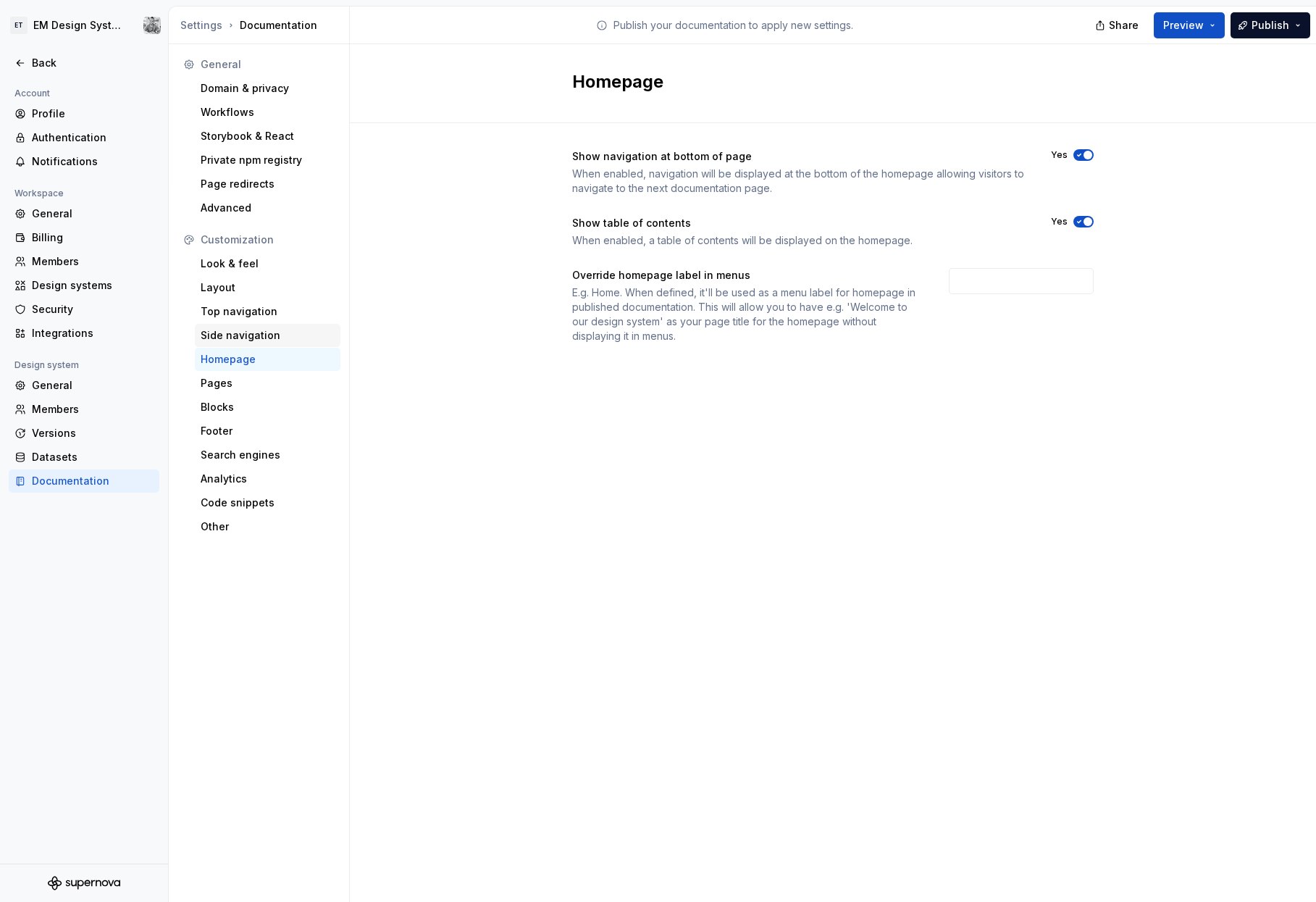
click at [252, 335] on div "Side navigation" at bounding box center [268, 335] width 134 height 15
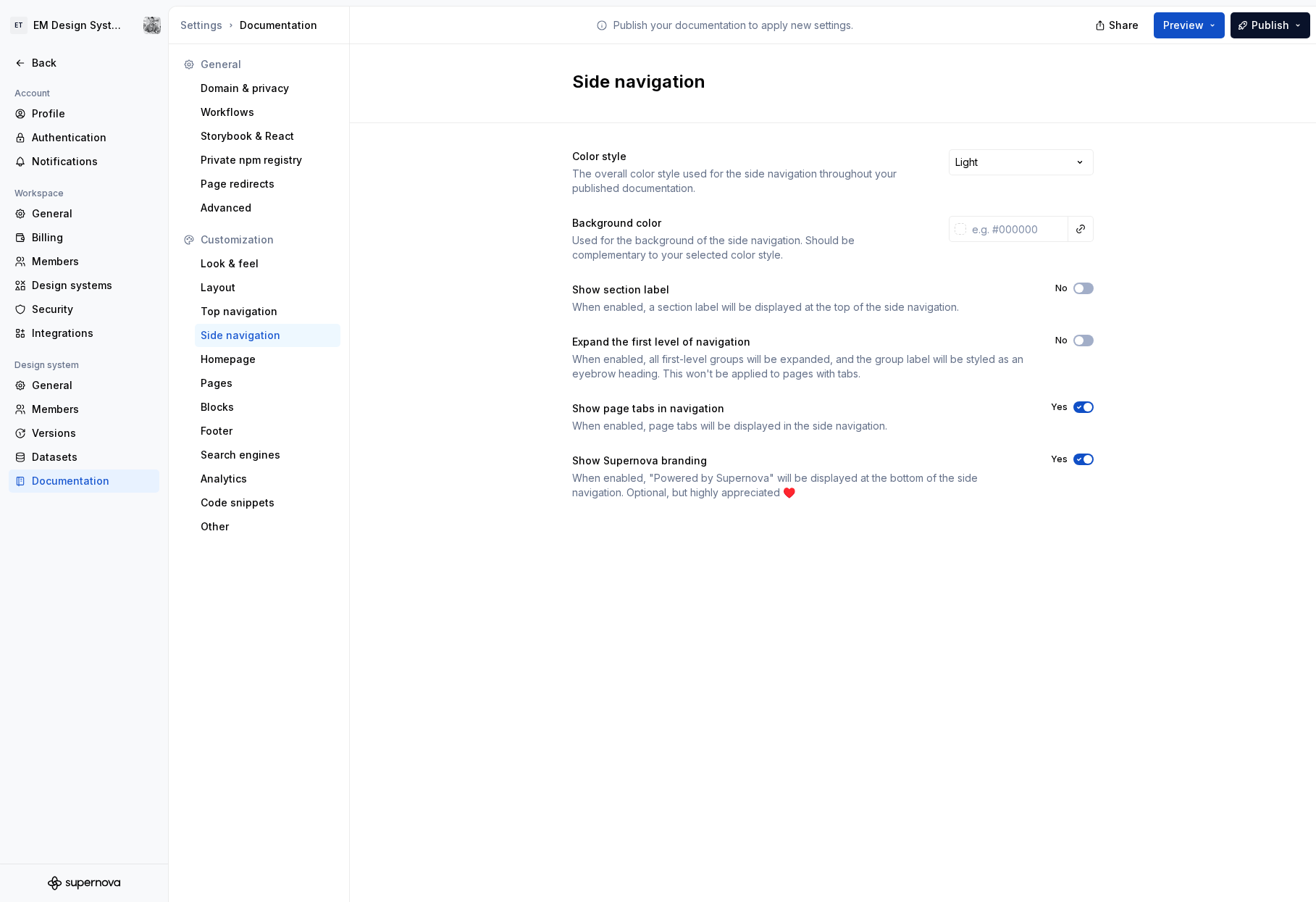
click at [251, 604] on div "General Domain & privacy Workflows Storybook & React Private npm registry Page …" at bounding box center [259, 473] width 181 height 858
click at [230, 277] on div "Layout" at bounding box center [267, 287] width 146 height 23
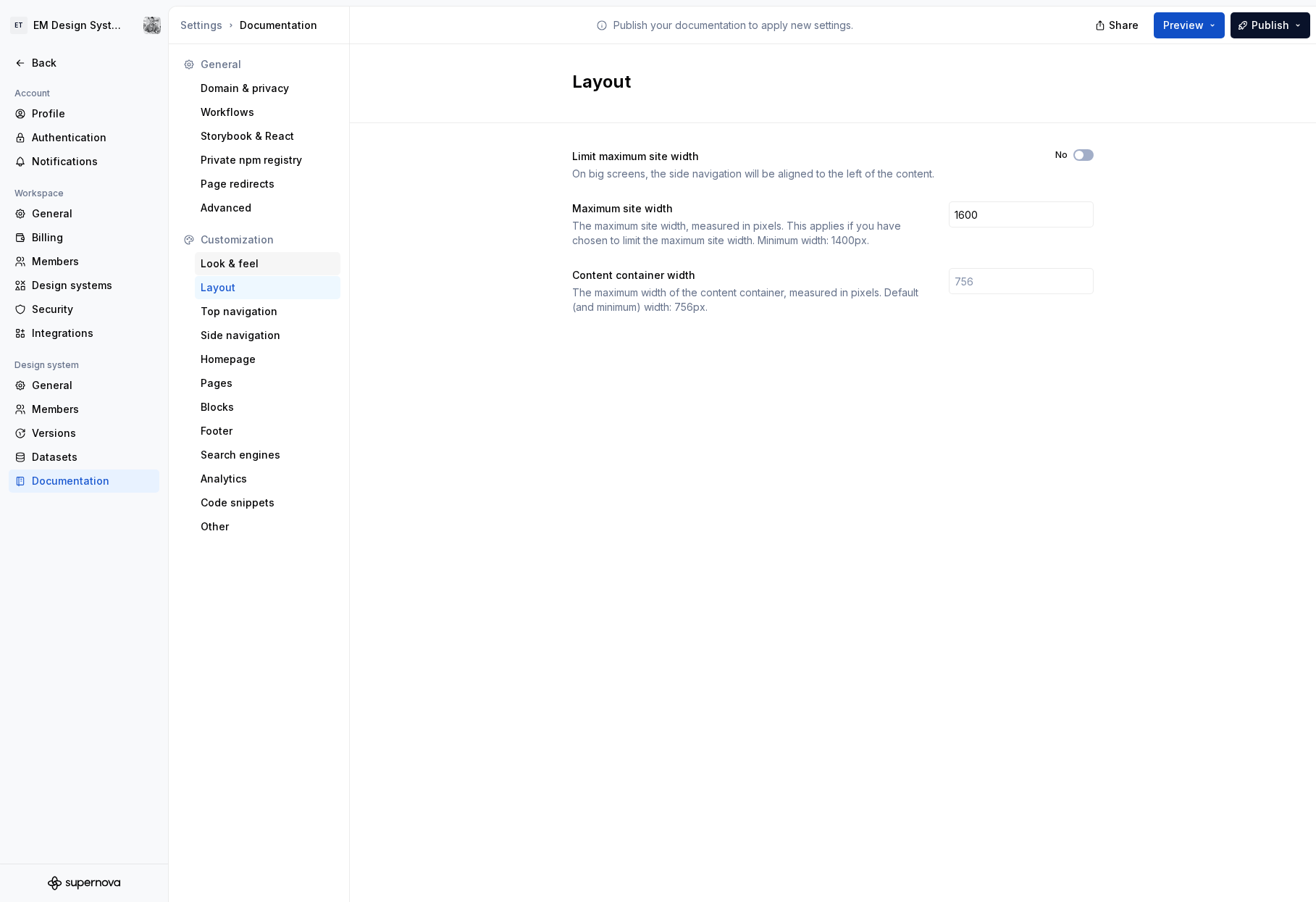
click at [230, 271] on div "Look & feel" at bounding box center [268, 264] width 134 height 15
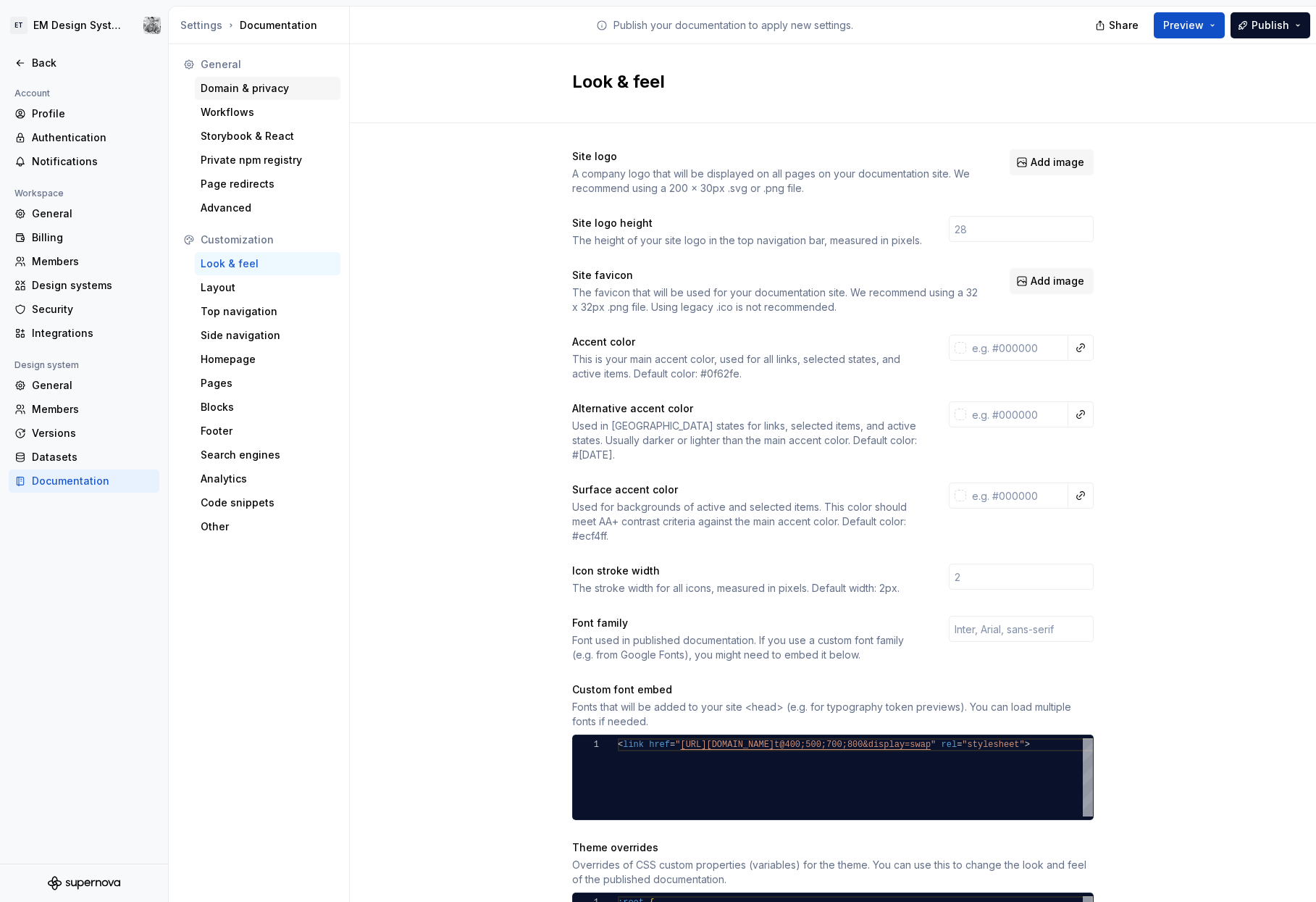
click at [239, 90] on div "Domain & privacy" at bounding box center [268, 88] width 134 height 15
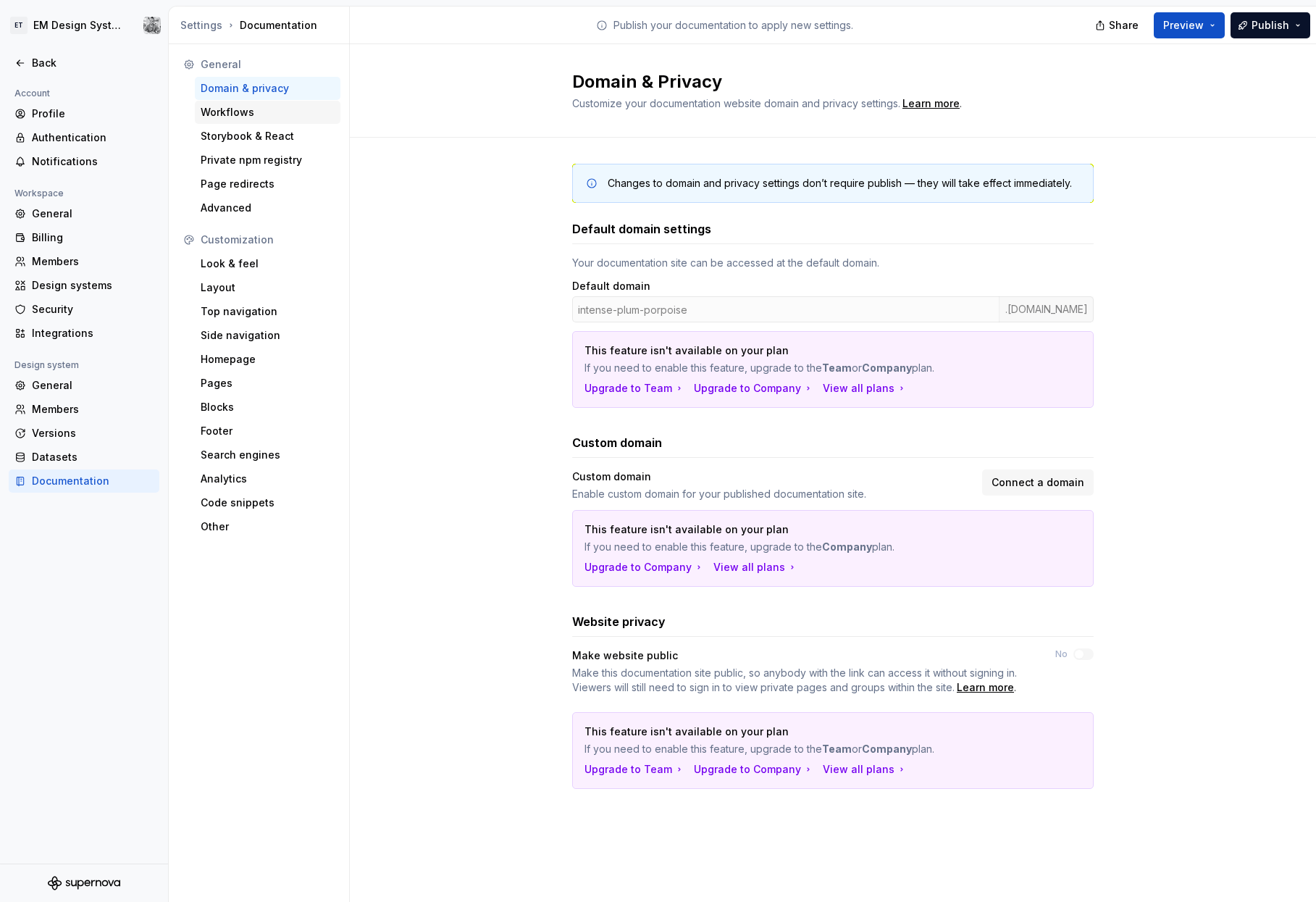
click at [228, 112] on div "Workflows" at bounding box center [268, 112] width 134 height 15
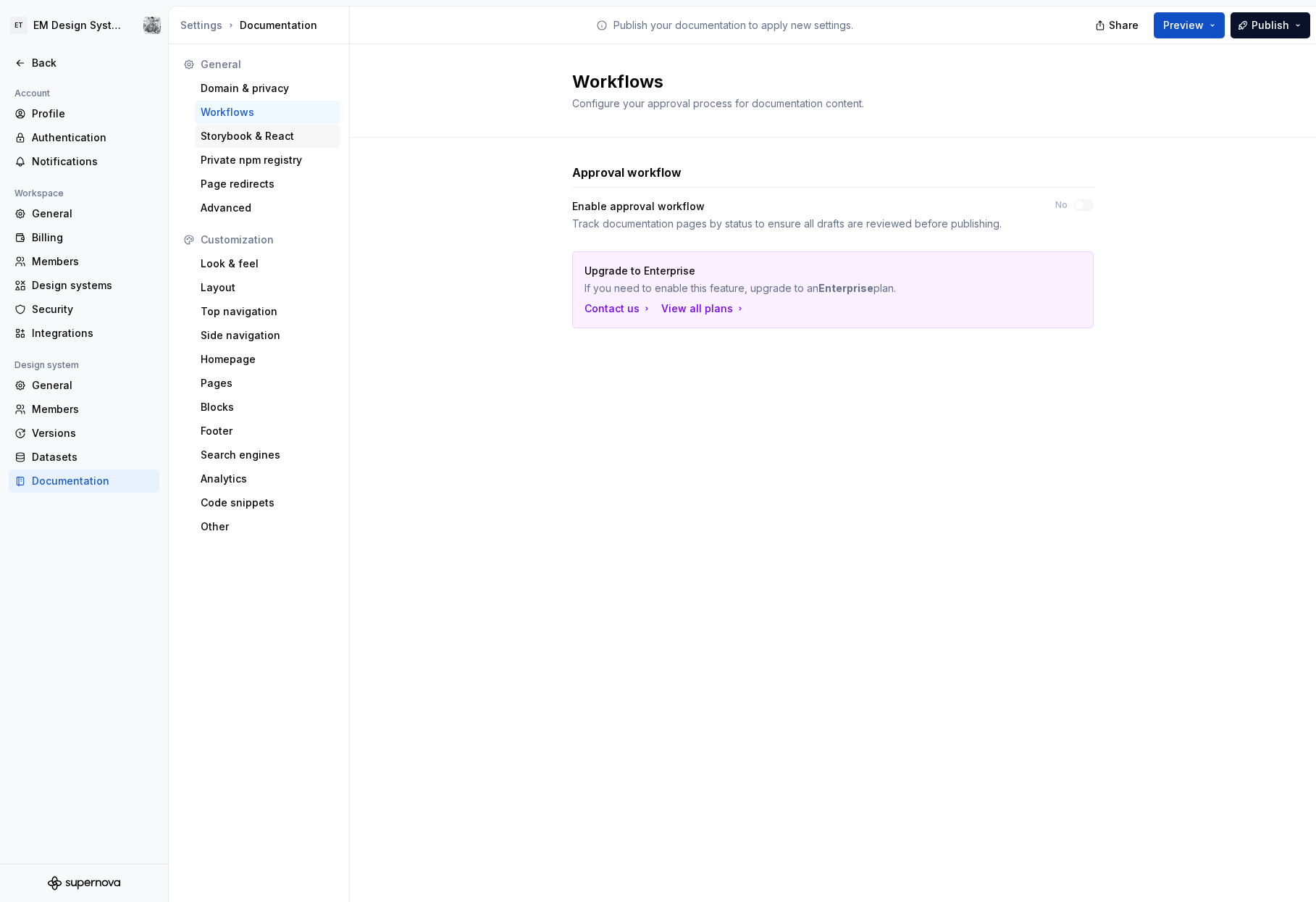
click at [221, 146] on div "Storybook & React" at bounding box center [267, 136] width 146 height 23
type textarea "*"
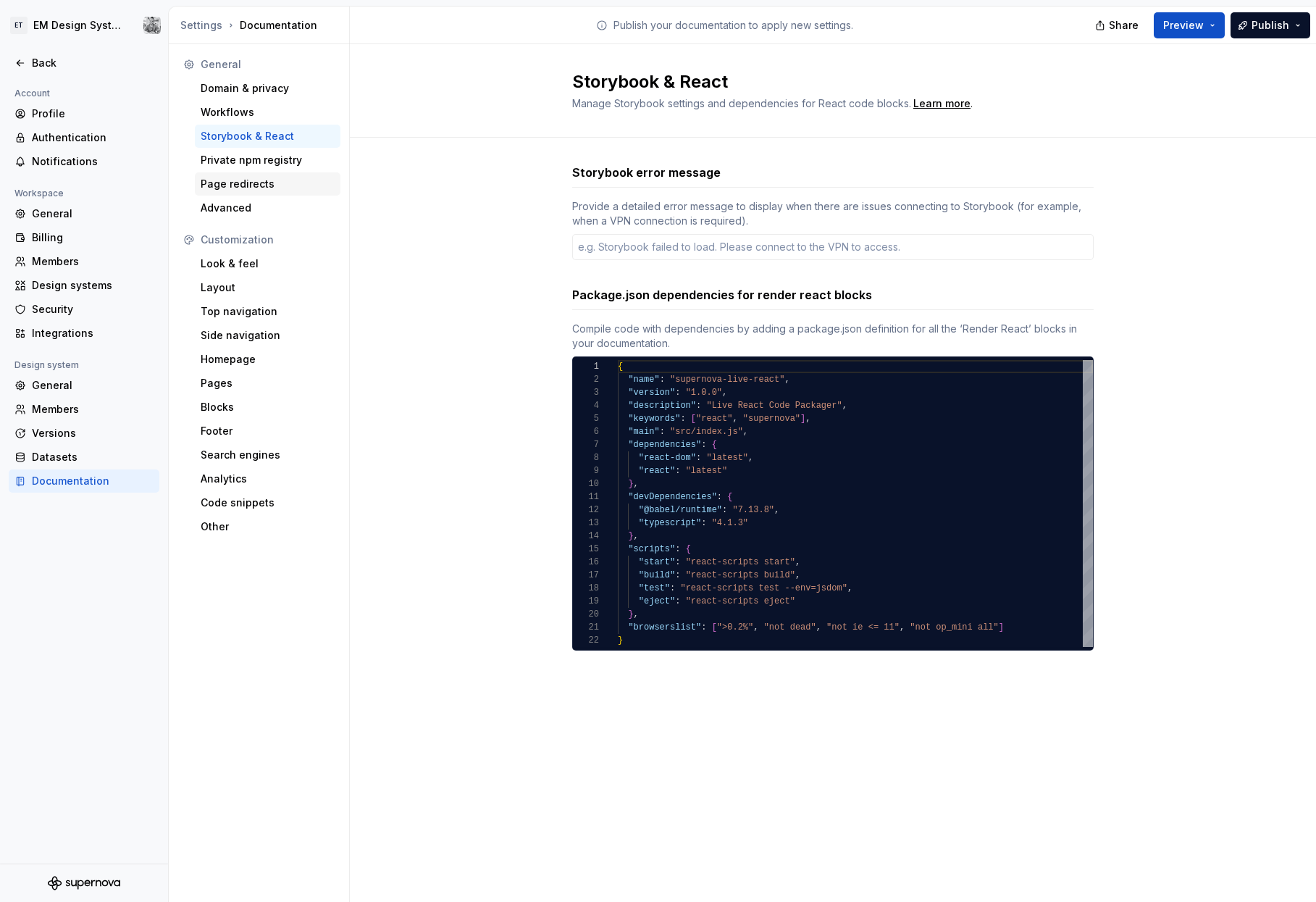
click at [218, 177] on div "Page redirects" at bounding box center [268, 184] width 134 height 15
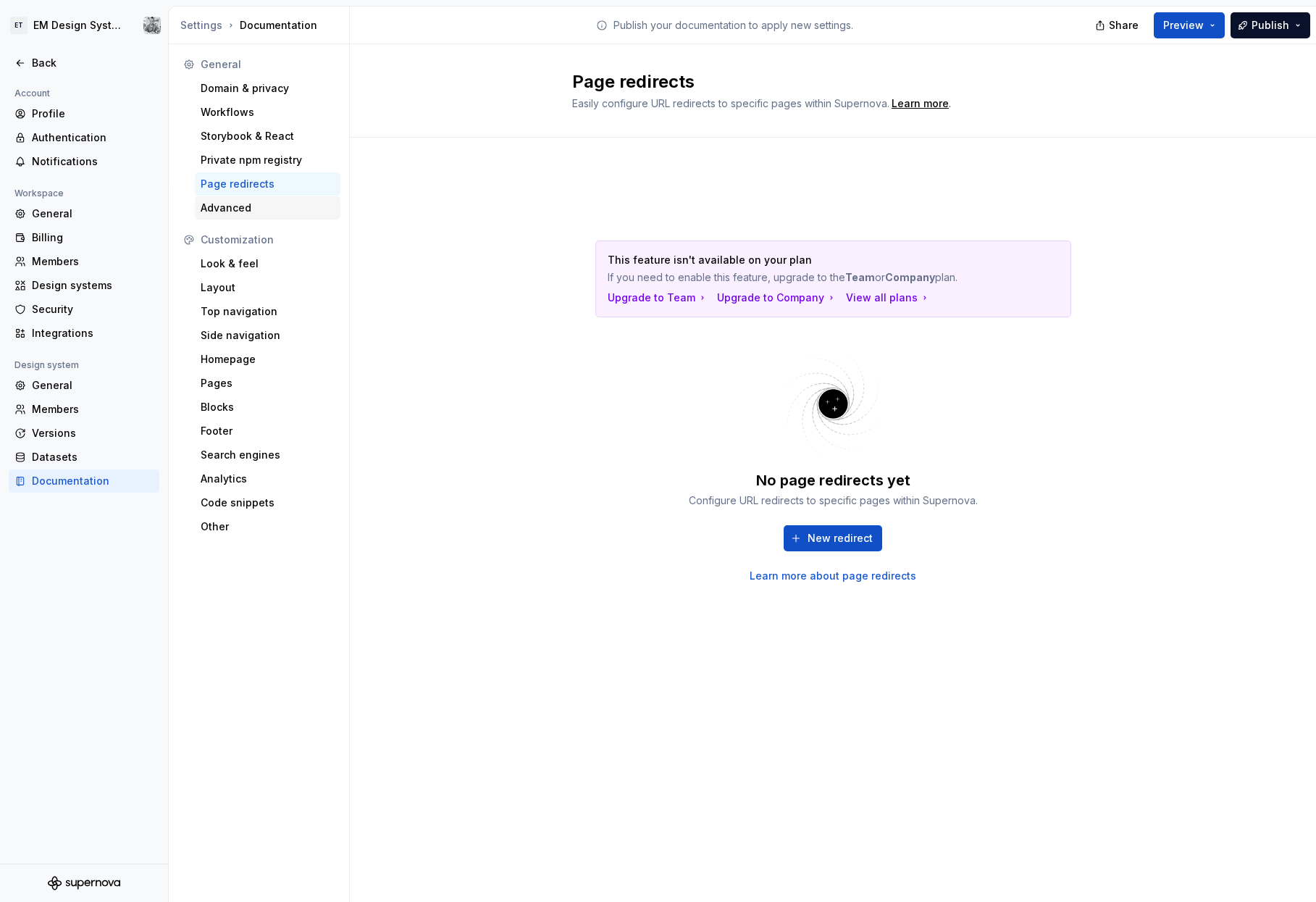
click at [224, 208] on div "Advanced" at bounding box center [268, 208] width 134 height 15
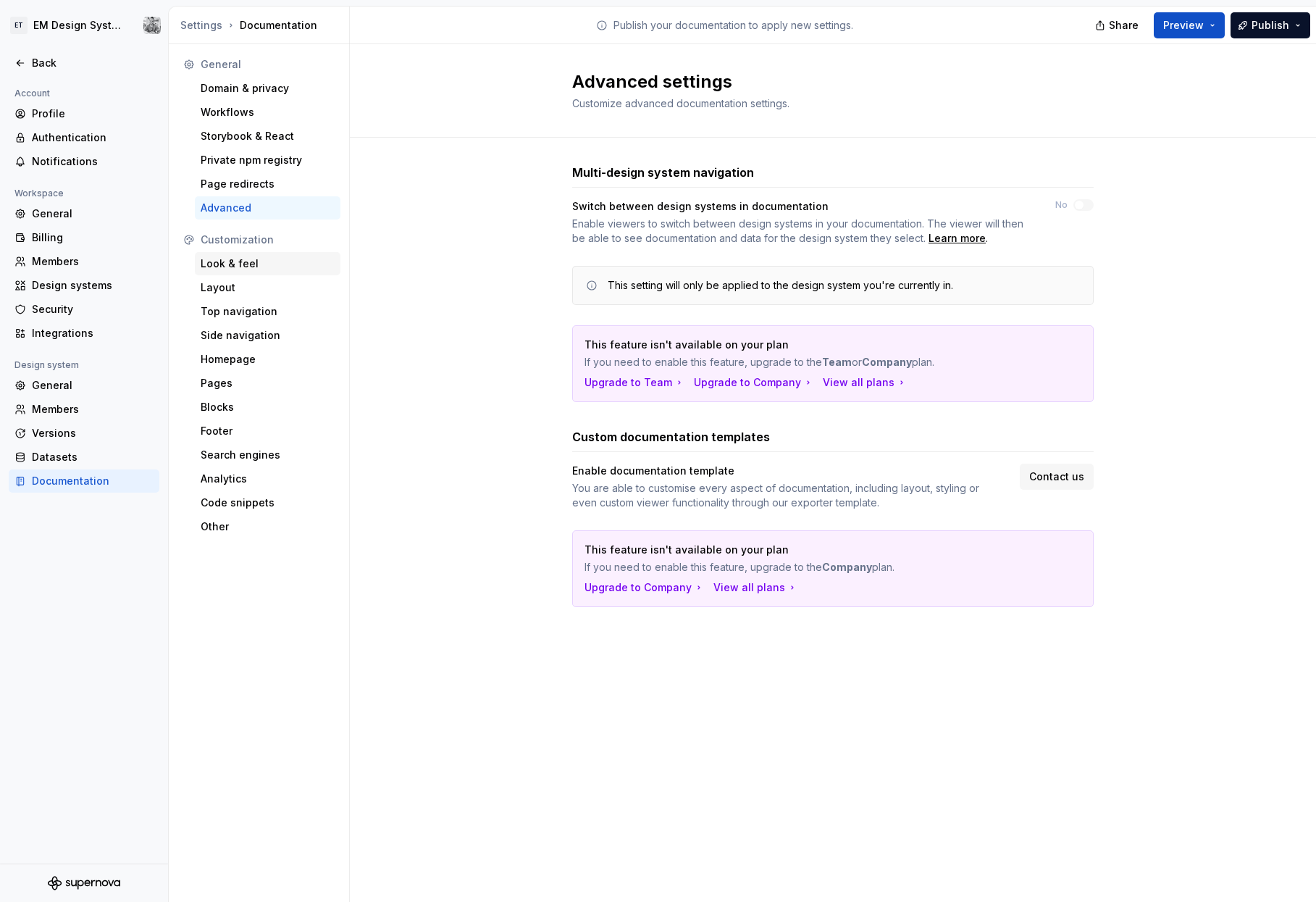
click at [224, 269] on div "Look & feel" at bounding box center [268, 264] width 134 height 15
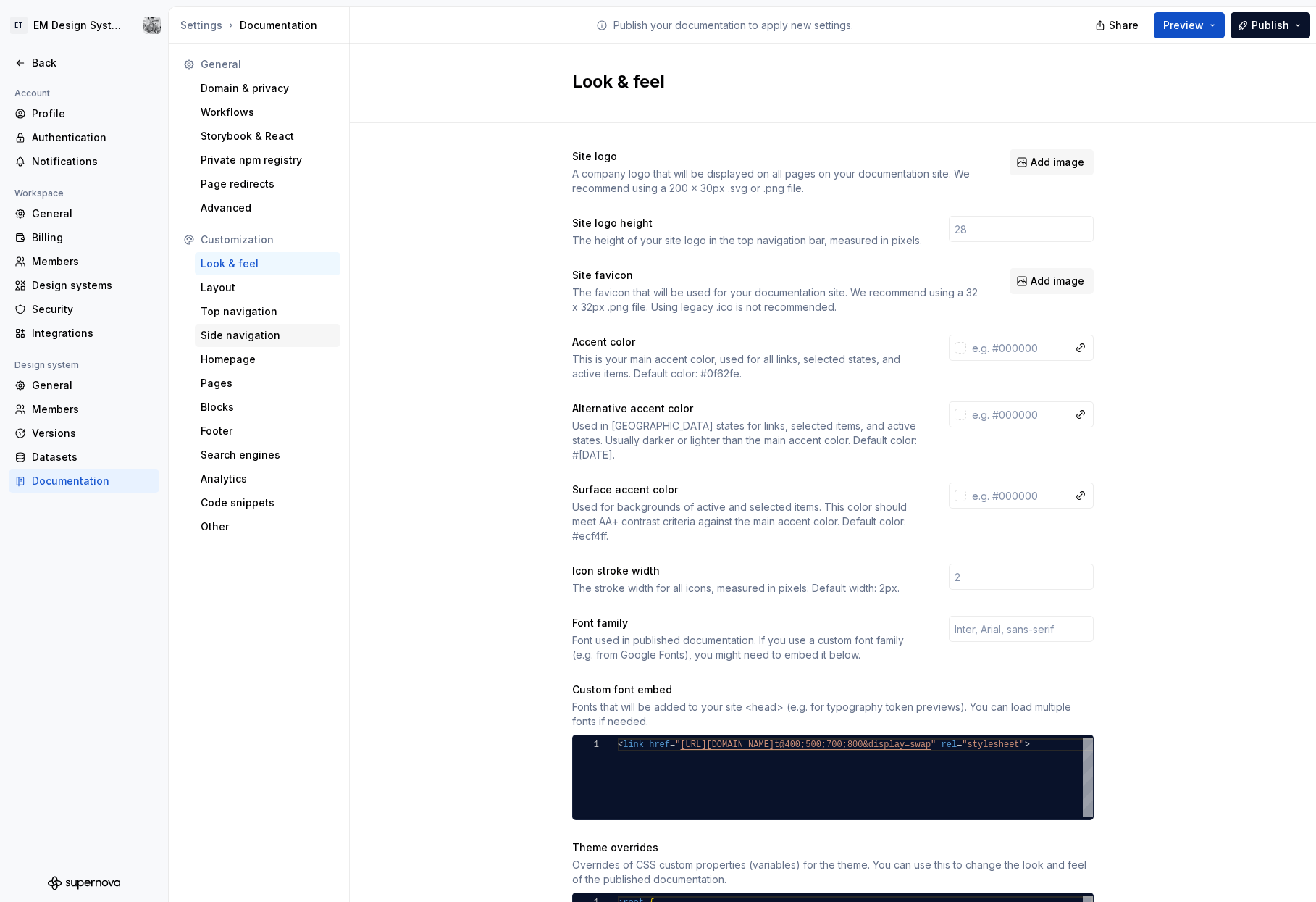
click at [259, 335] on div "Side navigation" at bounding box center [268, 335] width 134 height 15
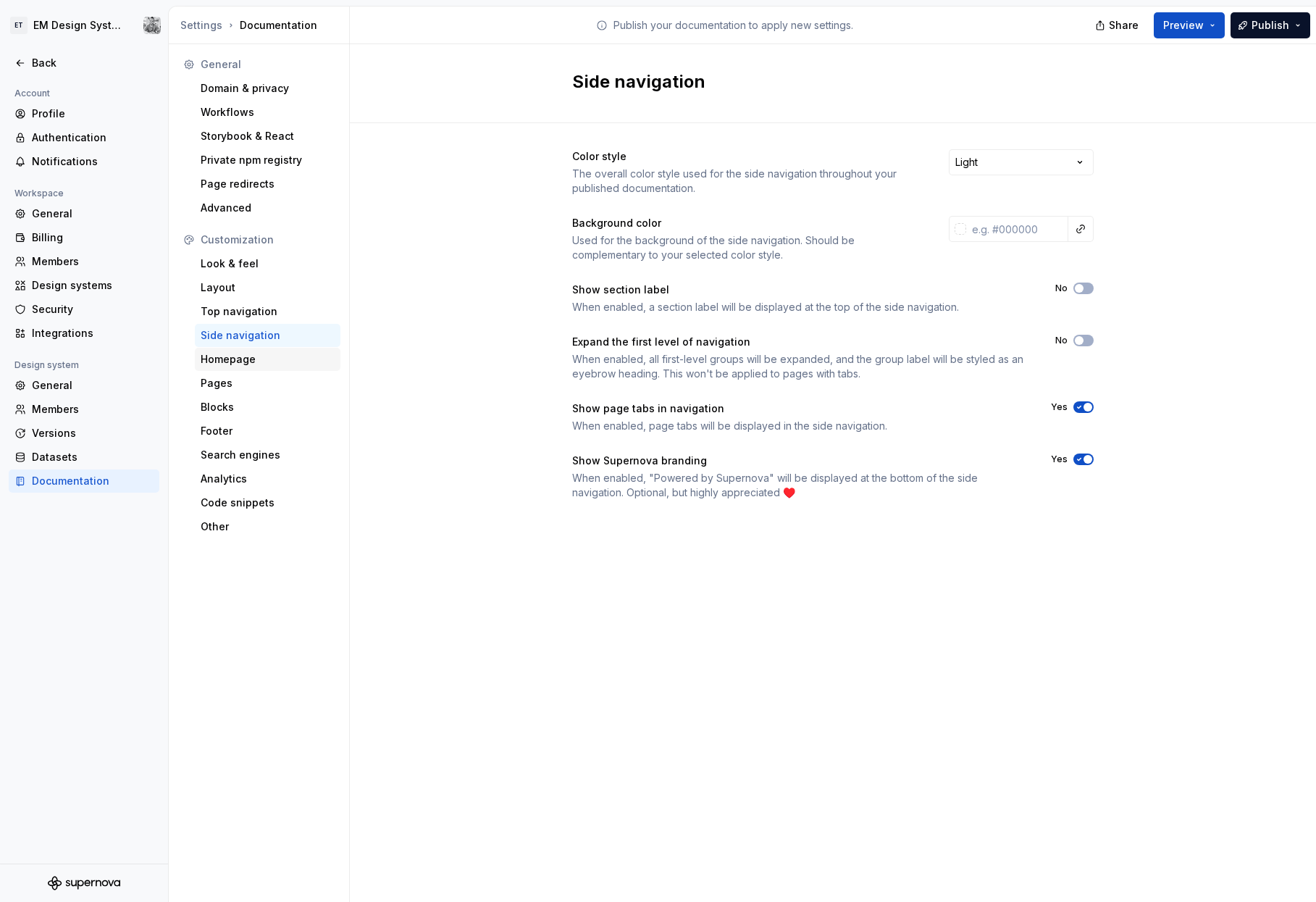
click at [248, 365] on div "Homepage" at bounding box center [268, 359] width 134 height 15
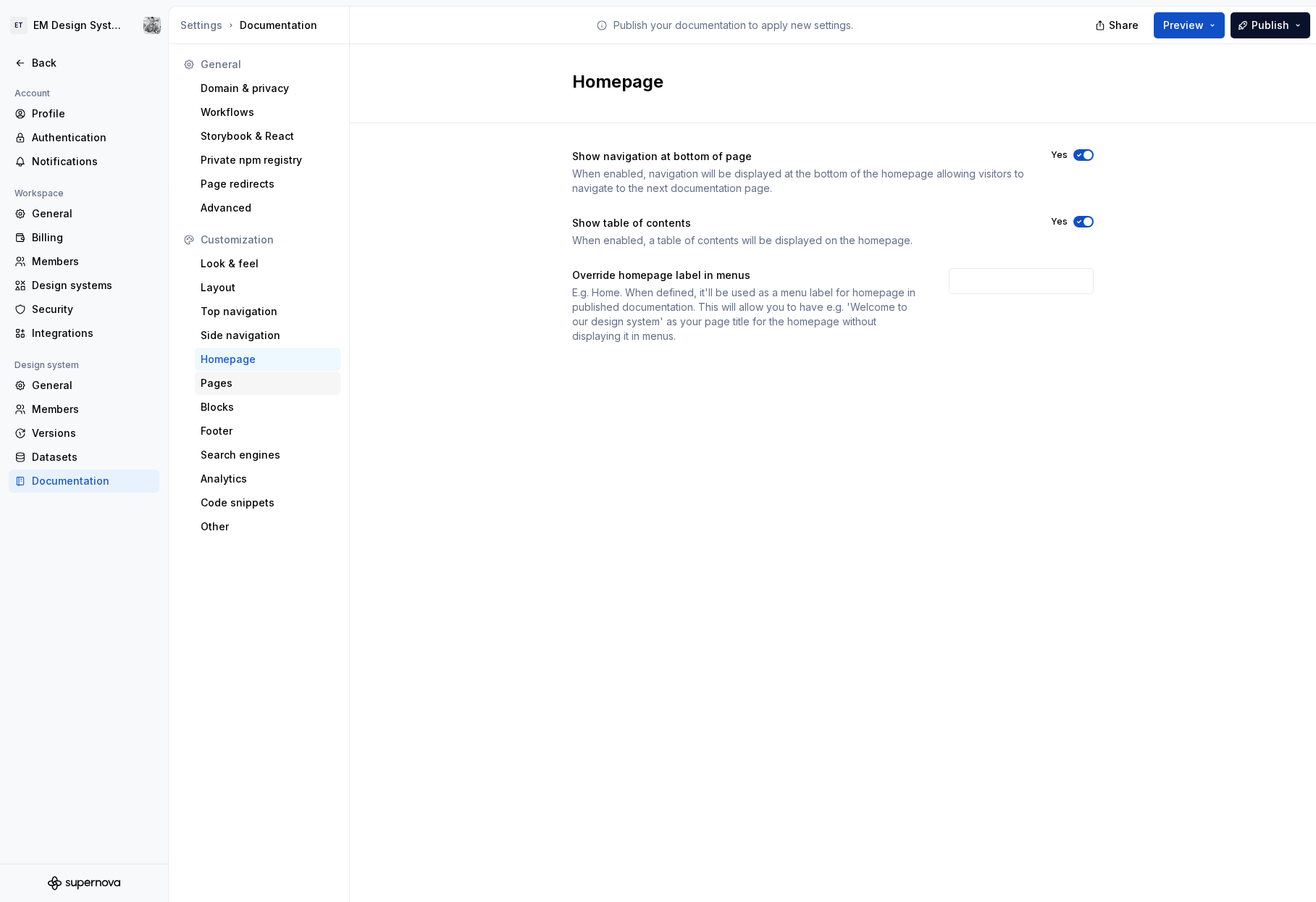
click at [236, 377] on div "Pages" at bounding box center [268, 383] width 134 height 15
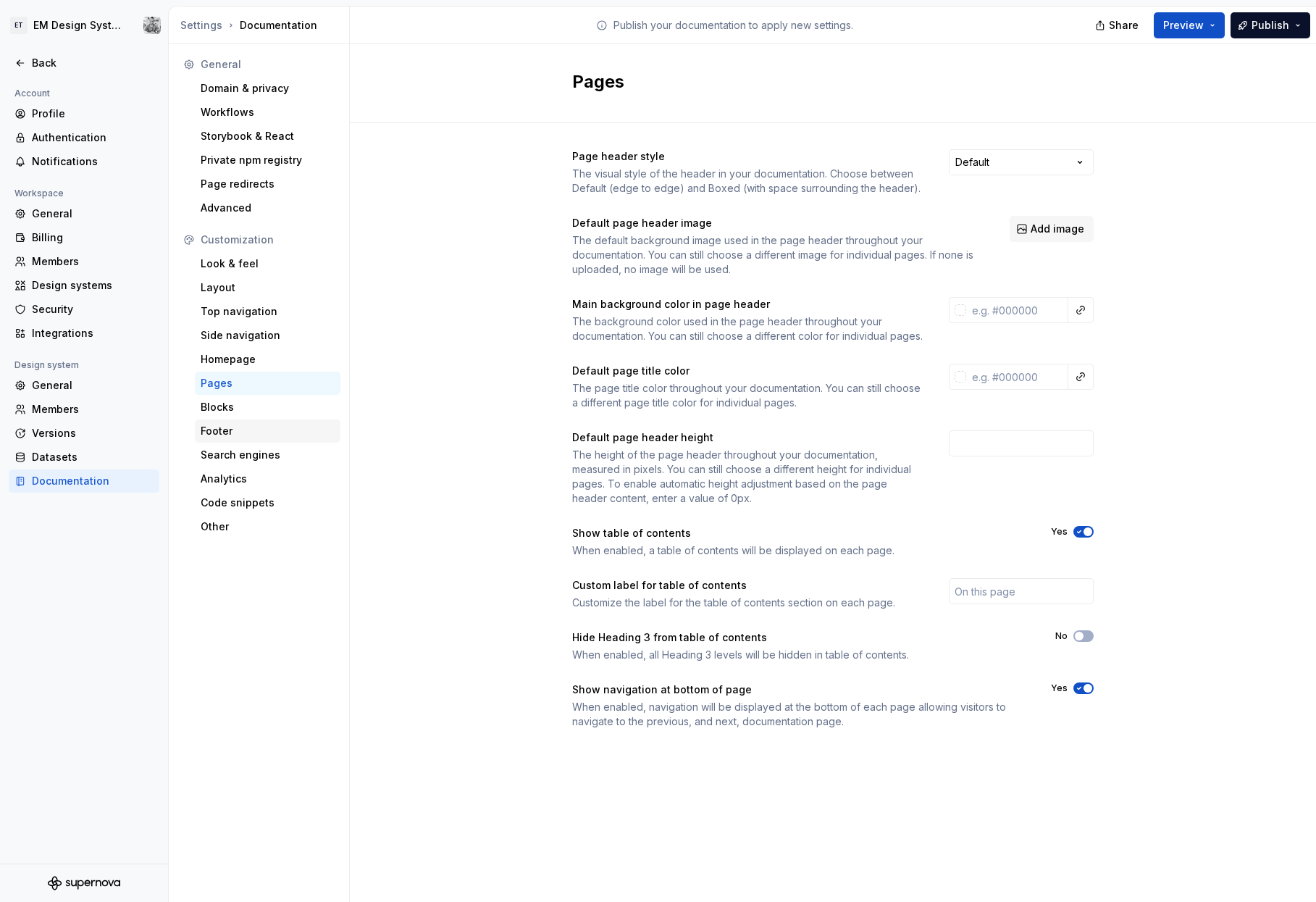
click at [217, 431] on div "Footer" at bounding box center [268, 431] width 134 height 15
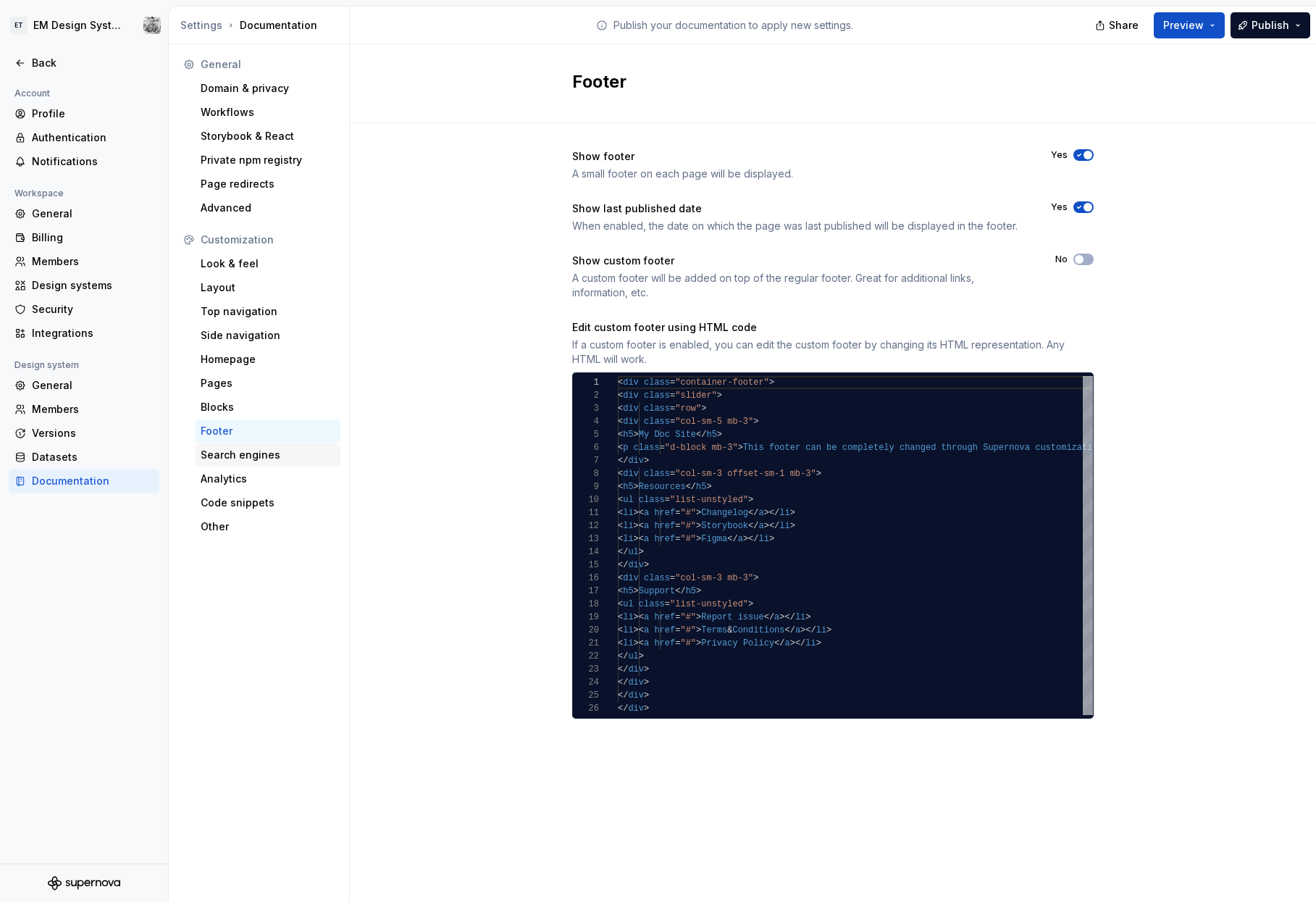
click at [226, 455] on div "Search engines" at bounding box center [268, 455] width 134 height 15
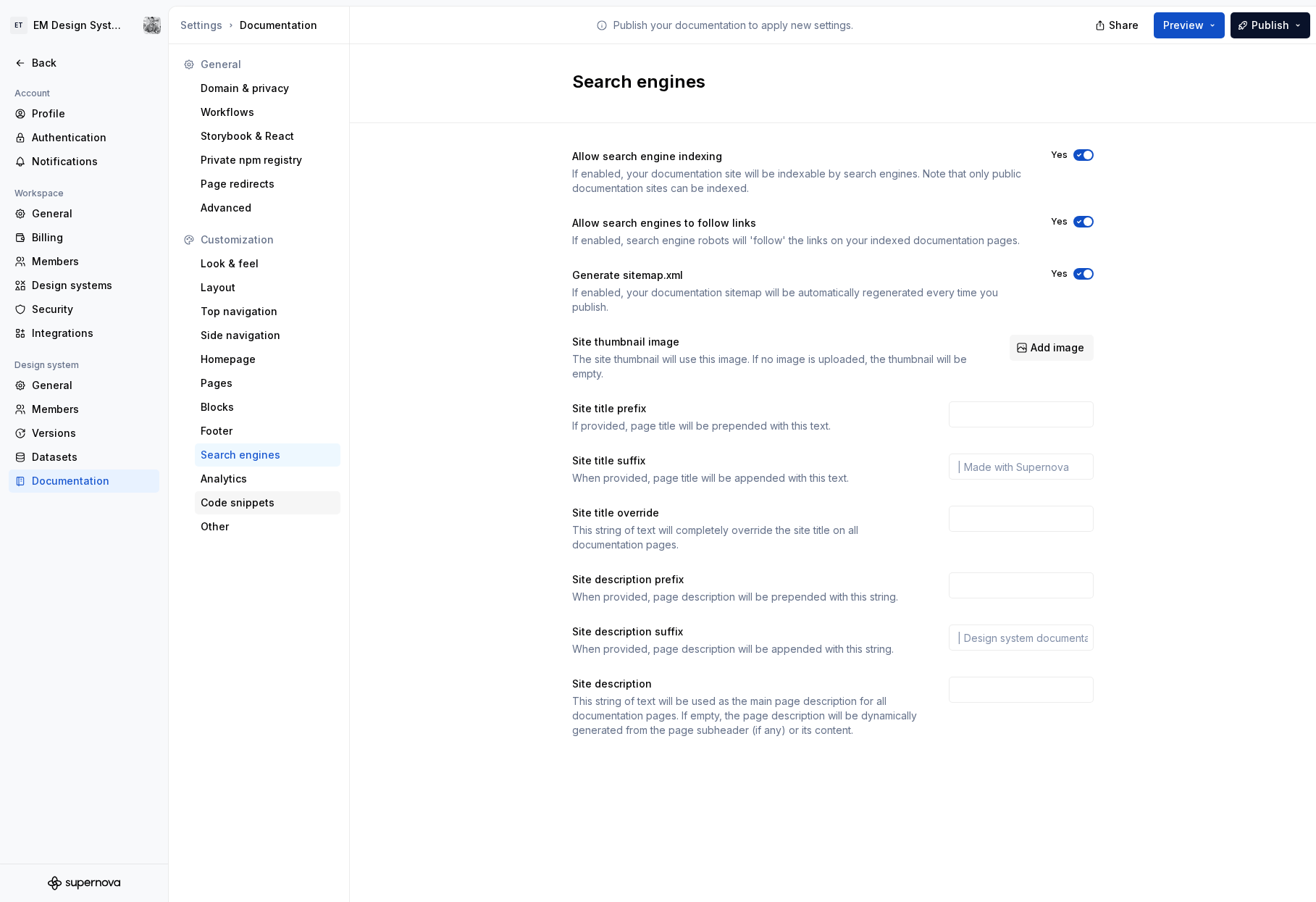
click at [233, 508] on div "Code snippets" at bounding box center [268, 502] width 134 height 15
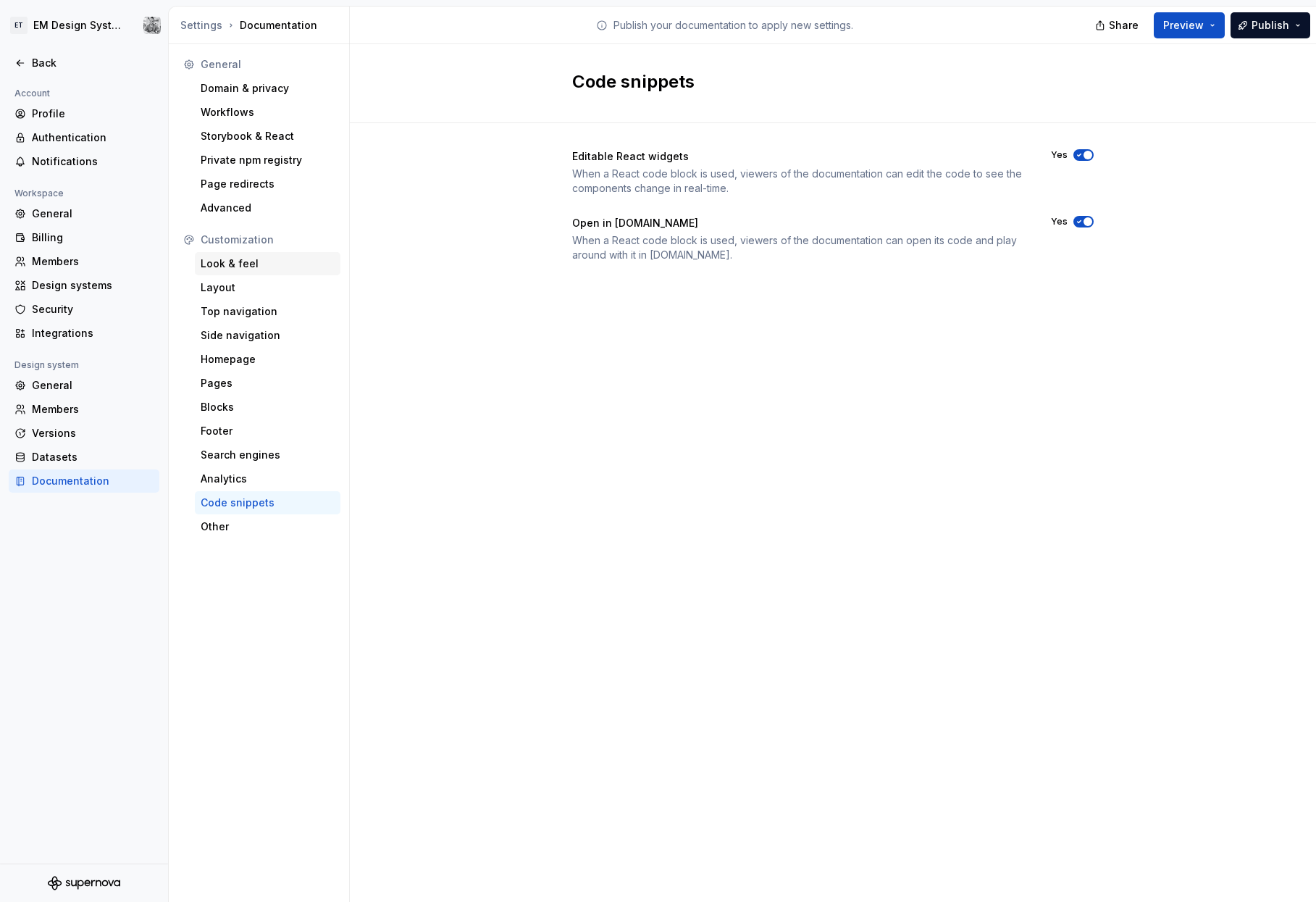
click at [258, 254] on div "Look & feel" at bounding box center [267, 264] width 146 height 23
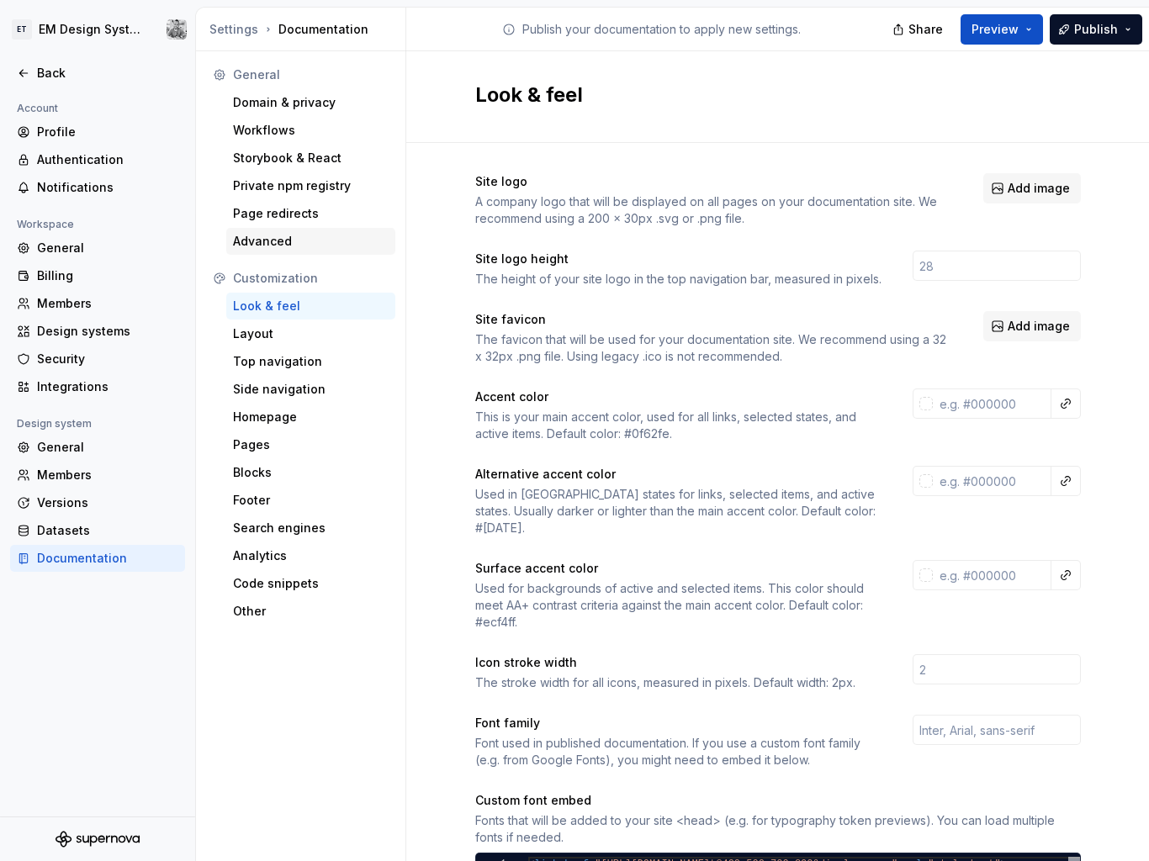
click at [258, 235] on div "Advanced" at bounding box center [311, 241] width 156 height 17
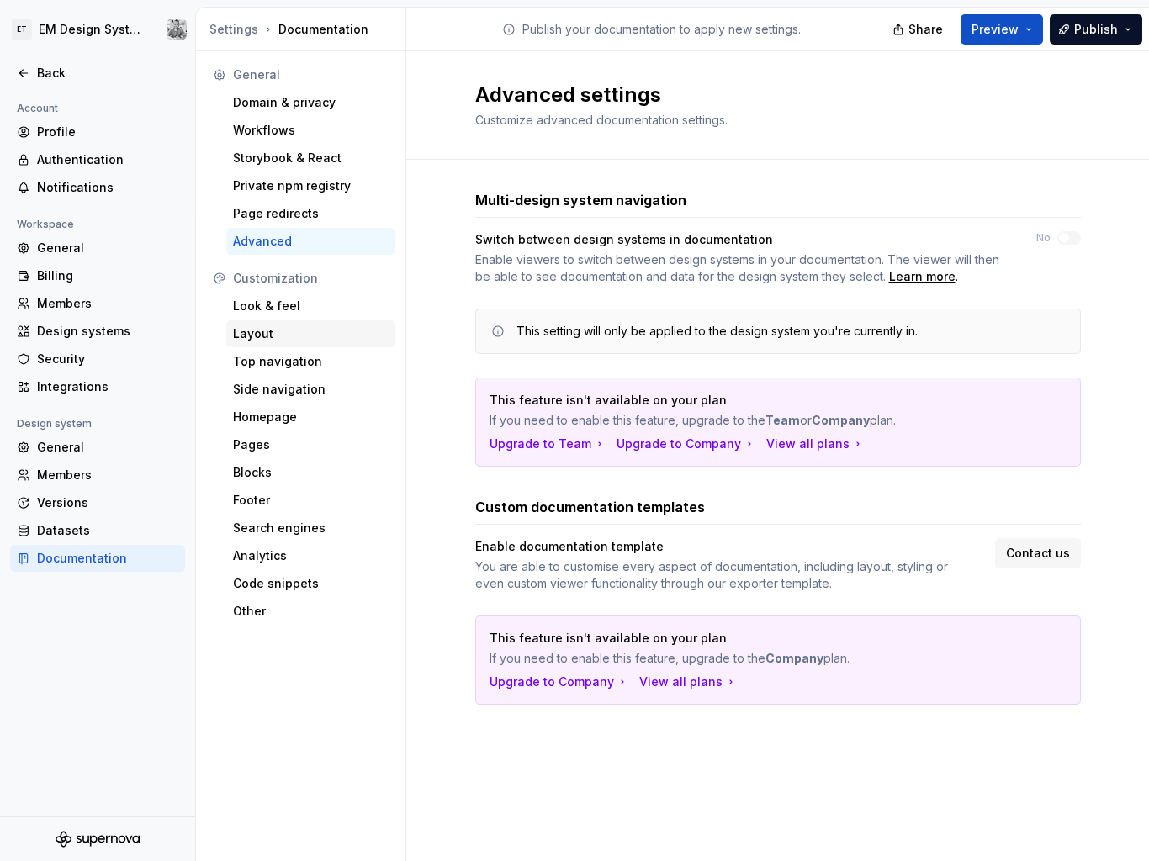
click at [260, 335] on div "Layout" at bounding box center [311, 333] width 156 height 17
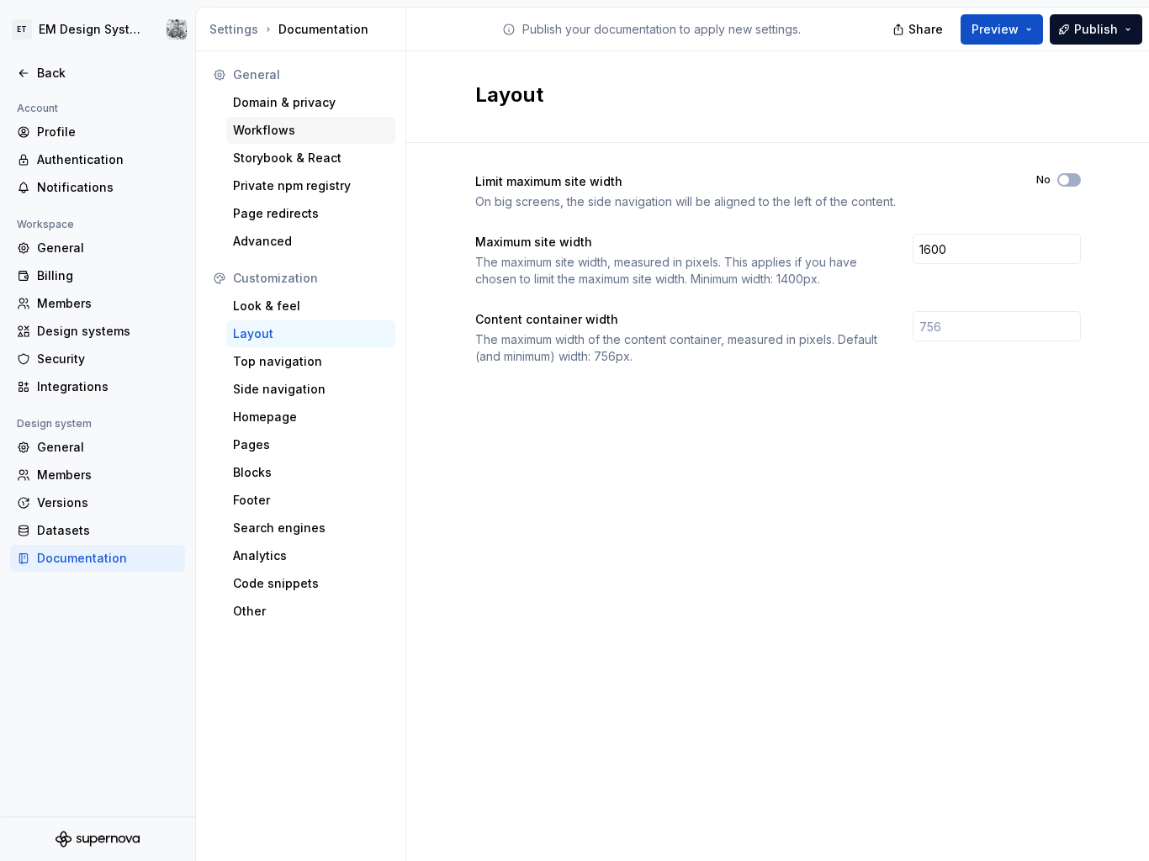
click at [268, 120] on div "Workflows" at bounding box center [310, 130] width 169 height 27
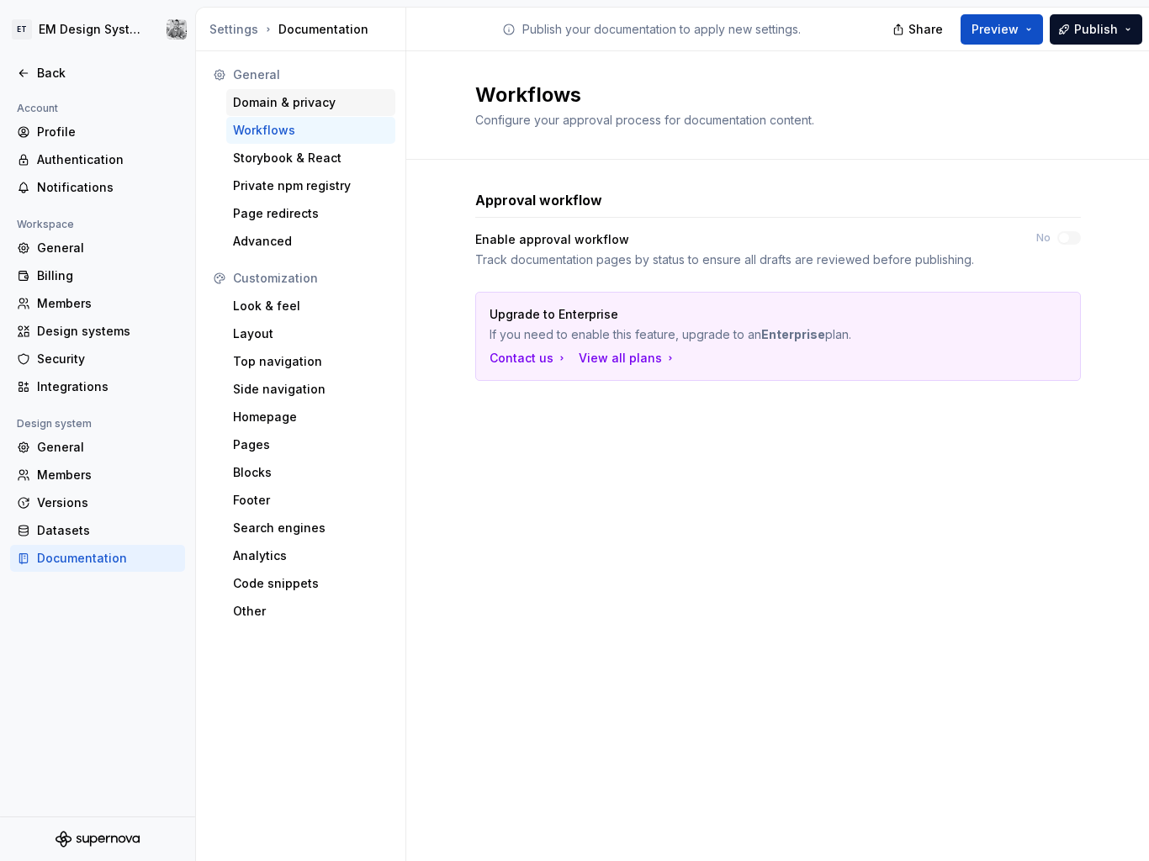
click at [261, 100] on div "Domain & privacy" at bounding box center [311, 102] width 156 height 17
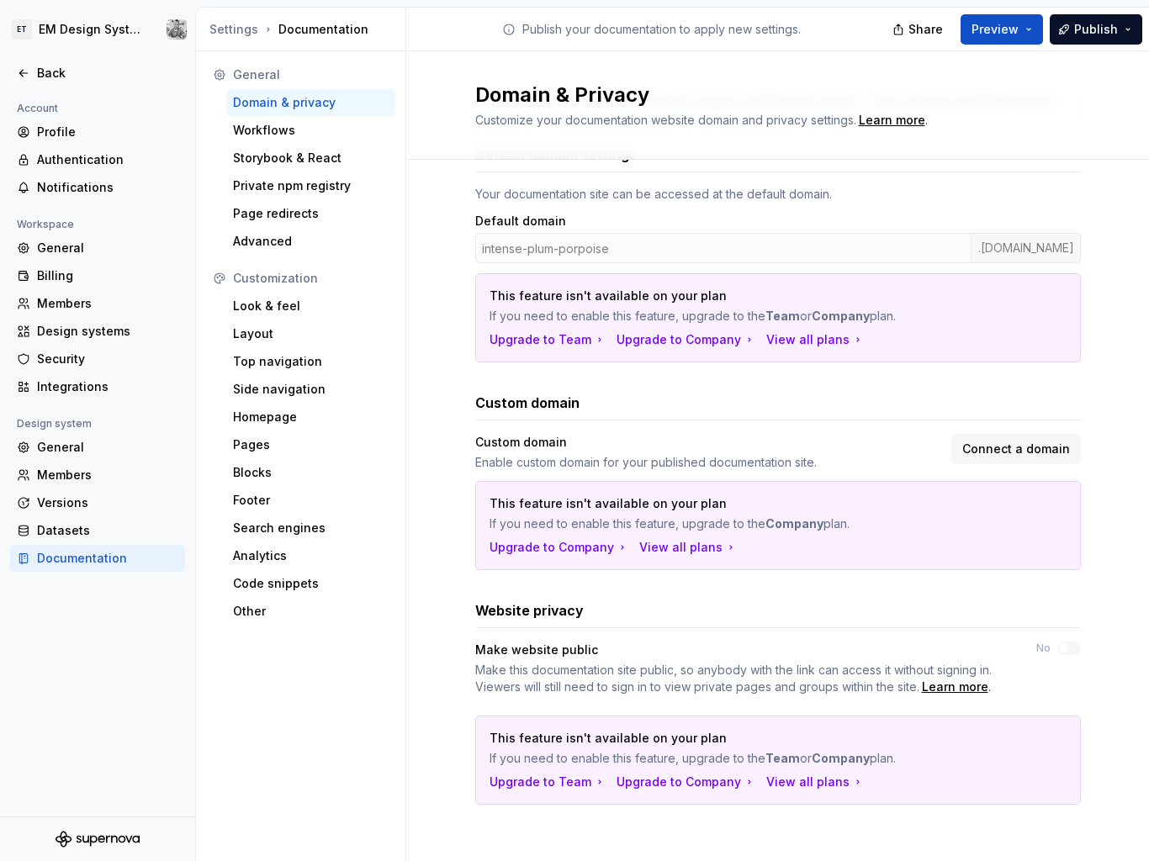
scroll to position [198, 0]
click at [132, 168] on div "Authentication" at bounding box center [97, 159] width 175 height 27
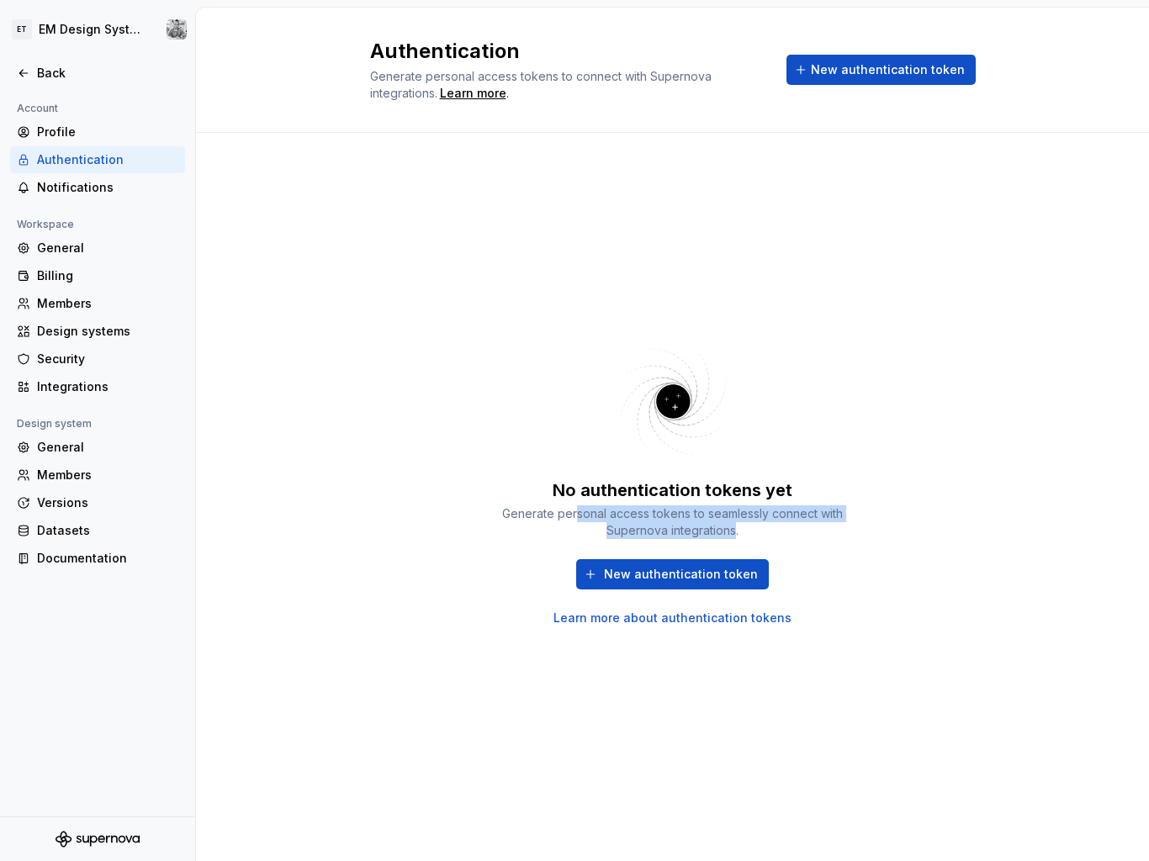
drag, startPoint x: 653, startPoint y: 518, endPoint x: 743, endPoint y: 527, distance: 91.3
click at [689, 528] on div "Generate personal access tokens to seamlessly connect with Supernova integratio…" at bounding box center [672, 522] width 353 height 34
drag, startPoint x: 746, startPoint y: 524, endPoint x: 637, endPoint y: 510, distance: 110.2
click at [637, 510] on div "Generate personal access tokens to seamlessly connect with Supernova integratio…" at bounding box center [672, 522] width 353 height 34
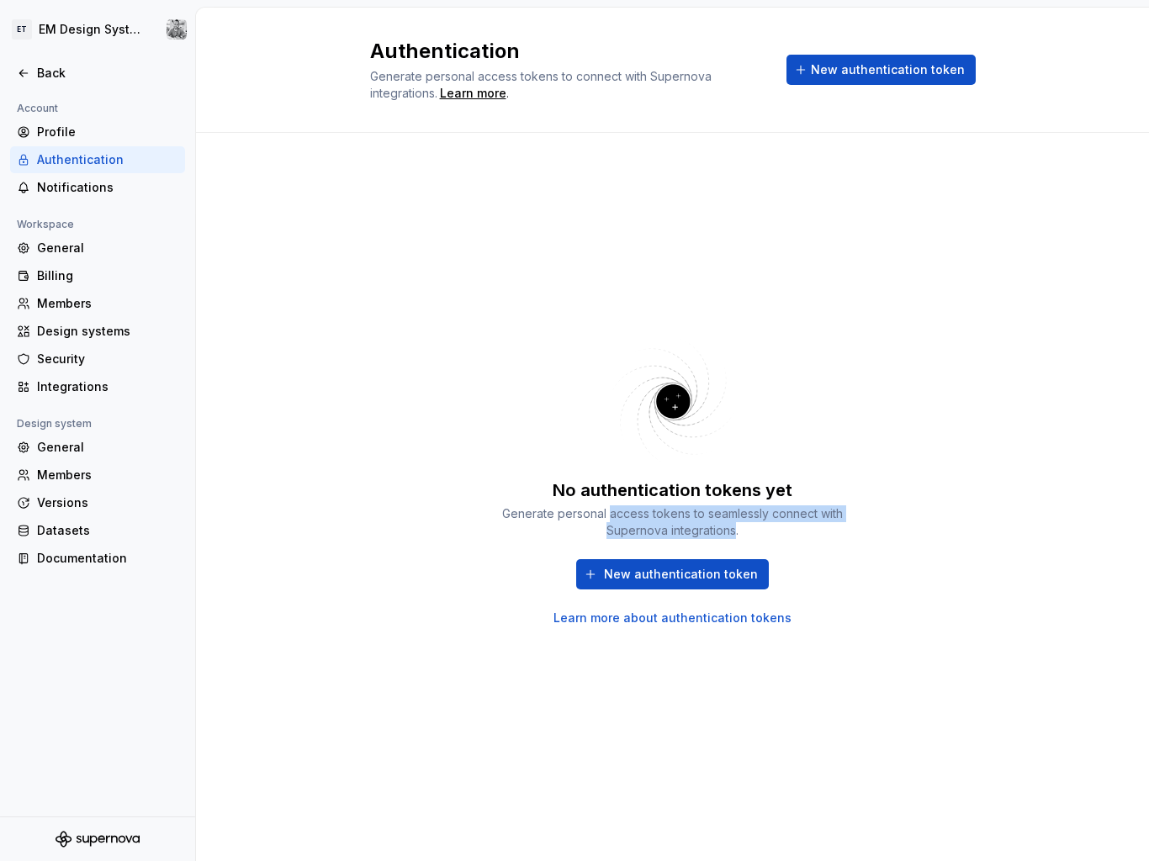
drag, startPoint x: 637, startPoint y: 510, endPoint x: 723, endPoint y: 523, distance: 87.5
click at [689, 523] on div "Generate personal access tokens to seamlessly connect with Supernova integratio…" at bounding box center [672, 522] width 353 height 34
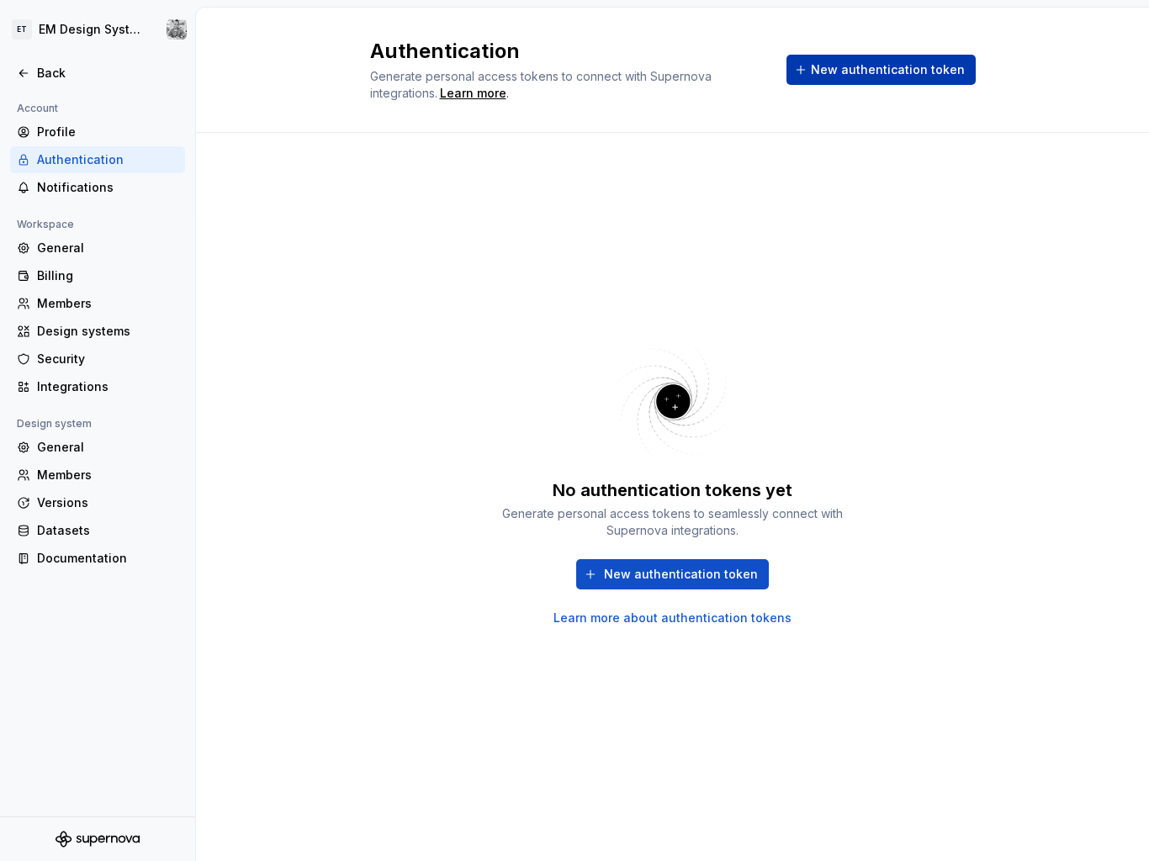
click at [689, 65] on span "New authentication token" at bounding box center [888, 69] width 154 height 17
click at [66, 306] on div "Members" at bounding box center [107, 303] width 141 height 17
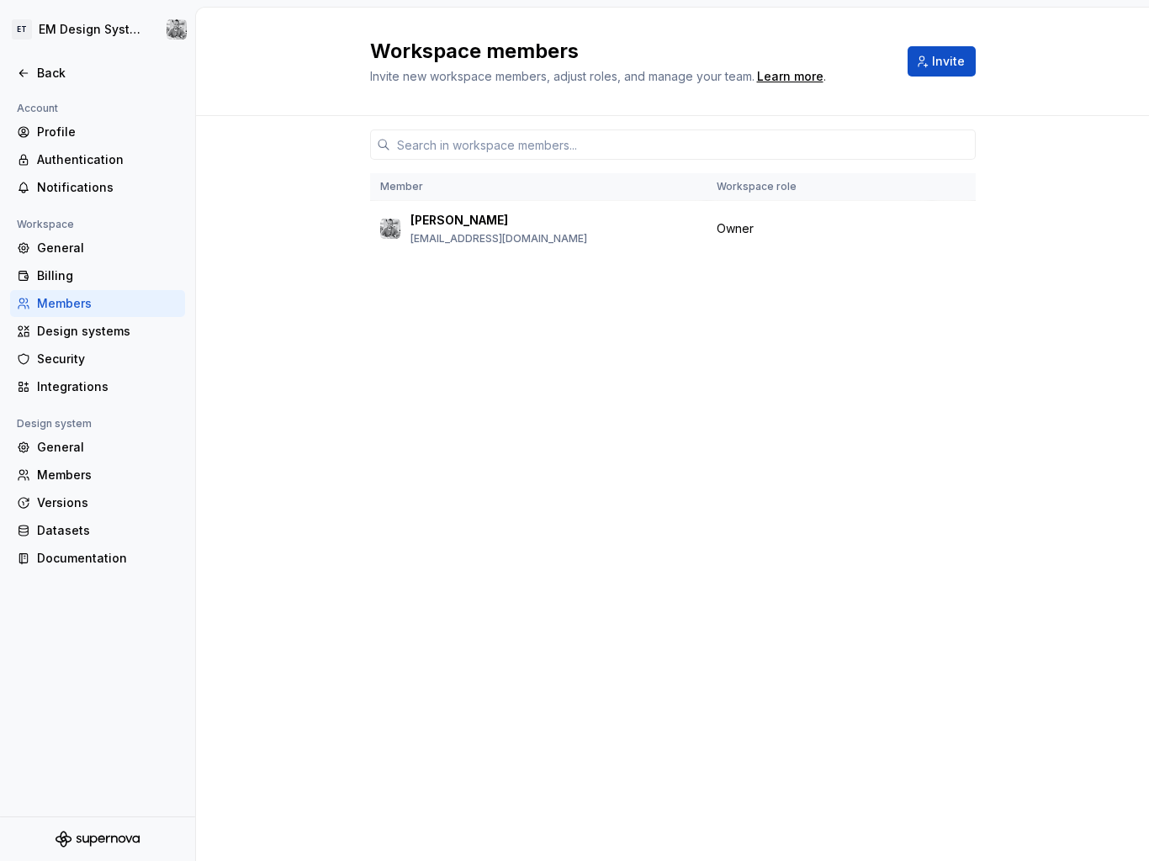
click at [59, 304] on div "Members" at bounding box center [107, 303] width 141 height 17
click at [586, 235] on div "[PERSON_NAME] [PERSON_NAME][EMAIL_ADDRESS][DOMAIN_NAME]" at bounding box center [538, 228] width 316 height 35
click at [491, 236] on p "[EMAIL_ADDRESS][DOMAIN_NAME]" at bounding box center [498, 238] width 177 height 13
click at [167, 20] on html "ET EM Design System Trial Back Account Profile Authentication Notifications Wor…" at bounding box center [574, 430] width 1149 height 861
click at [130, 32] on html "ET EM Design System Trial Back Account Profile Authentication Notifications Wor…" at bounding box center [574, 430] width 1149 height 861
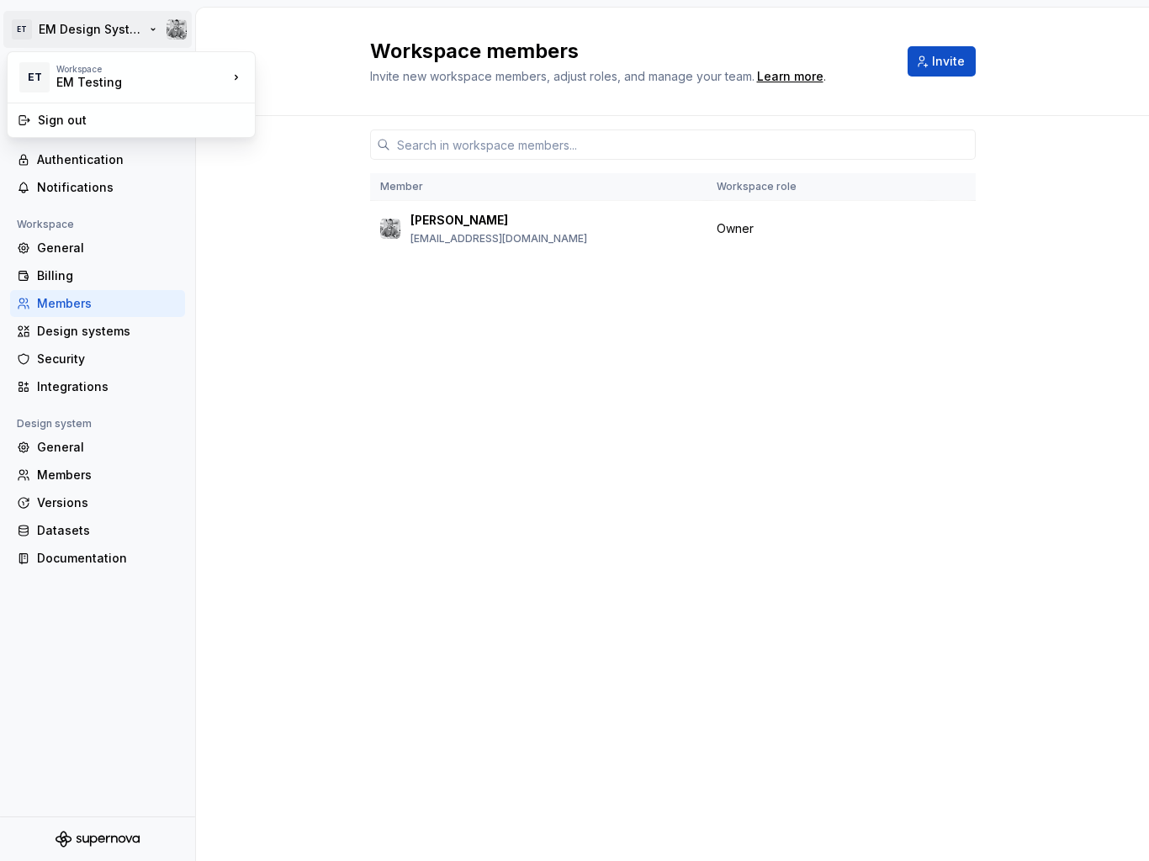
click at [174, 29] on html "ET EM Design System Trial Back Account Profile Authentication Notifications Wor…" at bounding box center [574, 430] width 1149 height 861
drag, startPoint x: 320, startPoint y: 275, endPoint x: 83, endPoint y: 91, distance: 300.3
click at [317, 274] on html "ET EM Design System Trial Back Account Profile Authentication Notifications Wor…" at bounding box center [574, 430] width 1149 height 861
click at [19, 28] on html "ET EM Design System Trial Back Account Profile Authentication Notifications Wor…" at bounding box center [574, 430] width 1149 height 861
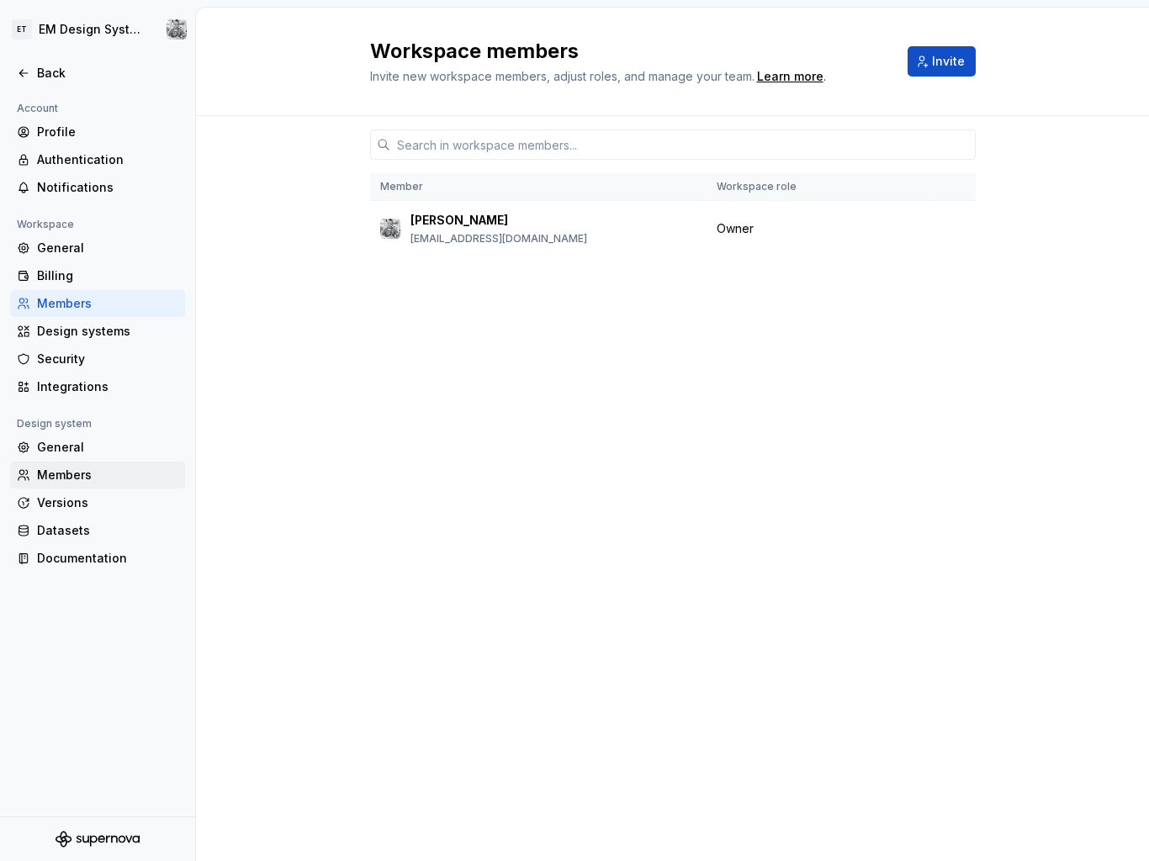
click at [73, 462] on div "Members" at bounding box center [97, 475] width 175 height 27
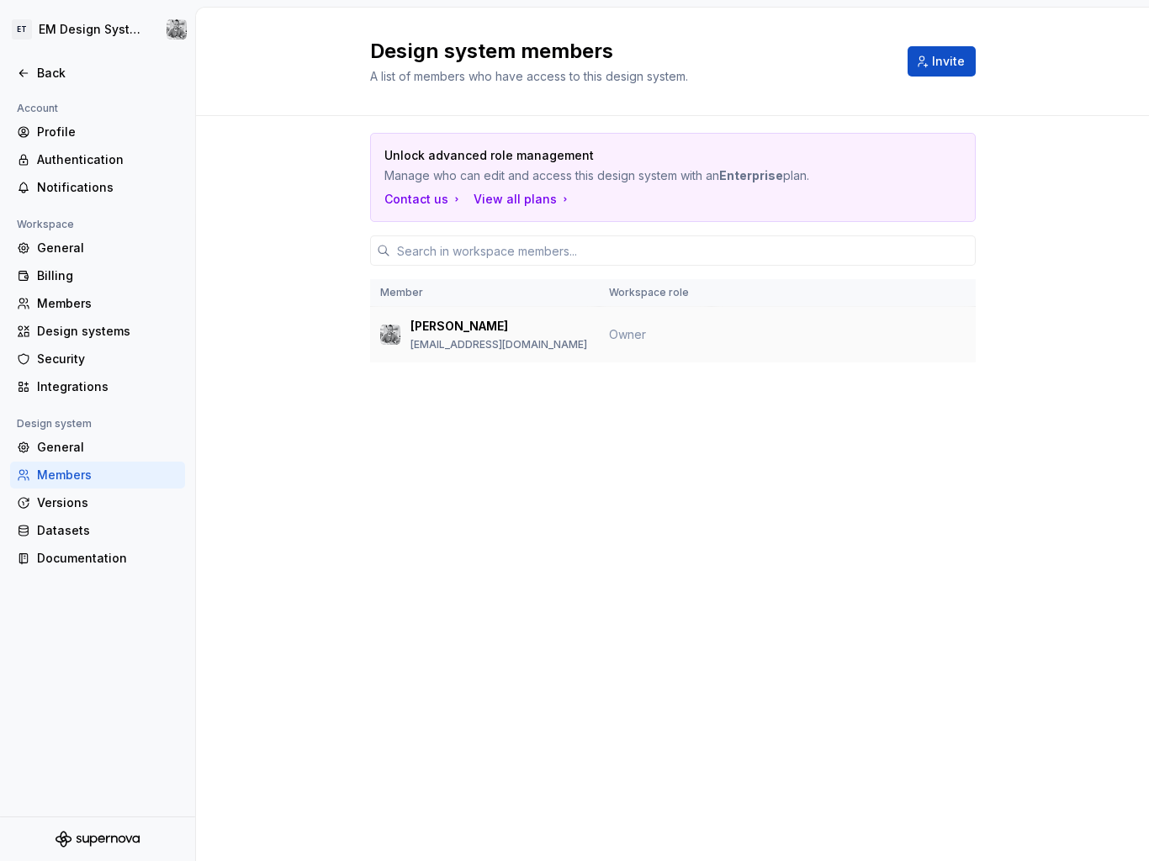
click at [482, 347] on p "[EMAIL_ADDRESS][DOMAIN_NAME]" at bounding box center [498, 344] width 177 height 13
click at [662, 402] on div "Unlock advanced role management Manage who can edit and access this design syst…" at bounding box center [673, 271] width 606 height 310
click at [68, 447] on div "General" at bounding box center [107, 447] width 141 height 17
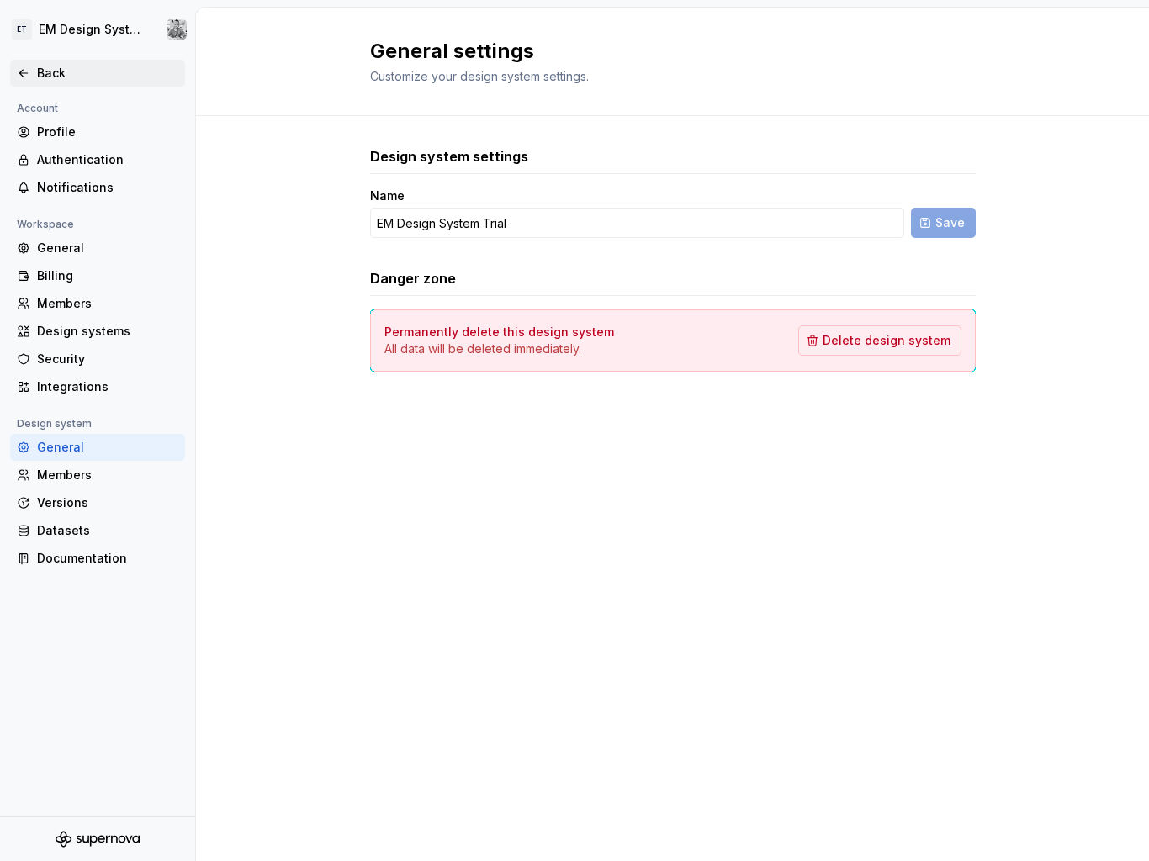
click at [22, 60] on div "Back" at bounding box center [97, 73] width 175 height 27
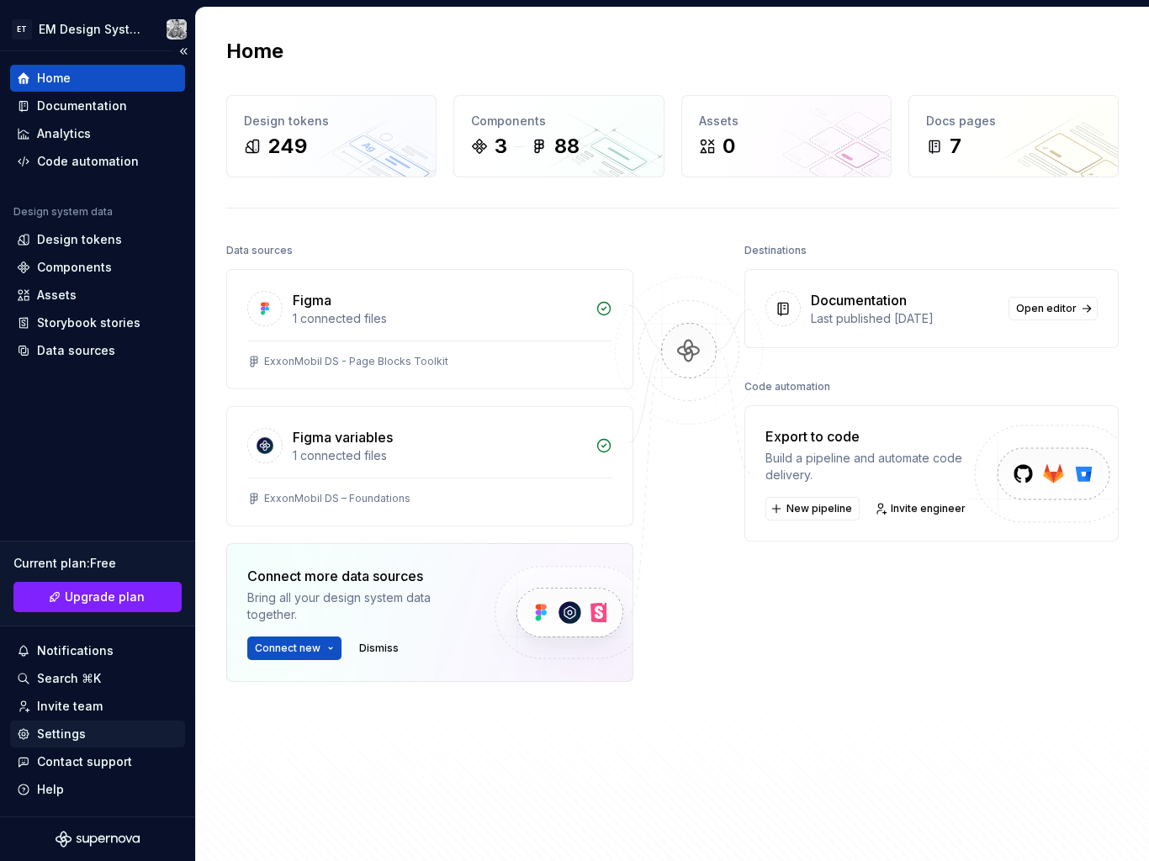
click at [61, 730] on div "Settings" at bounding box center [61, 734] width 49 height 17
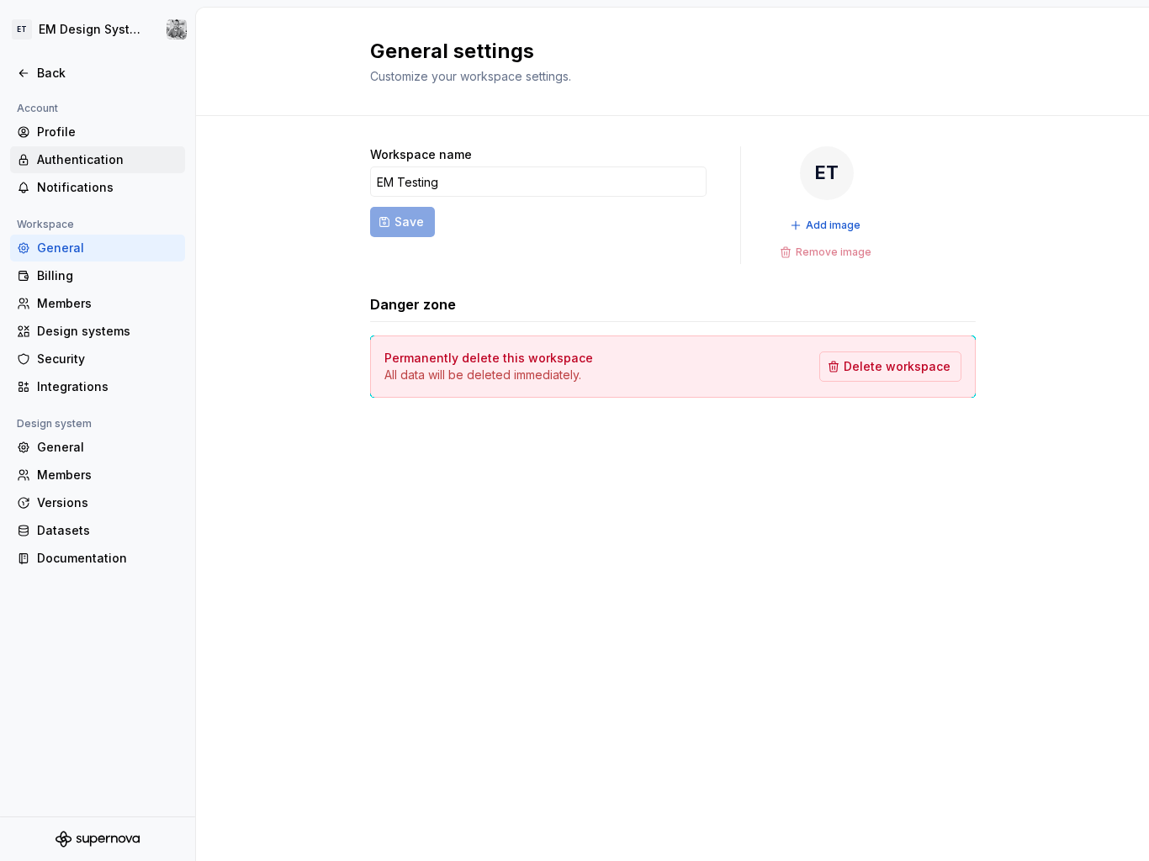
click at [56, 153] on div "Authentication" at bounding box center [107, 159] width 141 height 17
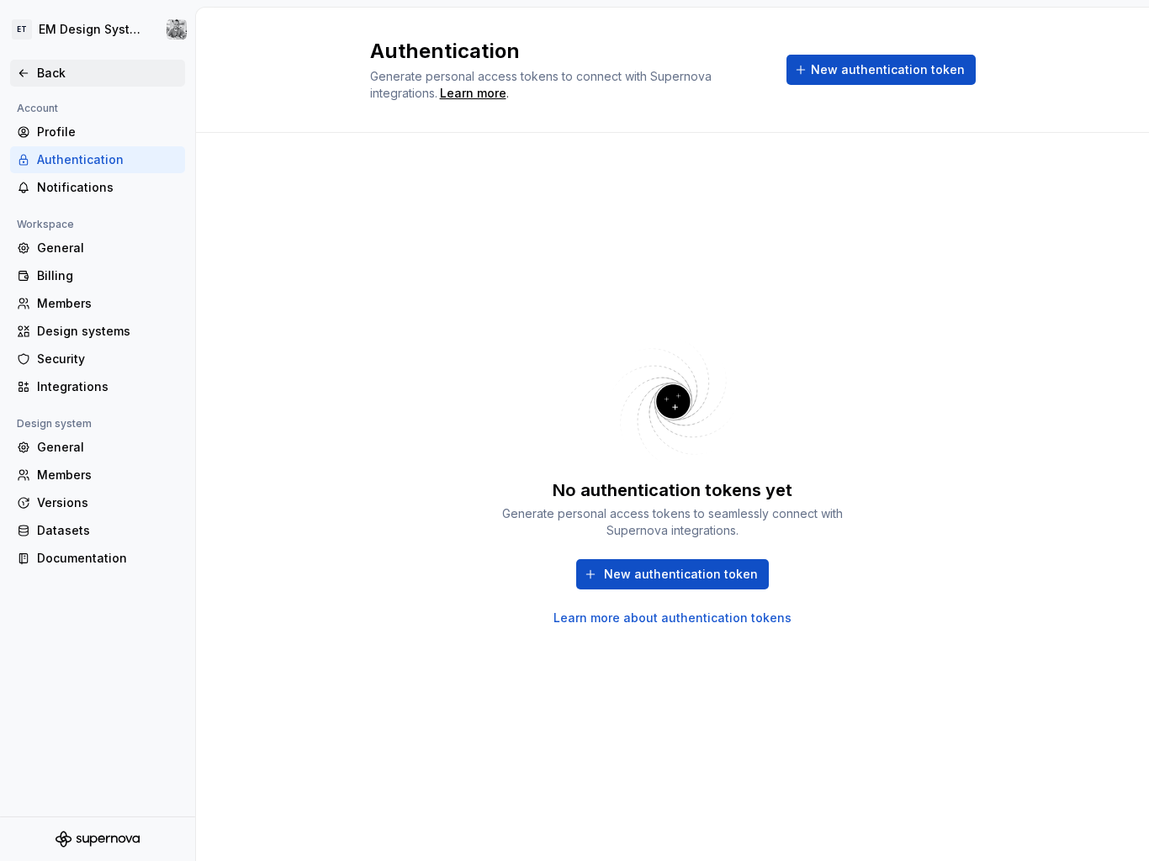
click at [80, 74] on div "Back" at bounding box center [107, 73] width 141 height 17
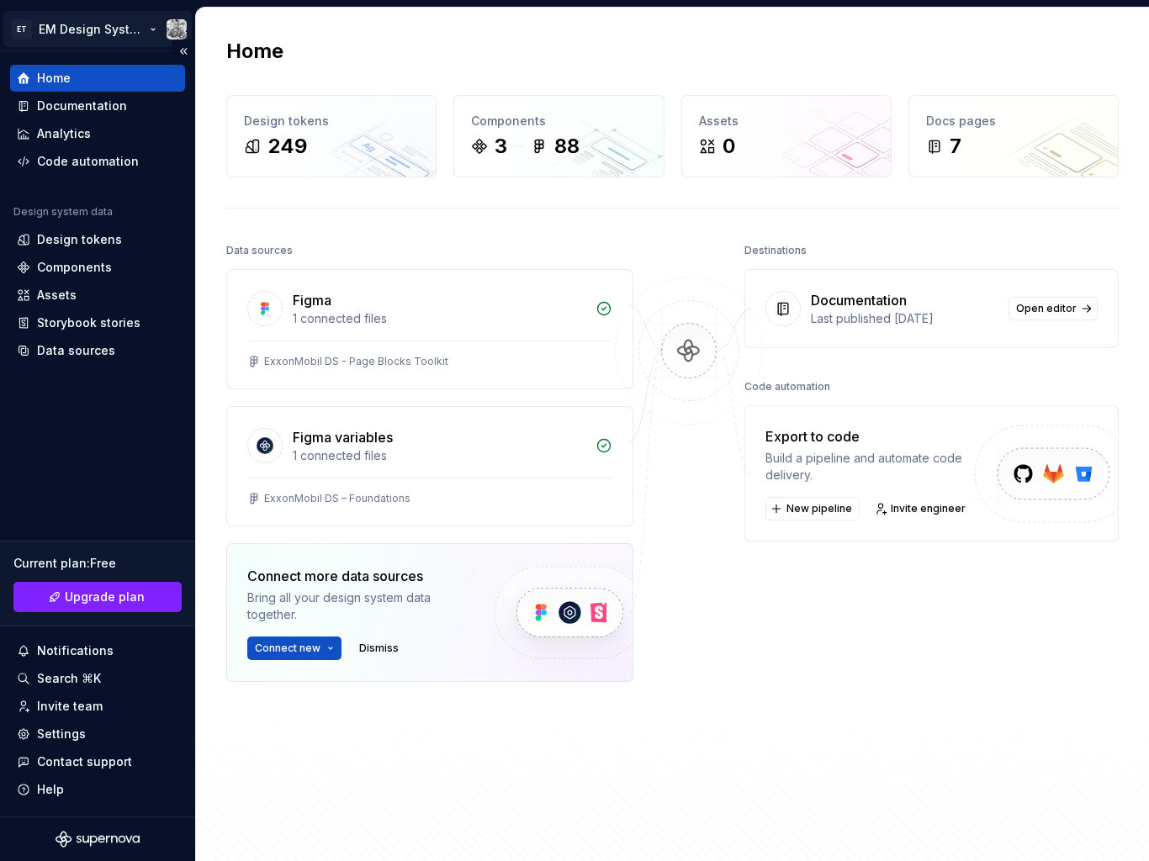
click at [171, 24] on html "ET EM Design System Trial Home Documentation Analytics Code automation Design s…" at bounding box center [574, 430] width 1149 height 861
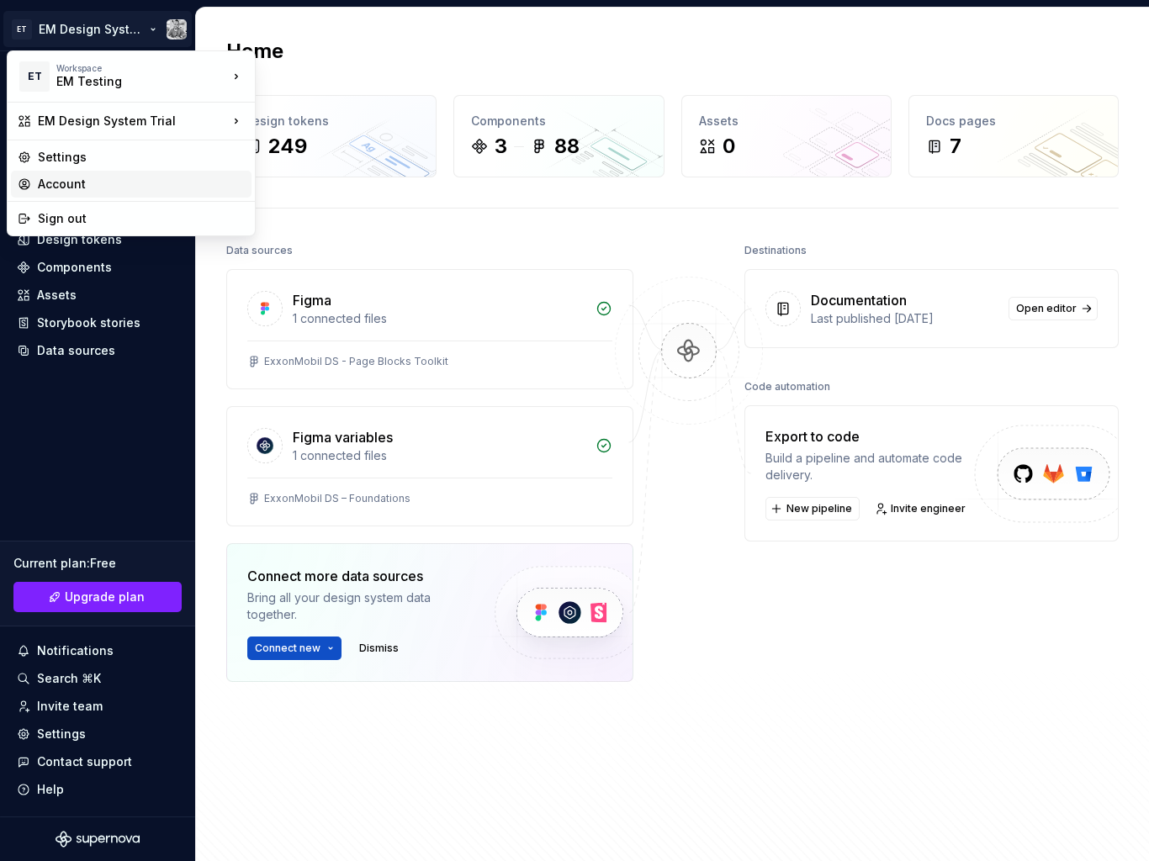
click at [60, 182] on div "Account" at bounding box center [141, 184] width 207 height 17
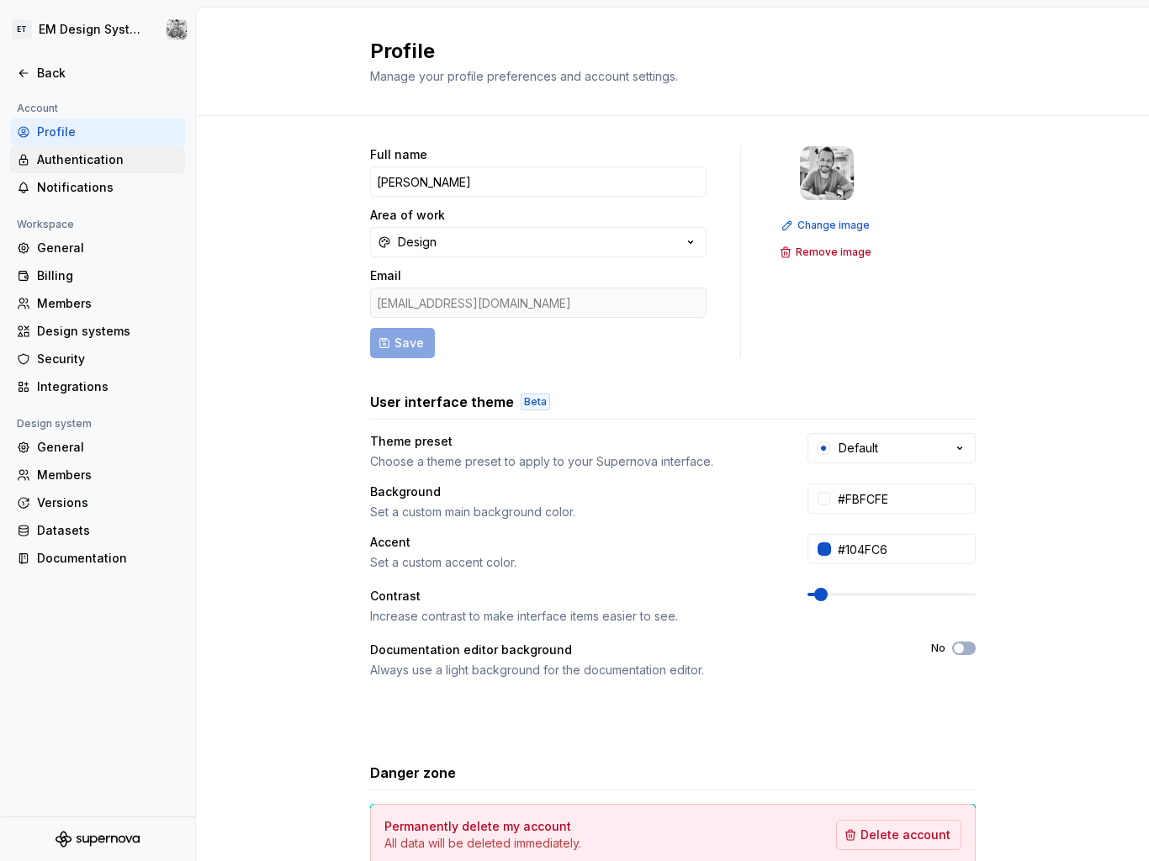
click at [94, 165] on div "Authentication" at bounding box center [107, 159] width 141 height 17
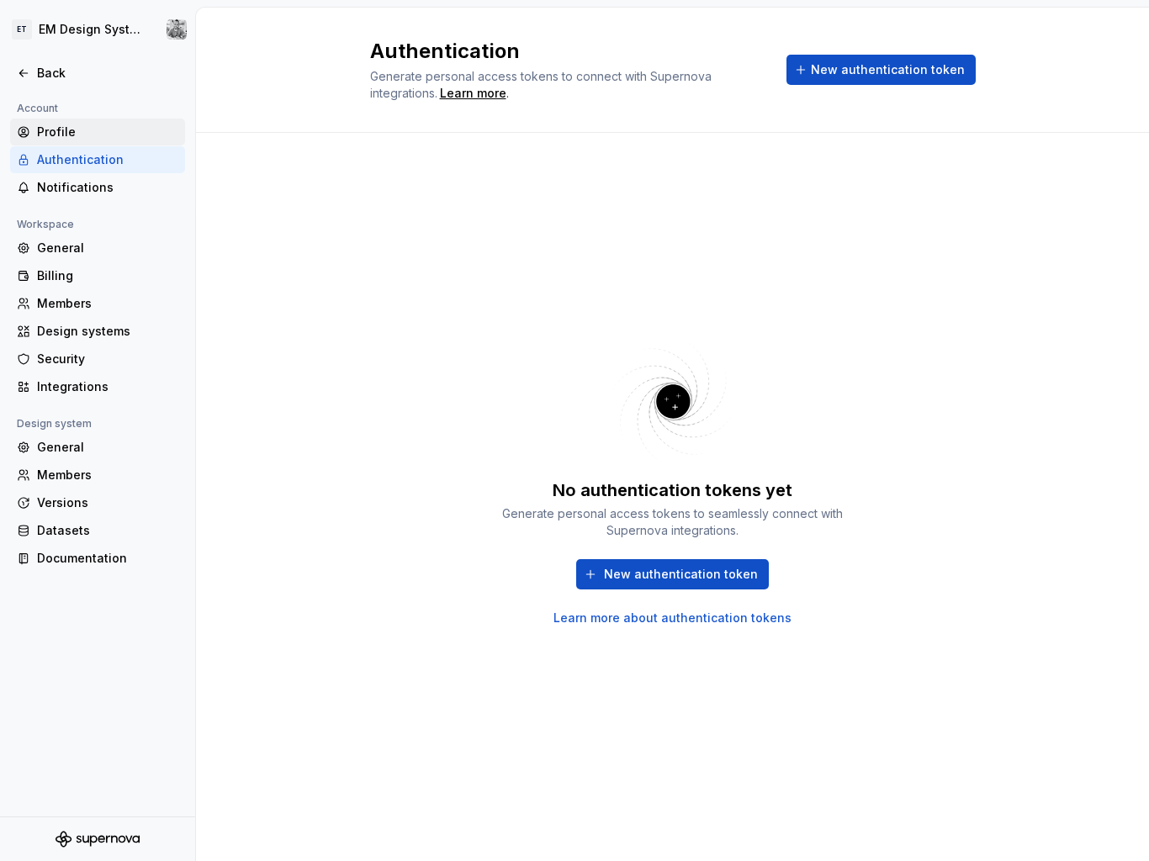
click at [108, 129] on div "Profile" at bounding box center [107, 132] width 141 height 17
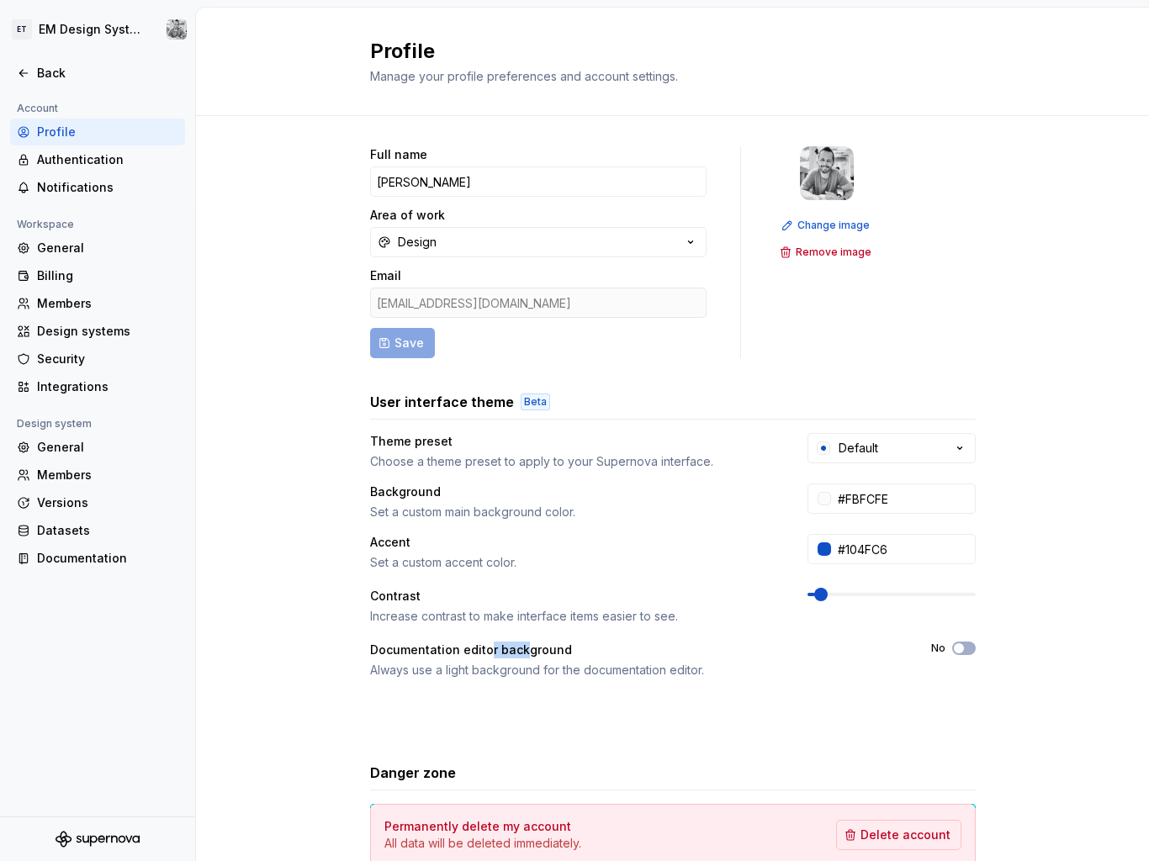
drag, startPoint x: 487, startPoint y: 655, endPoint x: 524, endPoint y: 655, distance: 37.0
click at [524, 655] on div "Documentation editor background" at bounding box center [635, 650] width 531 height 17
drag, startPoint x: 477, startPoint y: 674, endPoint x: 525, endPoint y: 675, distance: 47.9
click at [525, 675] on div "Always use a light background for the documentation editor." at bounding box center [635, 670] width 531 height 17
drag, startPoint x: 453, startPoint y: 623, endPoint x: 397, endPoint y: 609, distance: 58.1
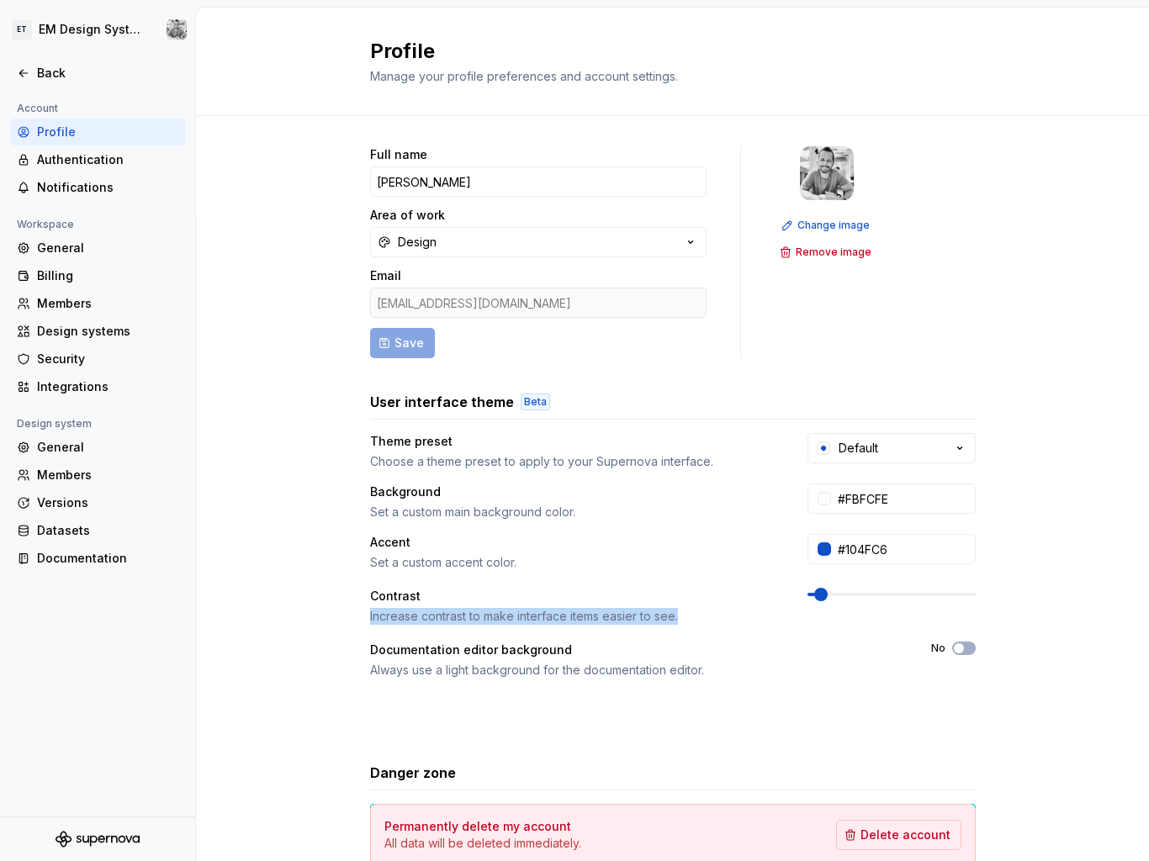
click at [397, 607] on div "Contrast Increase contrast to make interface items easier to see." at bounding box center [573, 606] width 407 height 37
click at [439, 537] on div "Accent" at bounding box center [573, 542] width 407 height 17
click at [420, 241] on div "Design" at bounding box center [417, 242] width 39 height 17
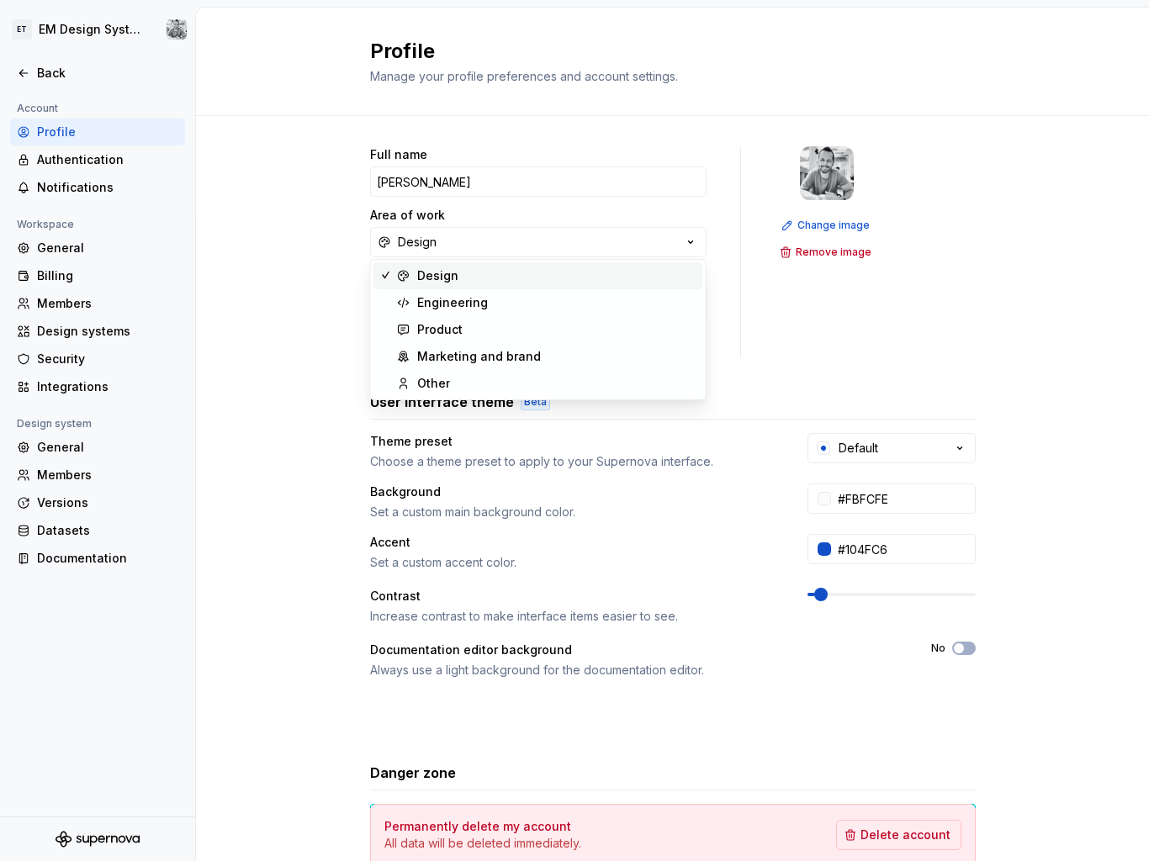
click at [299, 230] on div "Full name [PERSON_NAME] Area of work Design Email [EMAIL_ADDRESS][DOMAIN_NAME] …" at bounding box center [672, 540] width 953 height 848
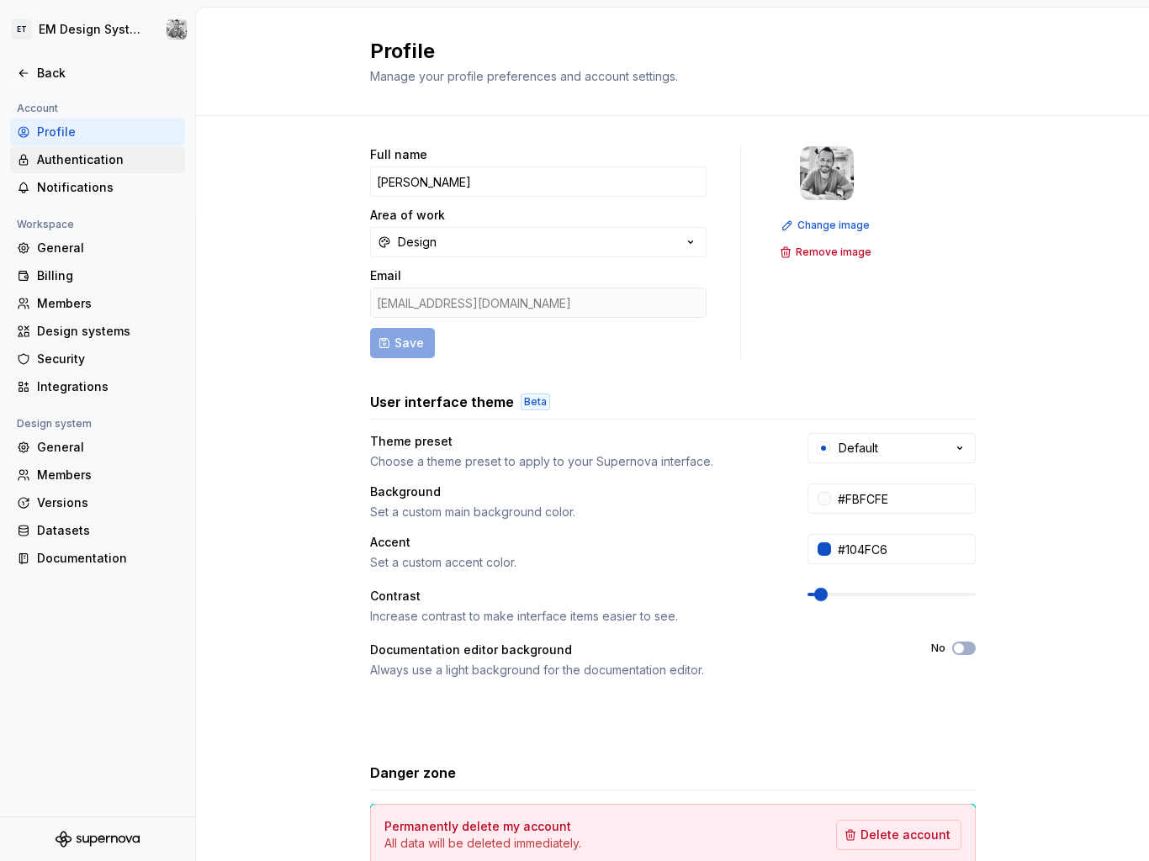
click at [85, 162] on div "Authentication" at bounding box center [107, 159] width 141 height 17
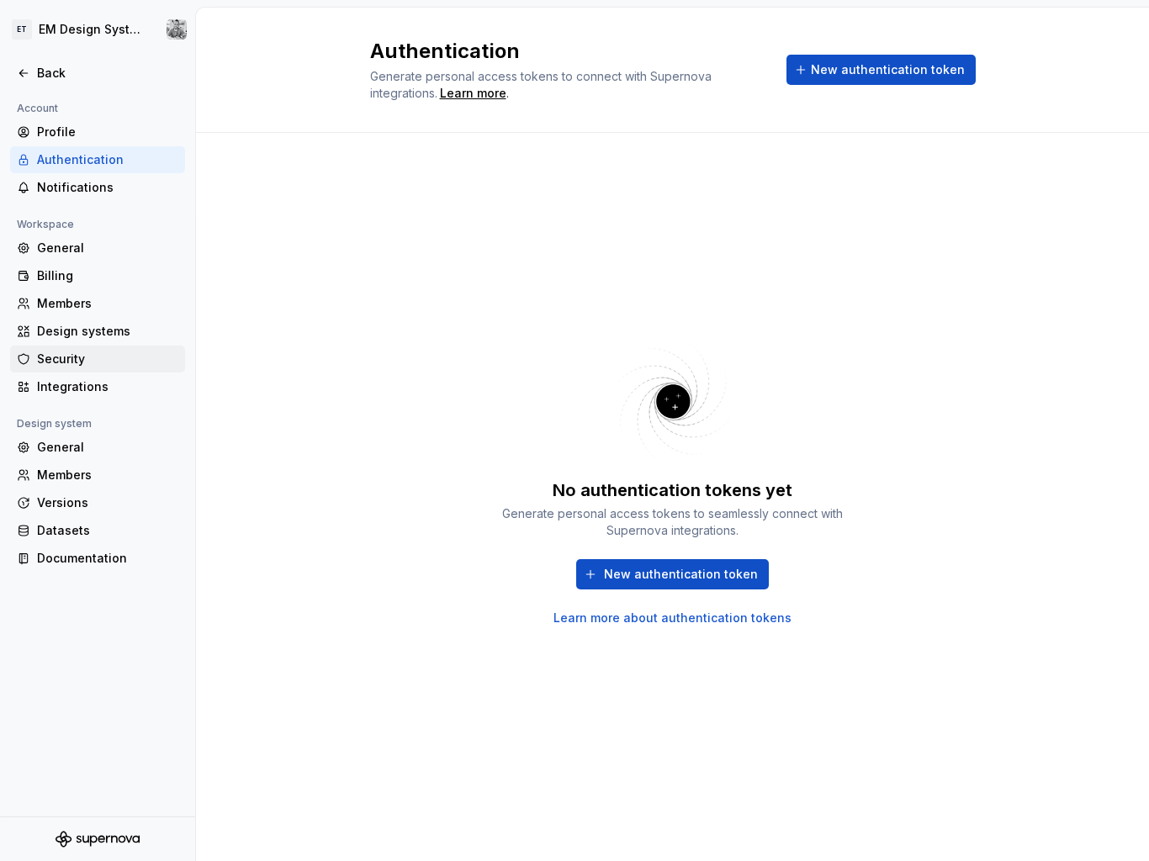
click at [49, 366] on div "Security" at bounding box center [107, 359] width 141 height 17
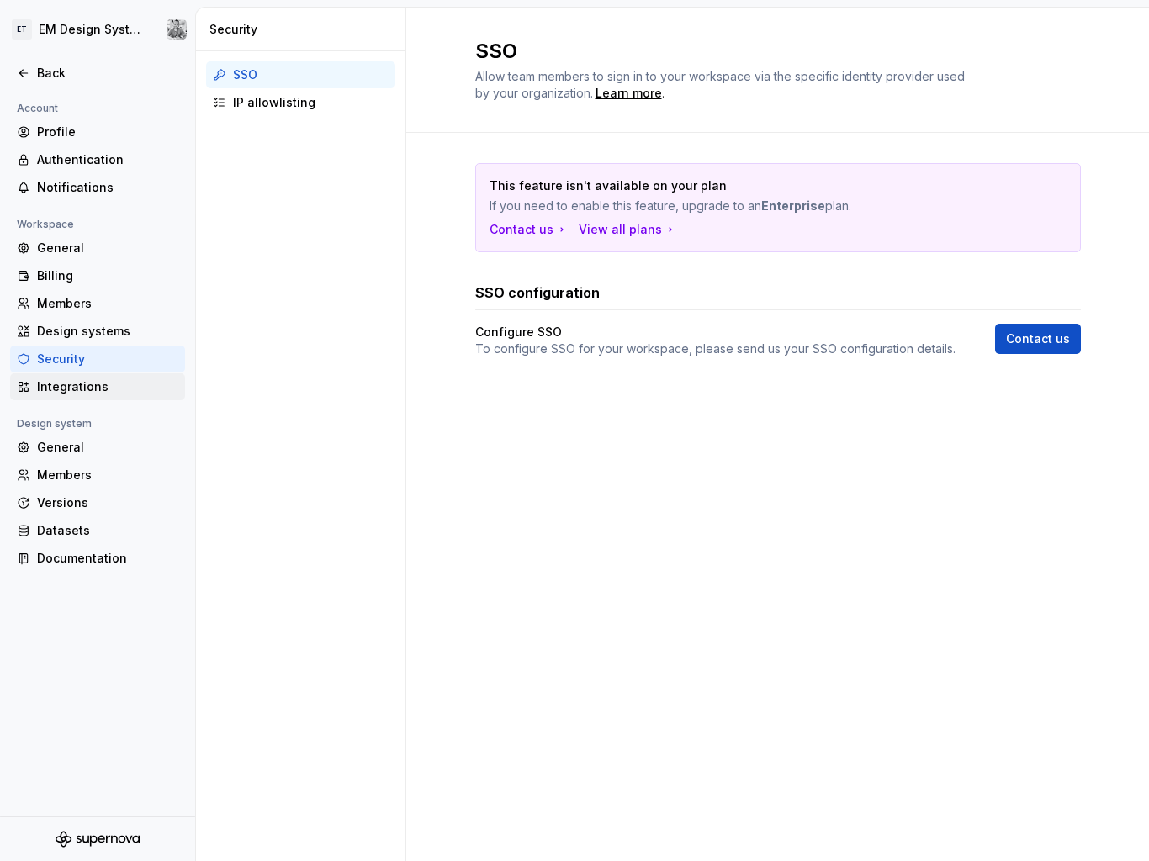
click at [124, 388] on div "Integrations" at bounding box center [107, 386] width 141 height 17
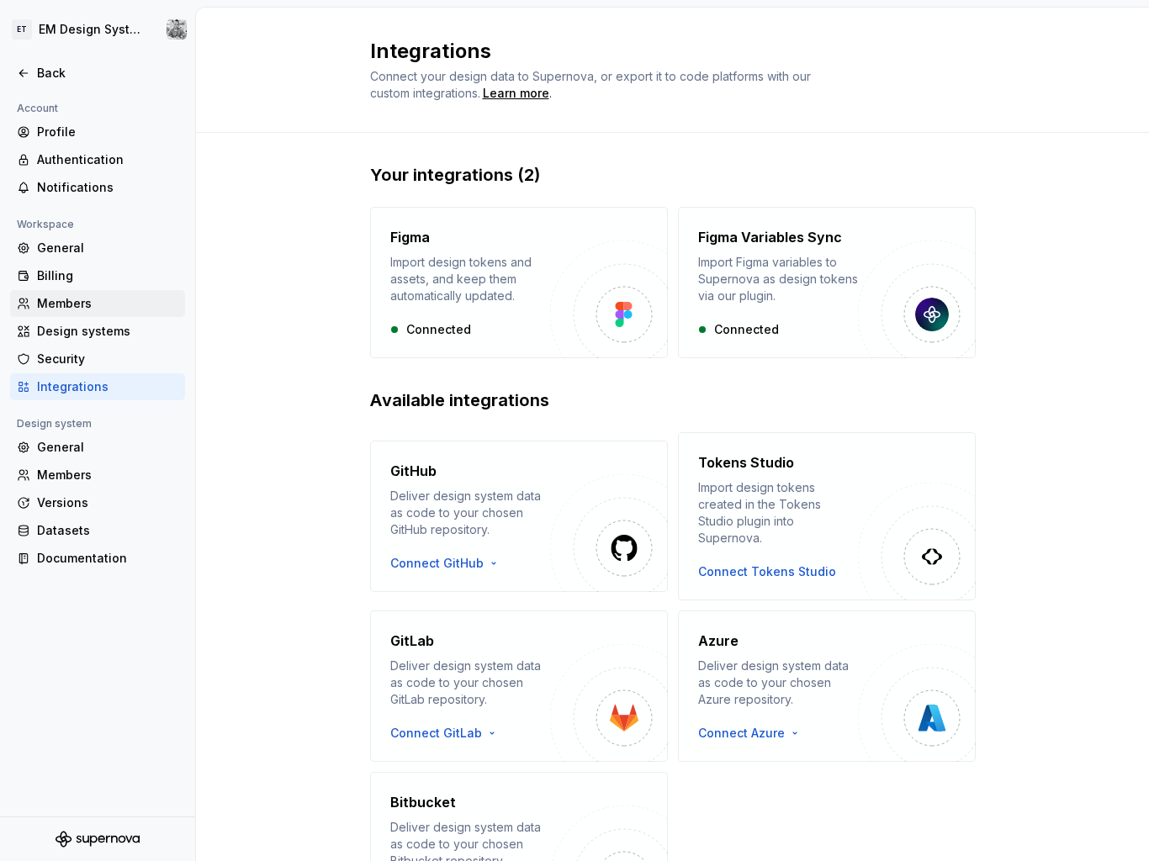
click at [102, 307] on div "Members" at bounding box center [107, 303] width 141 height 17
